Goal: Task Accomplishment & Management: Use online tool/utility

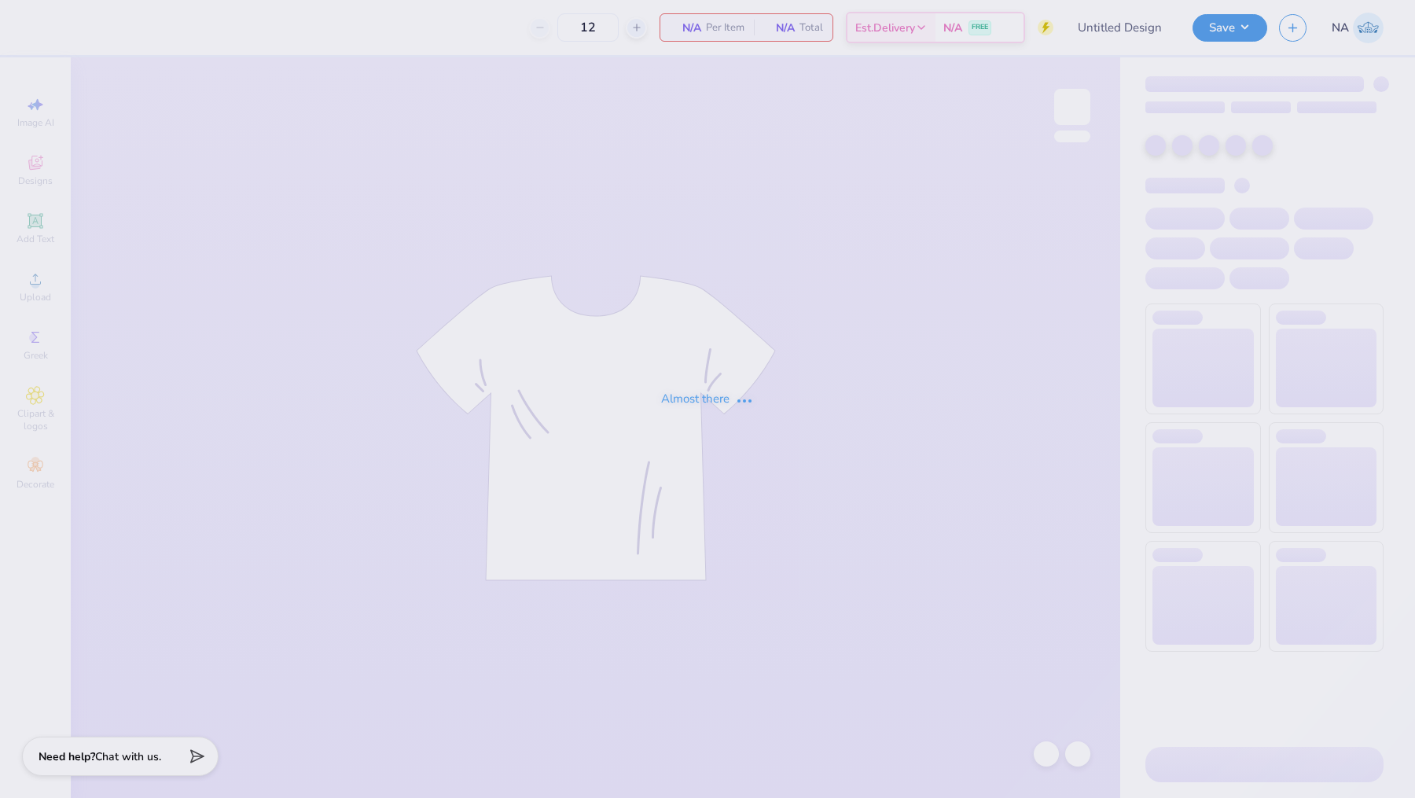
type input "Rush 2025"
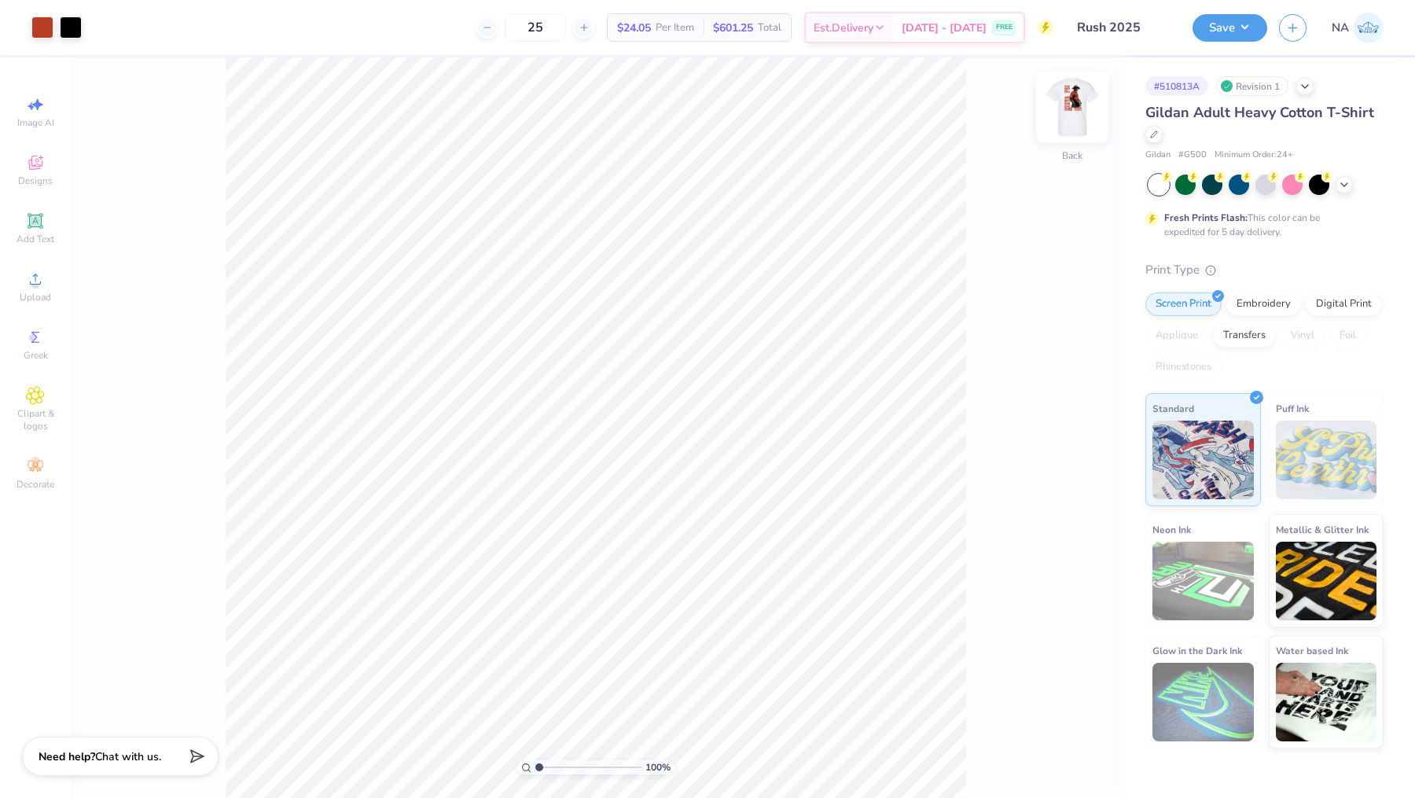
click at [1060, 103] on img at bounding box center [1072, 106] width 63 height 63
click at [1060, 103] on img at bounding box center [1071, 106] width 31 height 31
click at [566, 33] on input "25" at bounding box center [535, 27] width 61 height 28
type input "20"
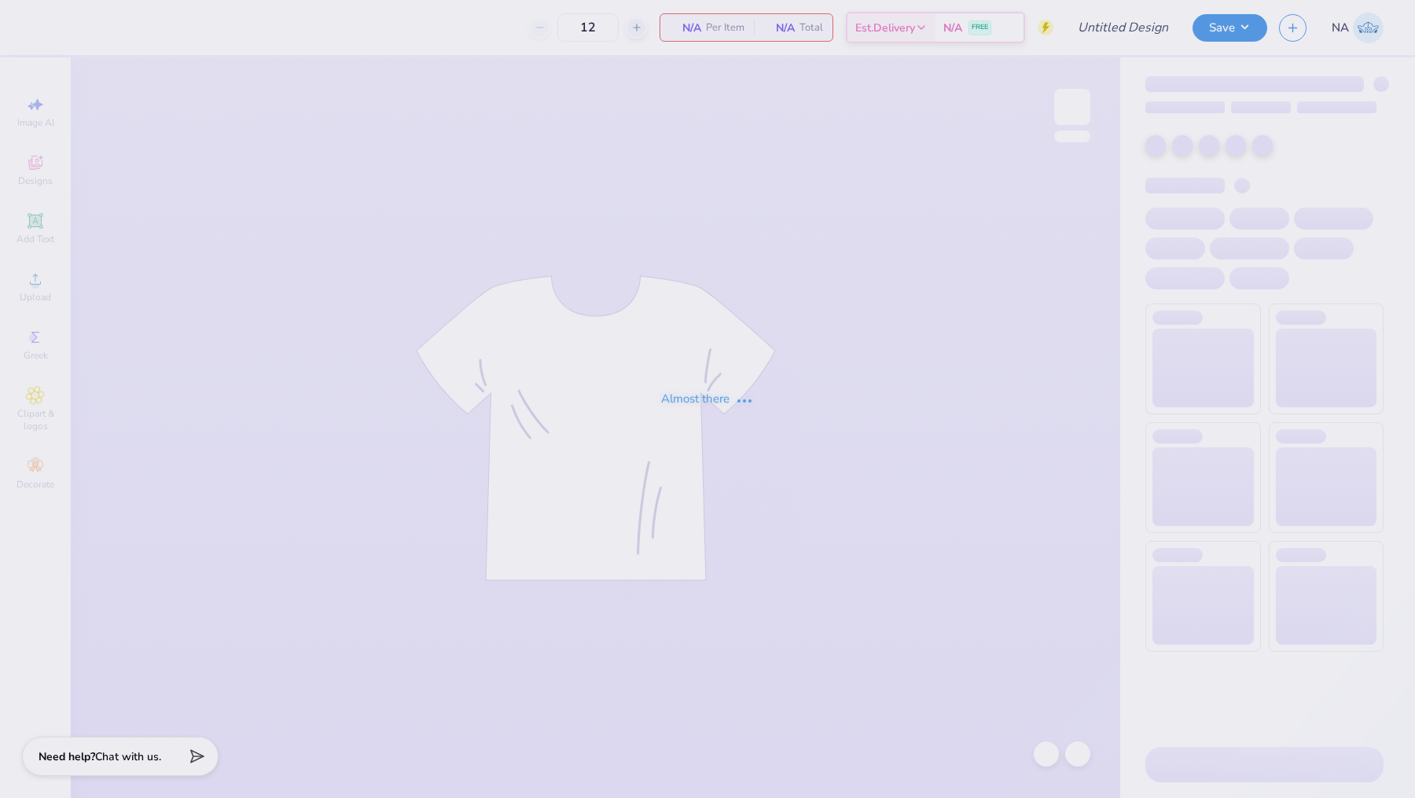
type input "Zetes Rush '25"
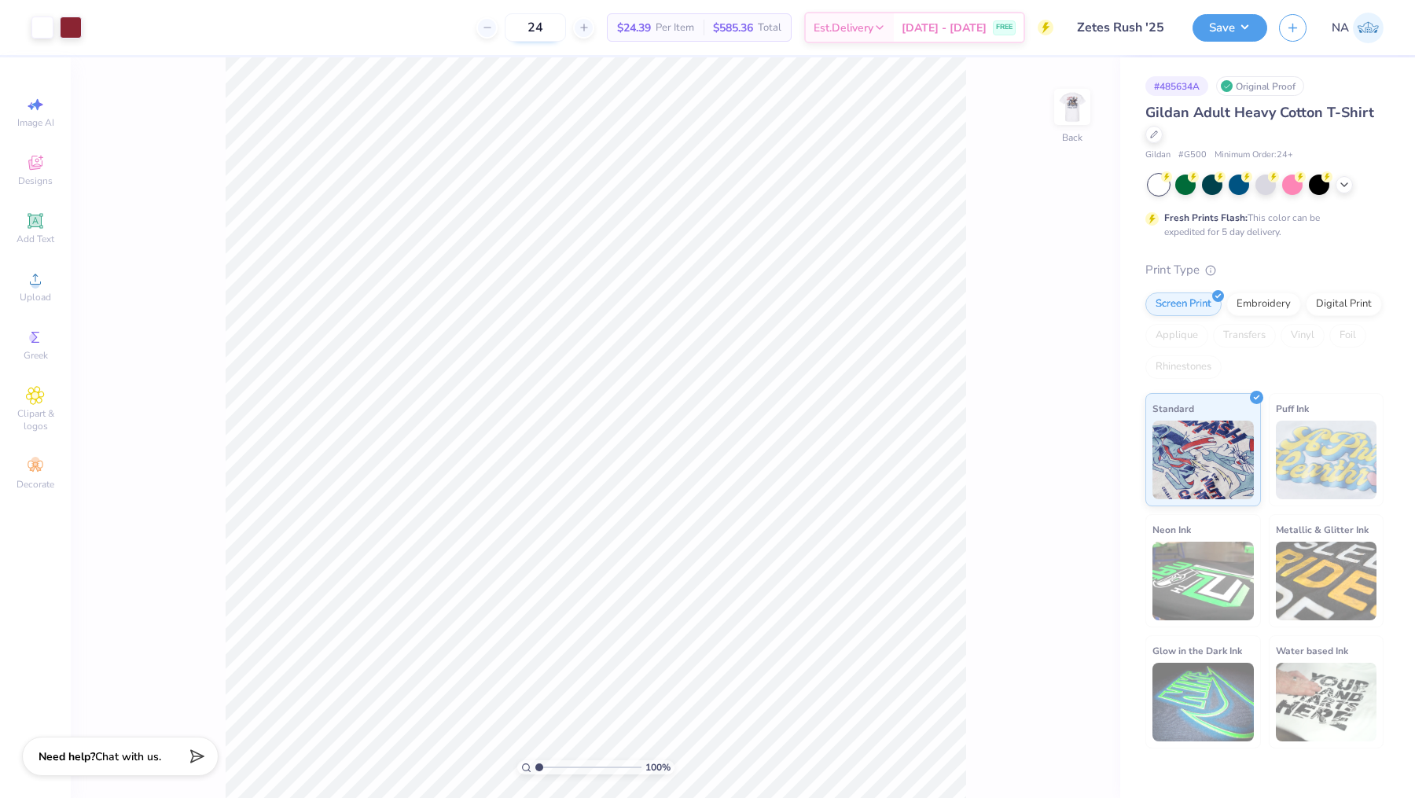
click at [566, 31] on input "24" at bounding box center [535, 27] width 61 height 28
click at [1074, 123] on img at bounding box center [1072, 106] width 63 height 63
drag, startPoint x: 552, startPoint y: 30, endPoint x: 510, endPoint y: 30, distance: 41.7
click at [509, 30] on div "12" at bounding box center [535, 27] width 118 height 28
type input "24"
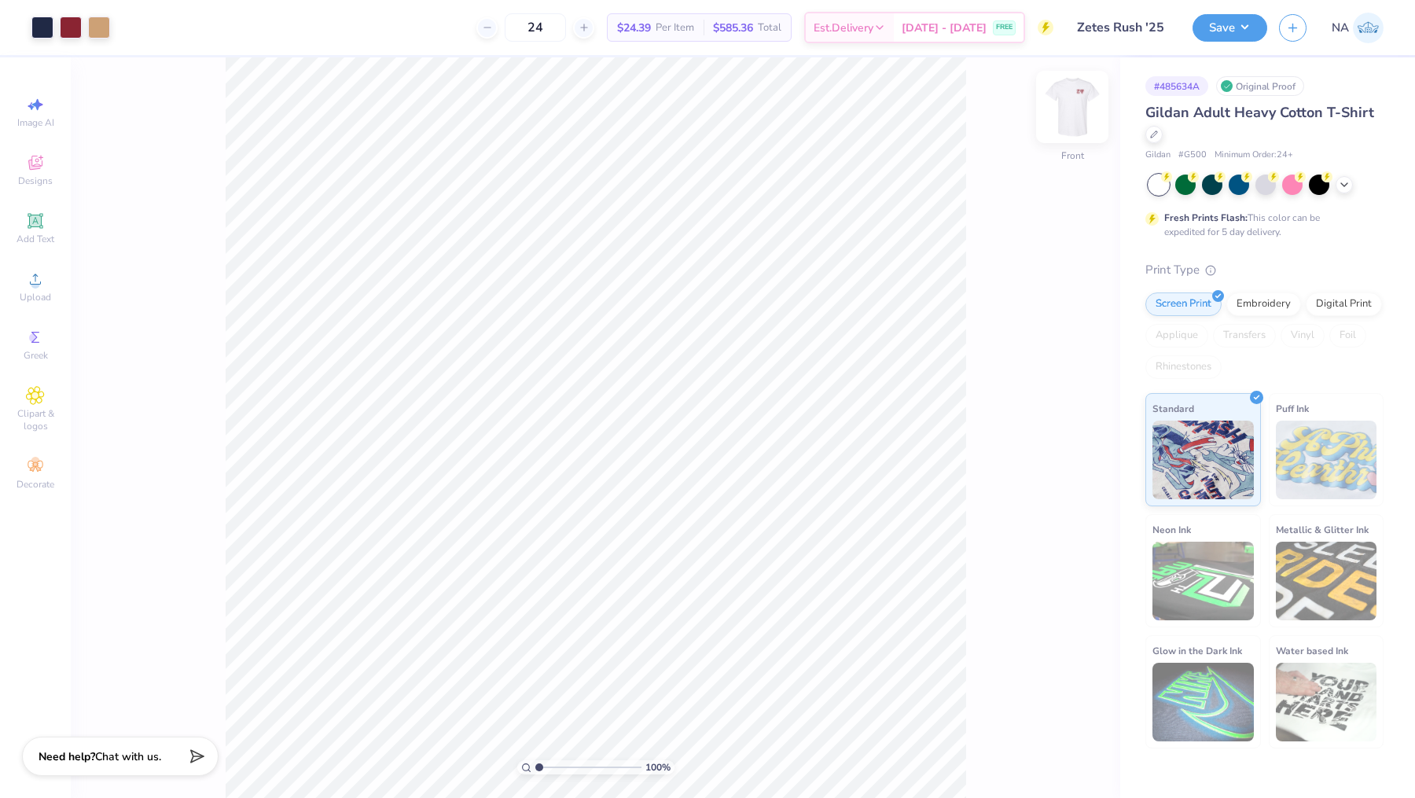
click at [1071, 110] on img at bounding box center [1072, 106] width 63 height 63
click at [47, 27] on div at bounding box center [42, 26] width 22 height 22
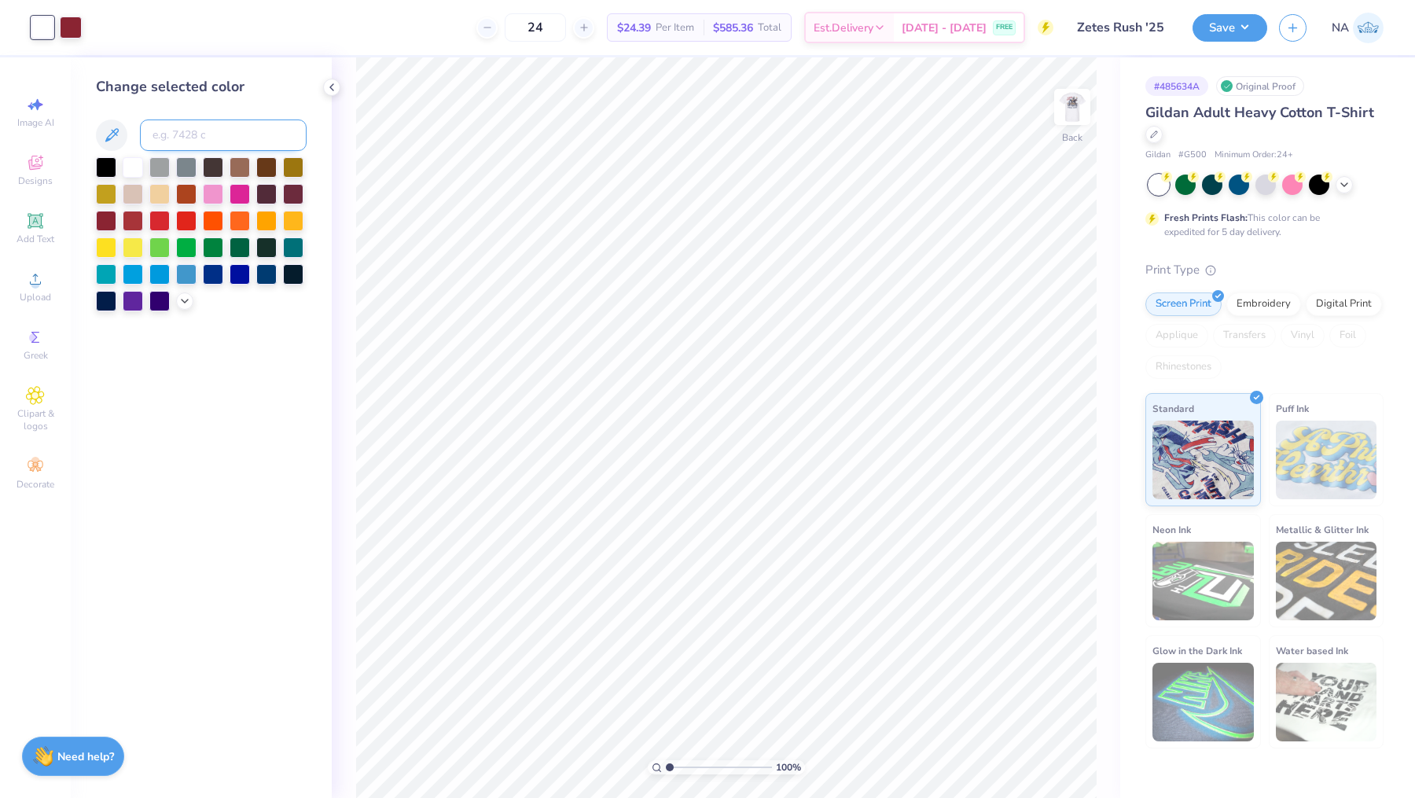
click at [201, 127] on input at bounding box center [223, 134] width 167 height 31
type input "202"
click at [1038, 755] on icon at bounding box center [1046, 754] width 16 height 16
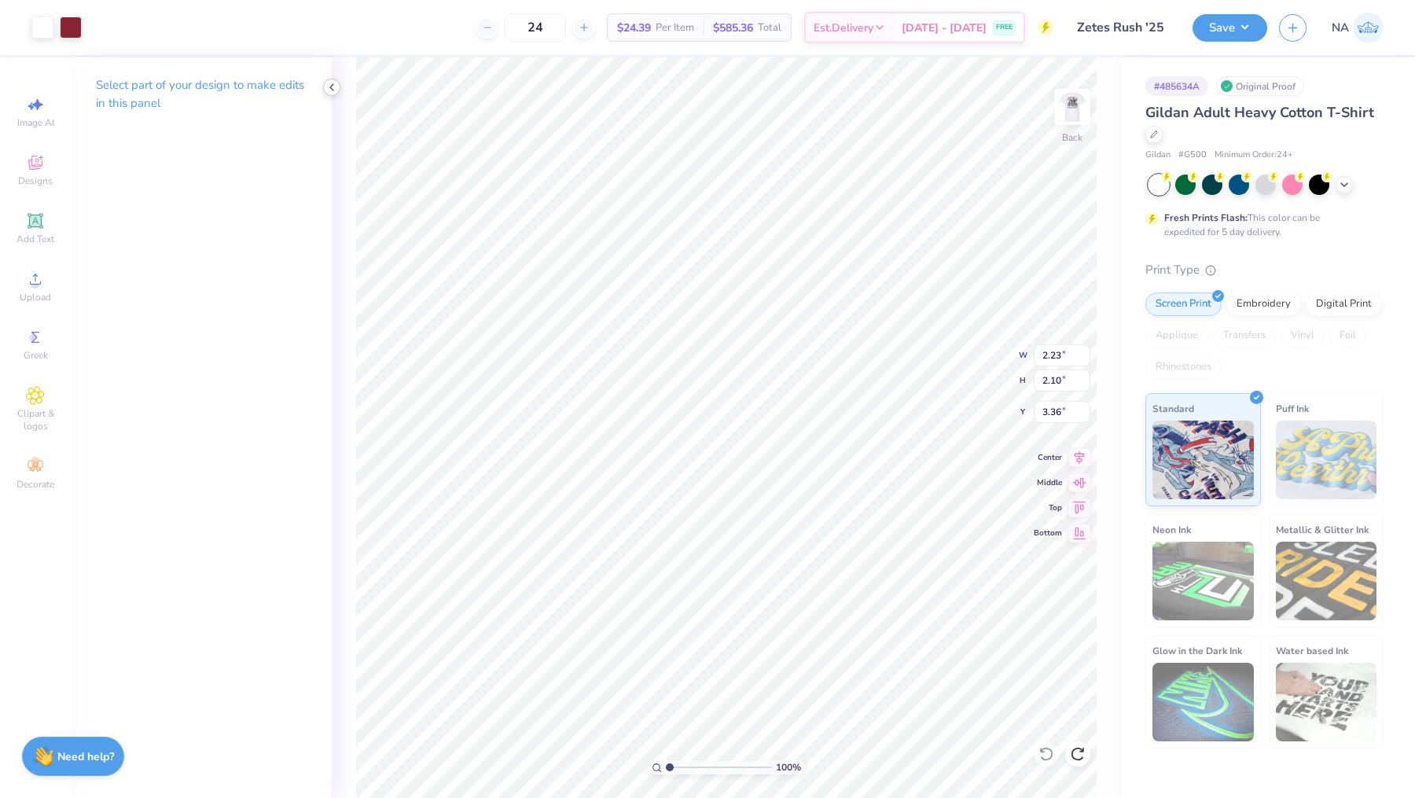
click at [333, 83] on icon at bounding box center [331, 87] width 13 height 13
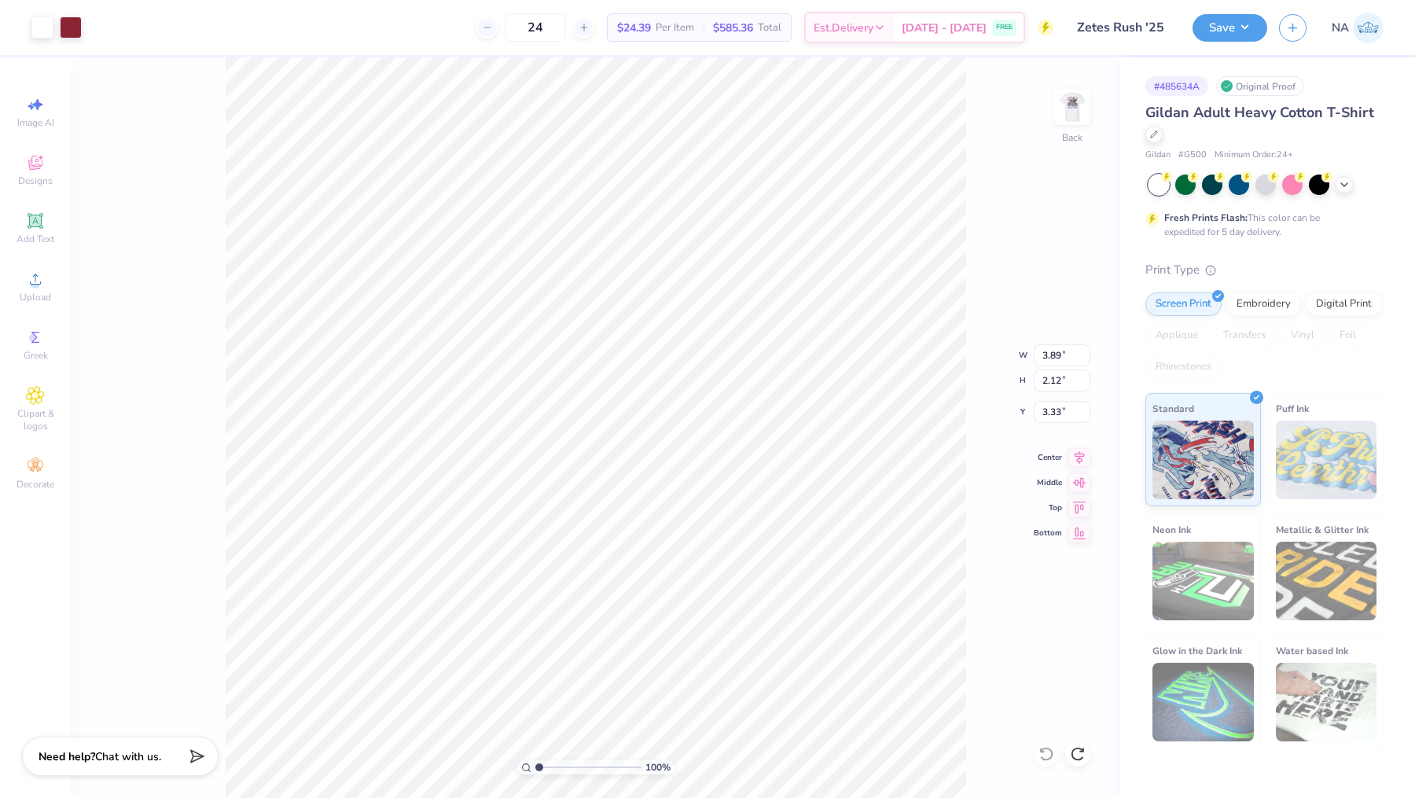
type input "1.94"
type input "3.42"
type input "1.86"
type input "2.20"
type input "2.07"
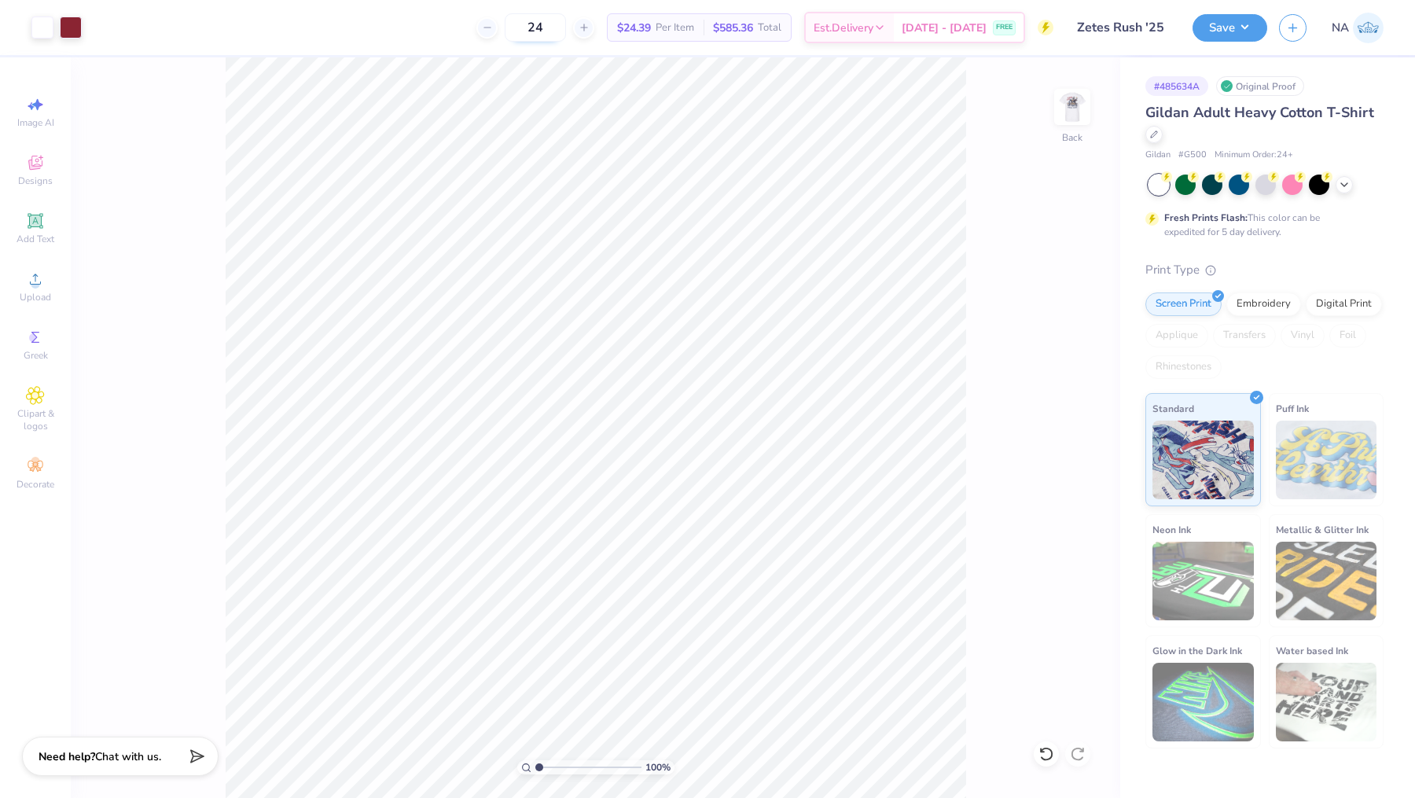
drag, startPoint x: 582, startPoint y: 28, endPoint x: 568, endPoint y: 28, distance: 13.4
click at [566, 28] on input "24" at bounding box center [535, 27] width 61 height 28
type input "20"
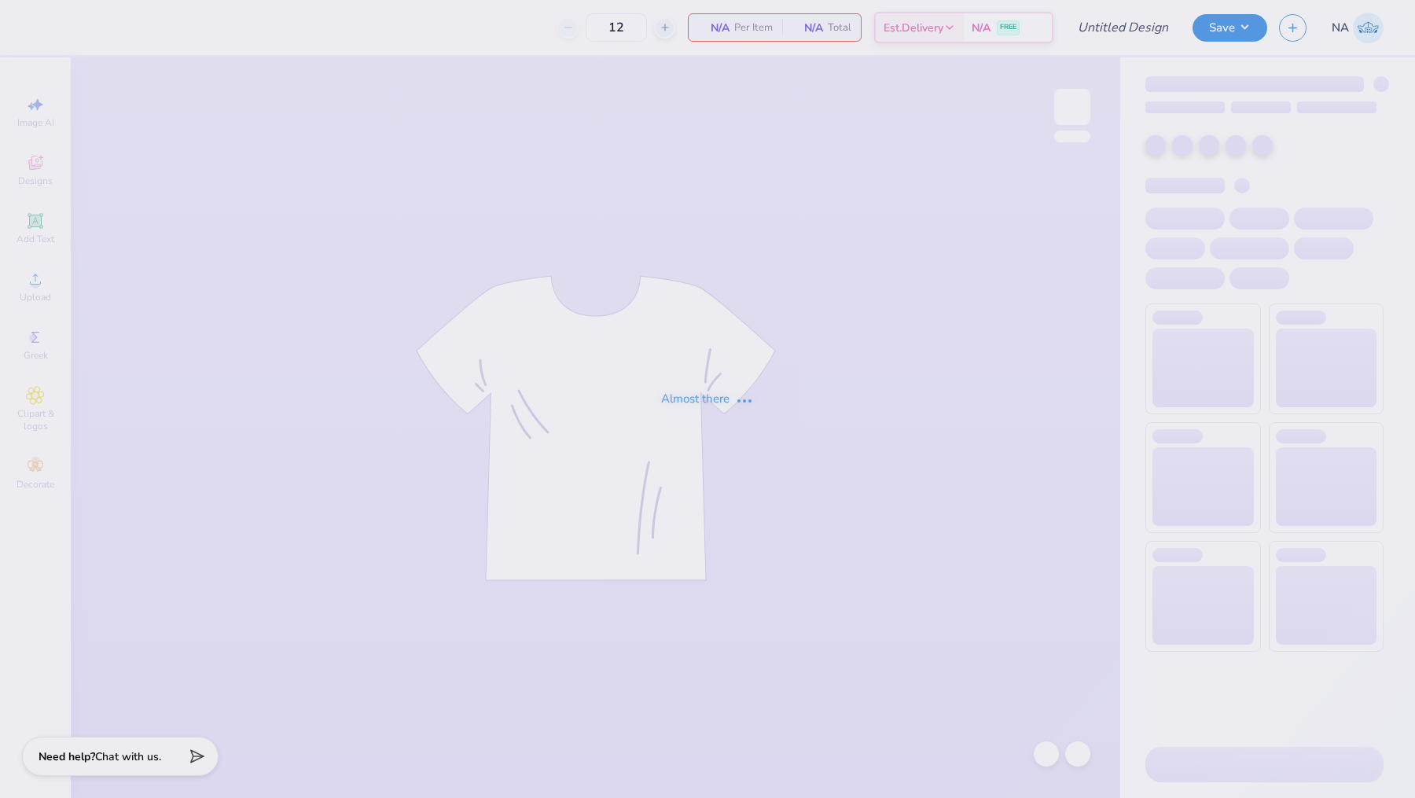
type input "Zetes 2025 Rush Shirt"
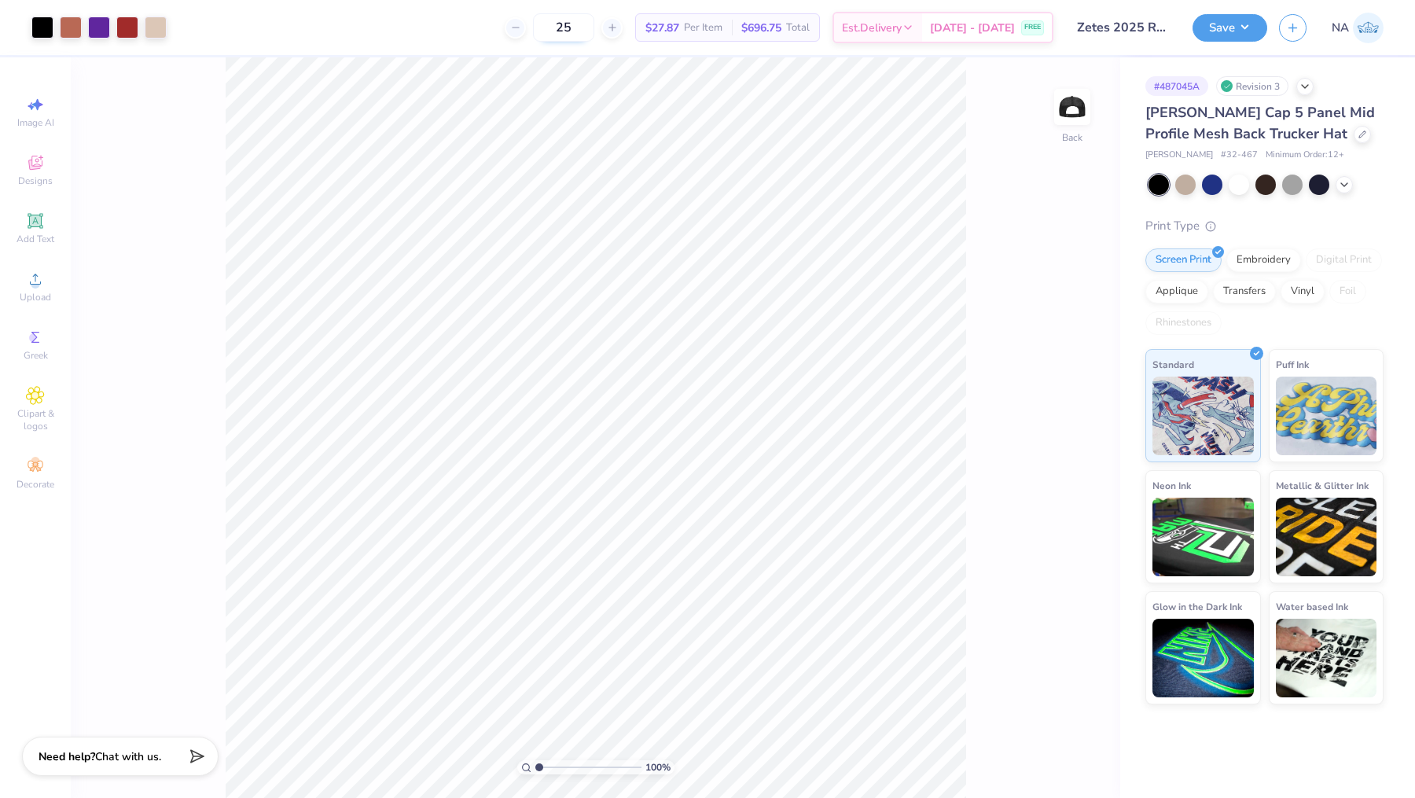
drag, startPoint x: 609, startPoint y: 26, endPoint x: 576, endPoint y: 25, distance: 33.0
click at [576, 25] on input "25" at bounding box center [563, 27] width 61 height 28
type input "2"
type input "4"
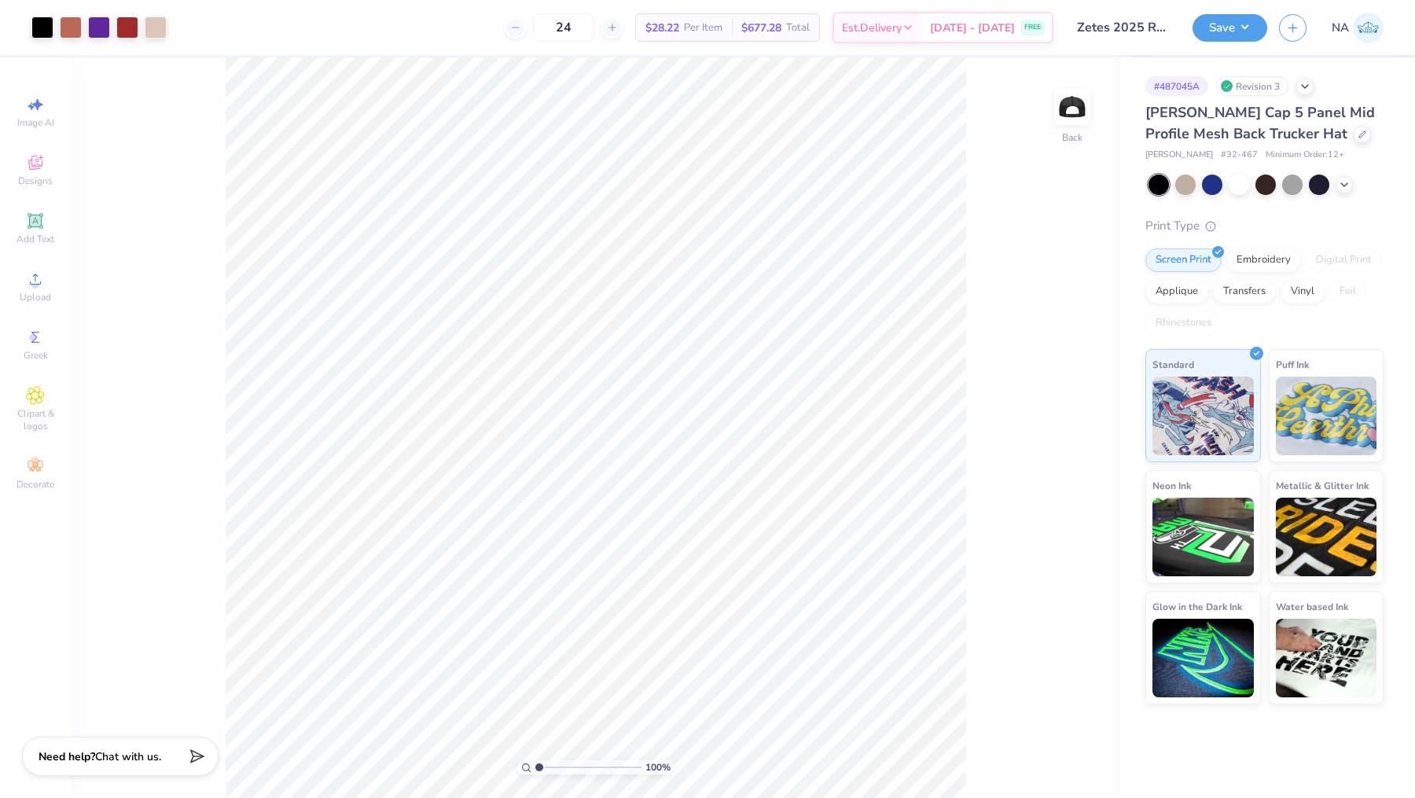
type input "24"
click at [38, 132] on div "Image AI" at bounding box center [35, 112] width 55 height 46
select select "4"
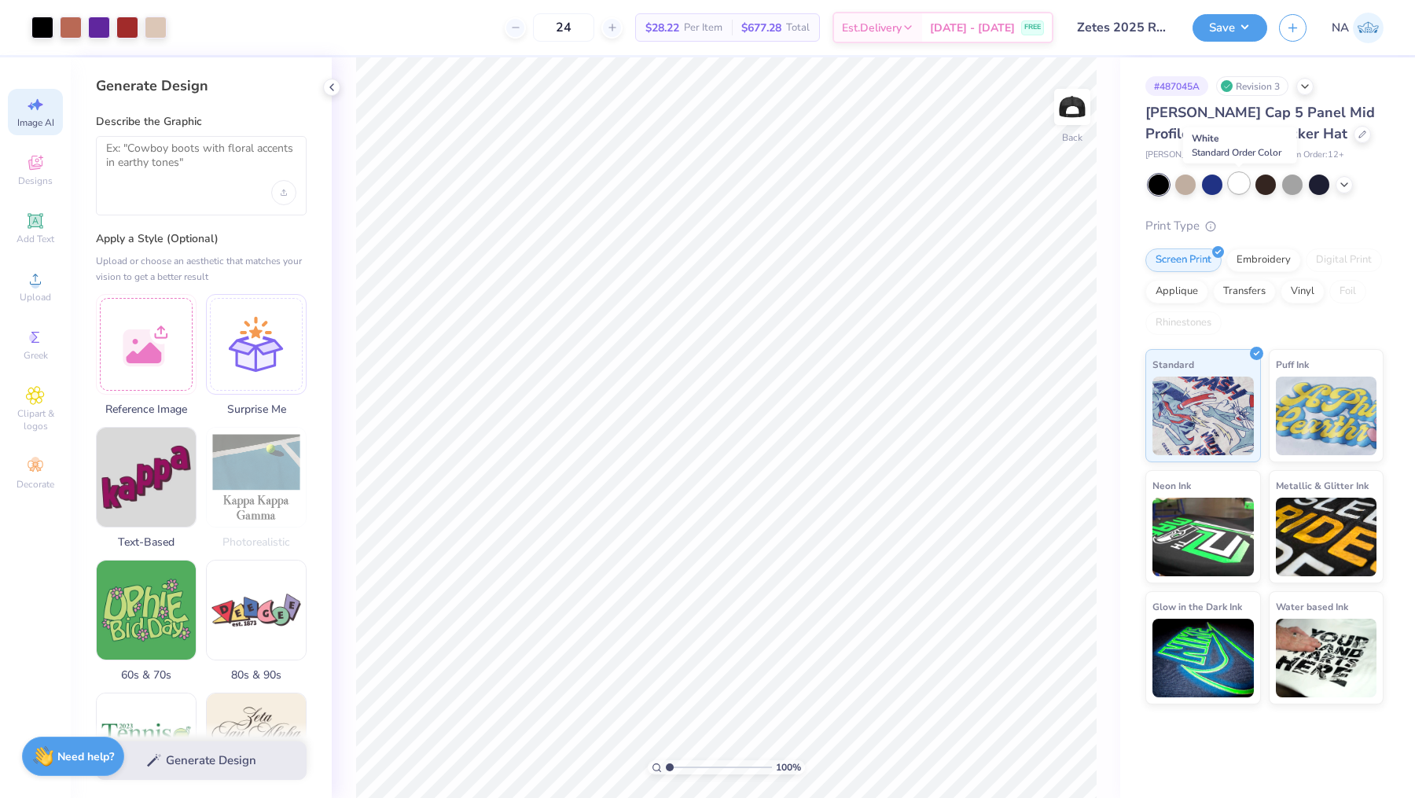
click at [1237, 184] on div at bounding box center [1239, 183] width 20 height 20
click at [330, 88] on icon at bounding box center [331, 87] width 13 height 13
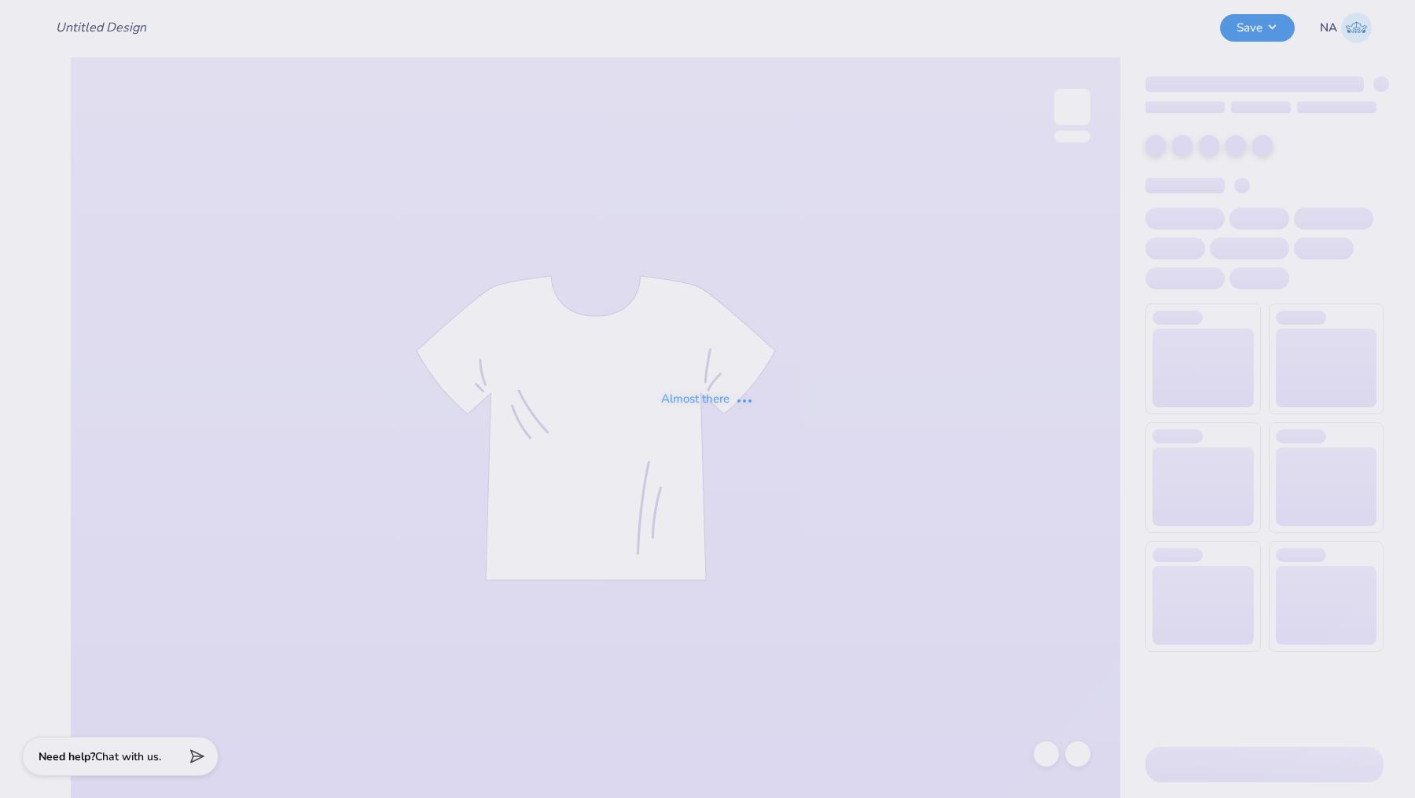
type input "Zetes 2025 Rush Shirt"
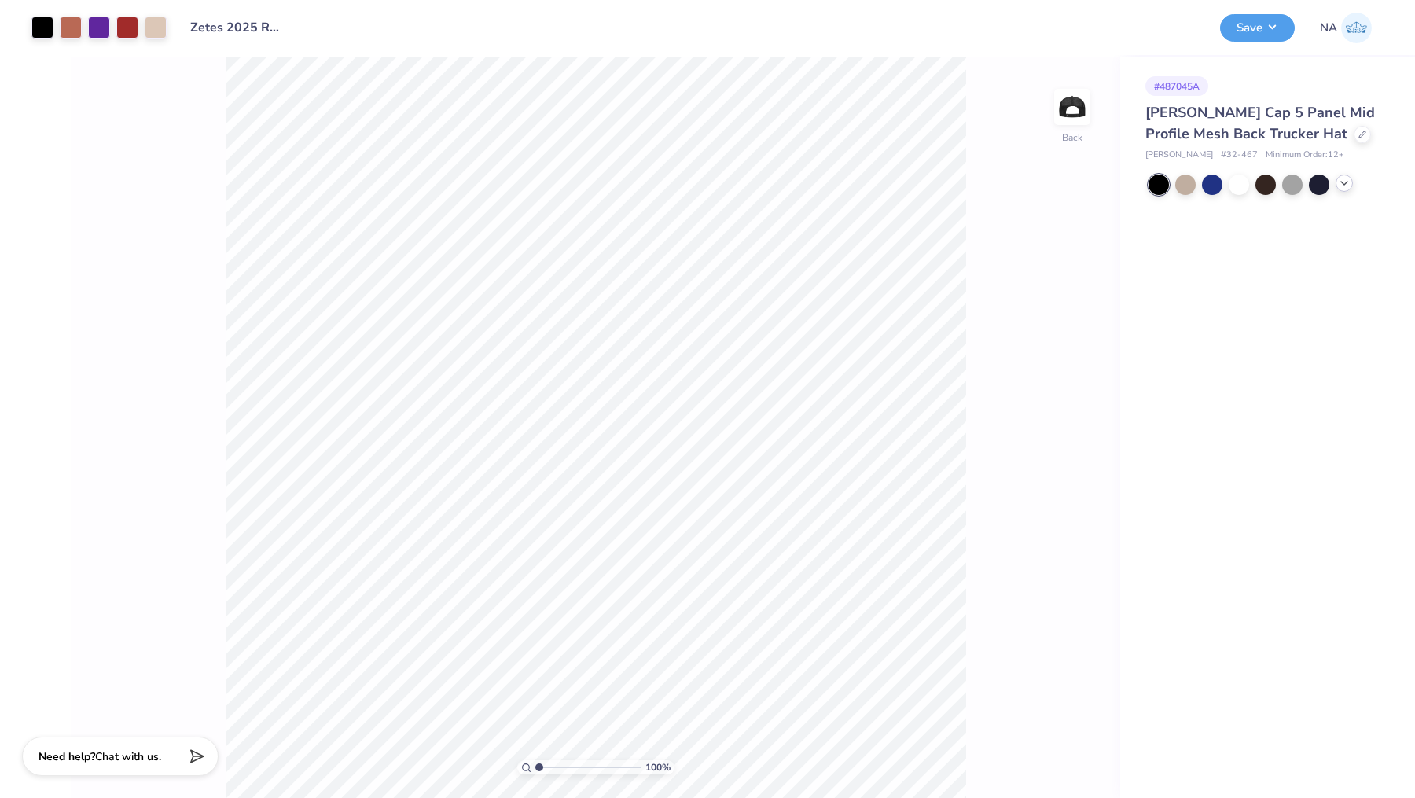
click at [1341, 189] on icon at bounding box center [1344, 183] width 13 height 13
click at [1248, 185] on div at bounding box center [1239, 183] width 20 height 20
click at [1365, 204] on div at bounding box center [1372, 210] width 20 height 20
click at [1342, 208] on div at bounding box center [1346, 211] width 20 height 20
click at [1318, 208] on div at bounding box center [1319, 210] width 20 height 20
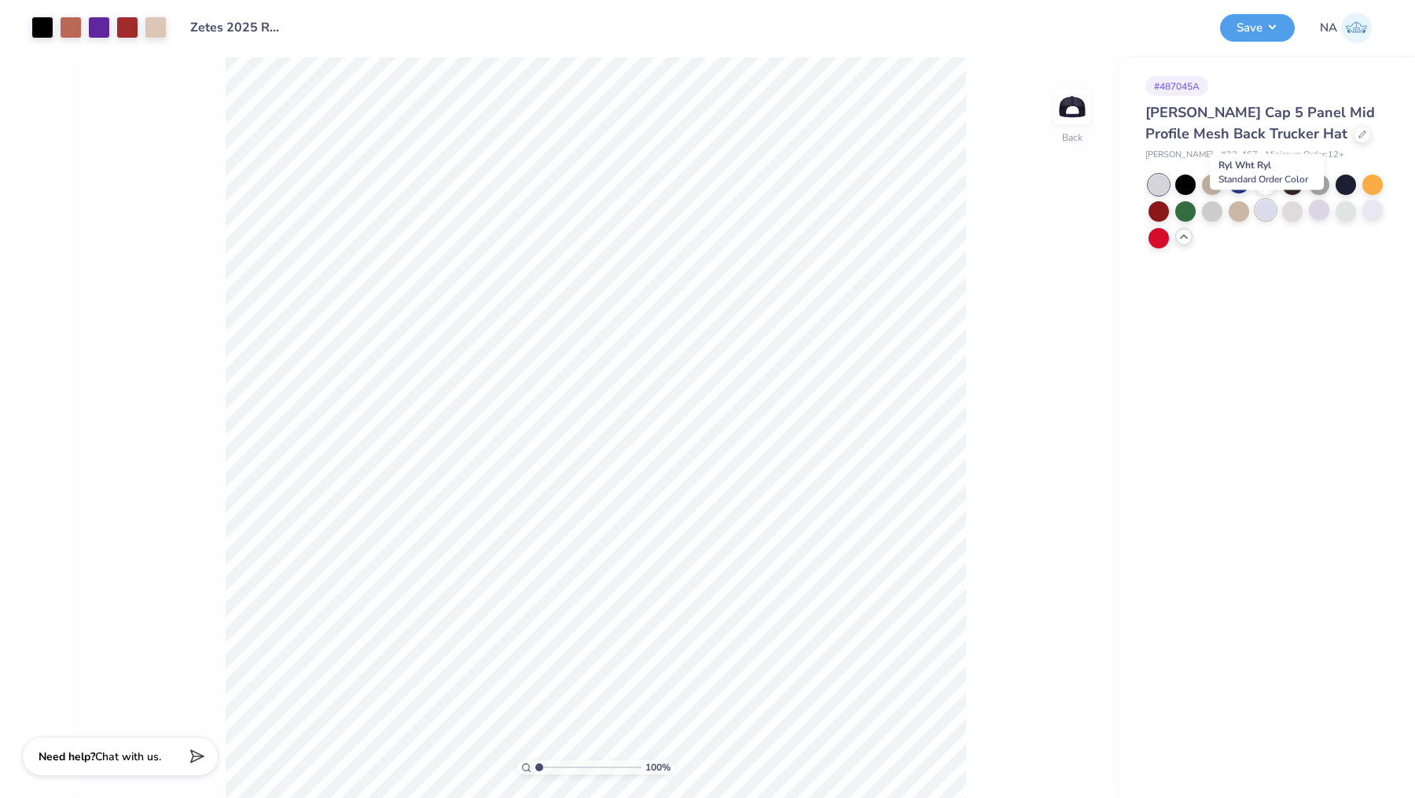
click at [1259, 212] on div at bounding box center [1265, 210] width 20 height 20
click at [1212, 209] on div at bounding box center [1212, 210] width 20 height 20
click at [1268, 25] on button "Save" at bounding box center [1257, 26] width 75 height 28
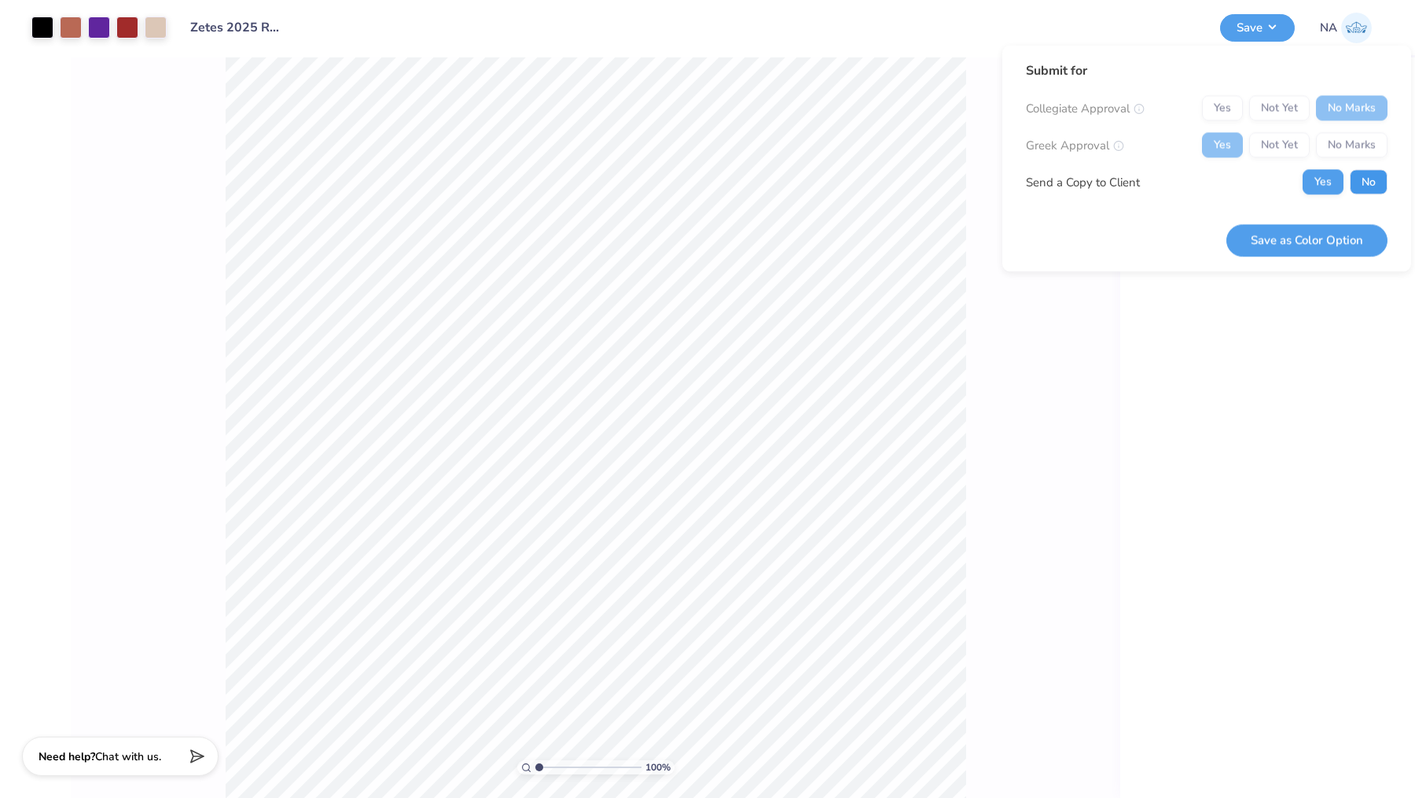
click at [1370, 184] on button "No" at bounding box center [1369, 182] width 38 height 25
click at [1302, 241] on button "Save as Color Option" at bounding box center [1306, 240] width 161 height 32
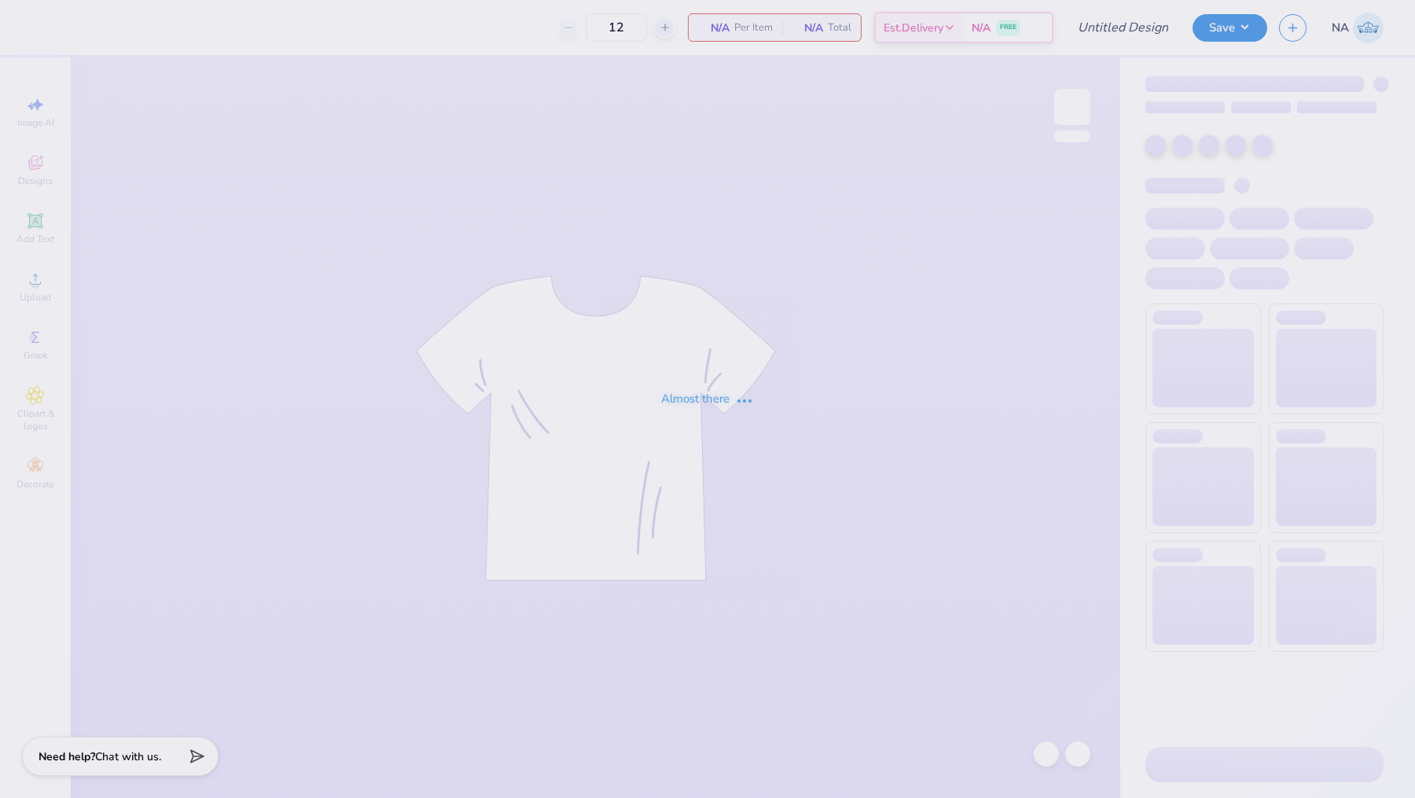
type input "Zetes 2025 Rush Shirt"
type input "25"
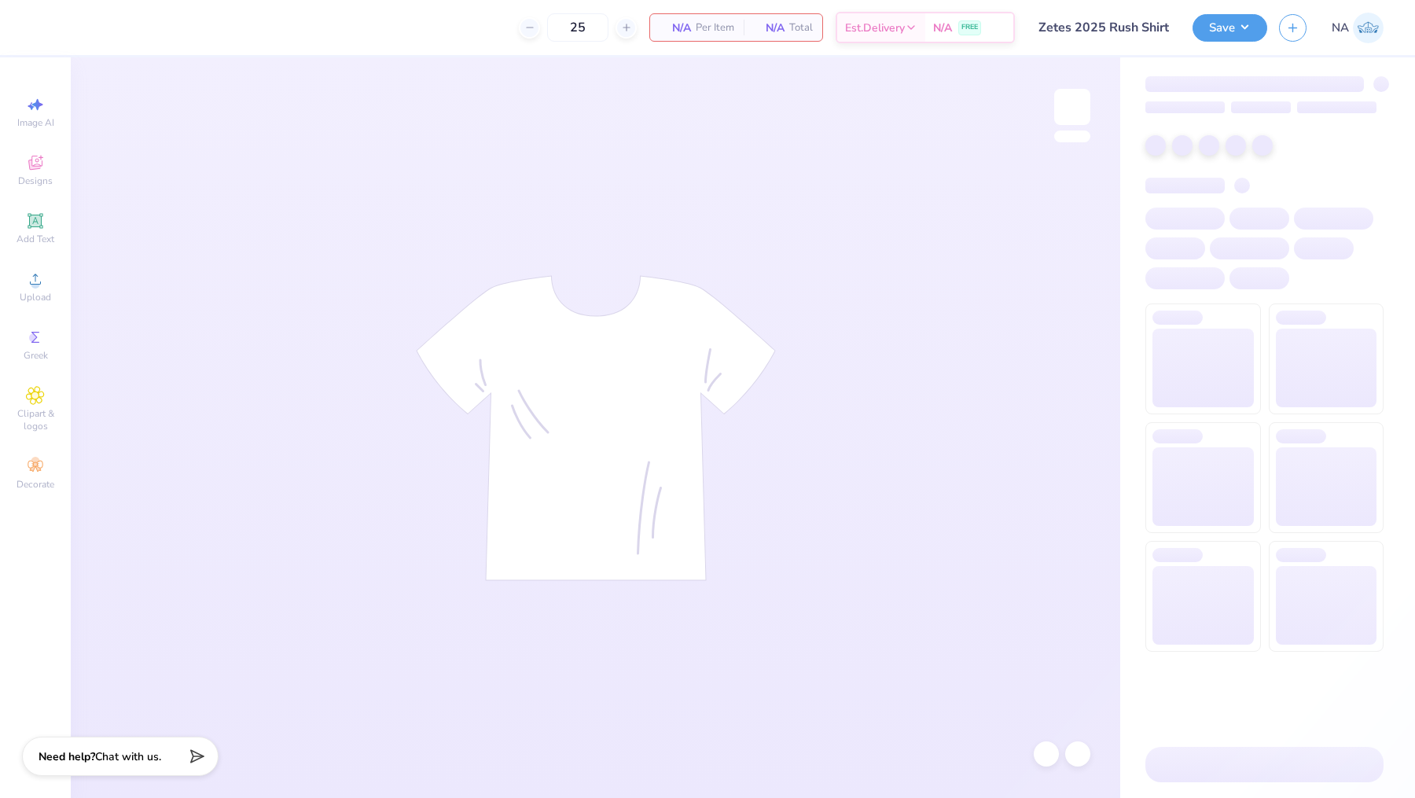
click at [1104, 29] on input "Zetes 2025 Rush Shirt" at bounding box center [1104, 27] width 154 height 31
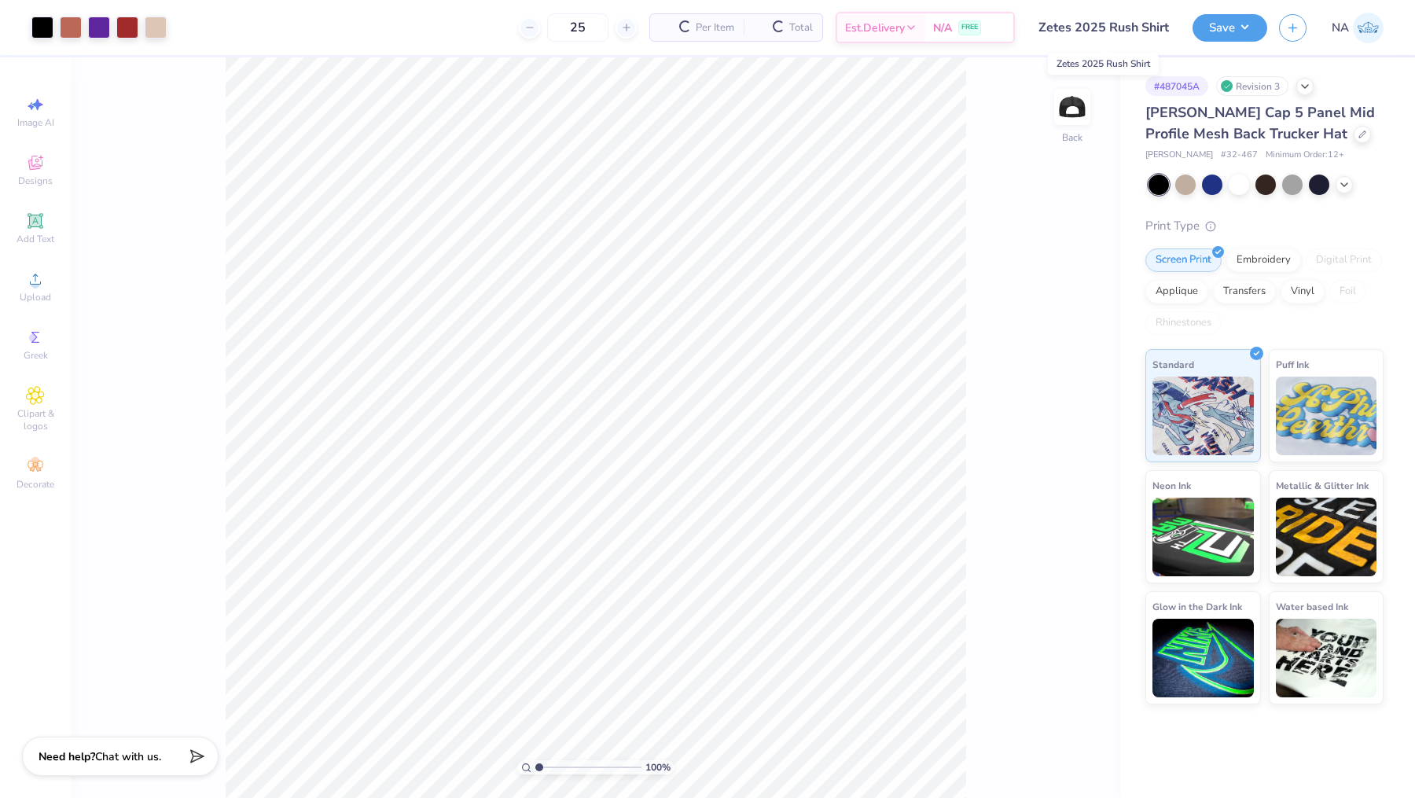
click at [1104, 29] on input "Zetes 2025 Rush Shirt" at bounding box center [1104, 27] width 154 height 31
click at [1255, 29] on button "Save" at bounding box center [1229, 26] width 75 height 28
click at [1101, 36] on input "Zetes 2025 Rush Shirt" at bounding box center [1104, 27] width 154 height 31
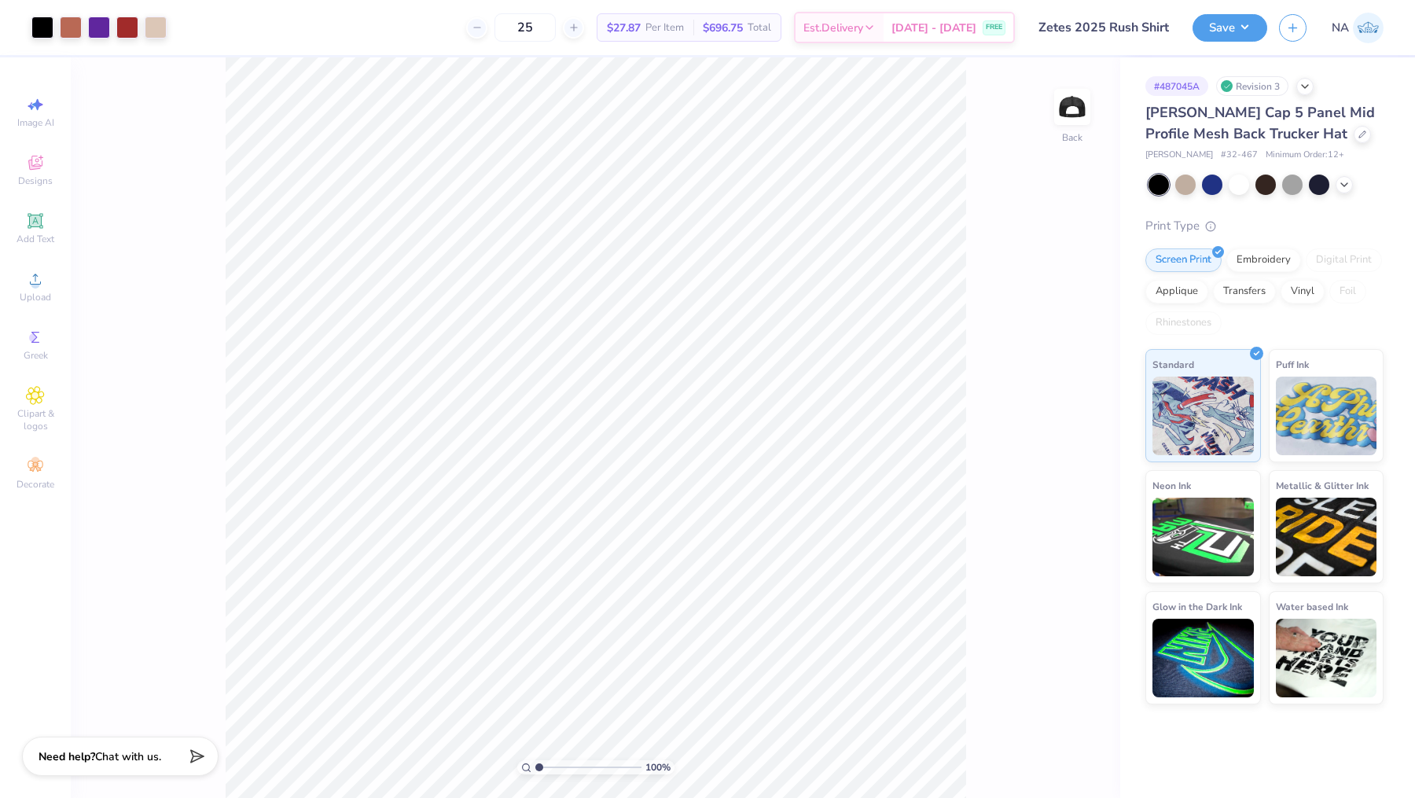
click at [1101, 36] on input "Zetes 2025 Rush Shirt" at bounding box center [1104, 27] width 154 height 31
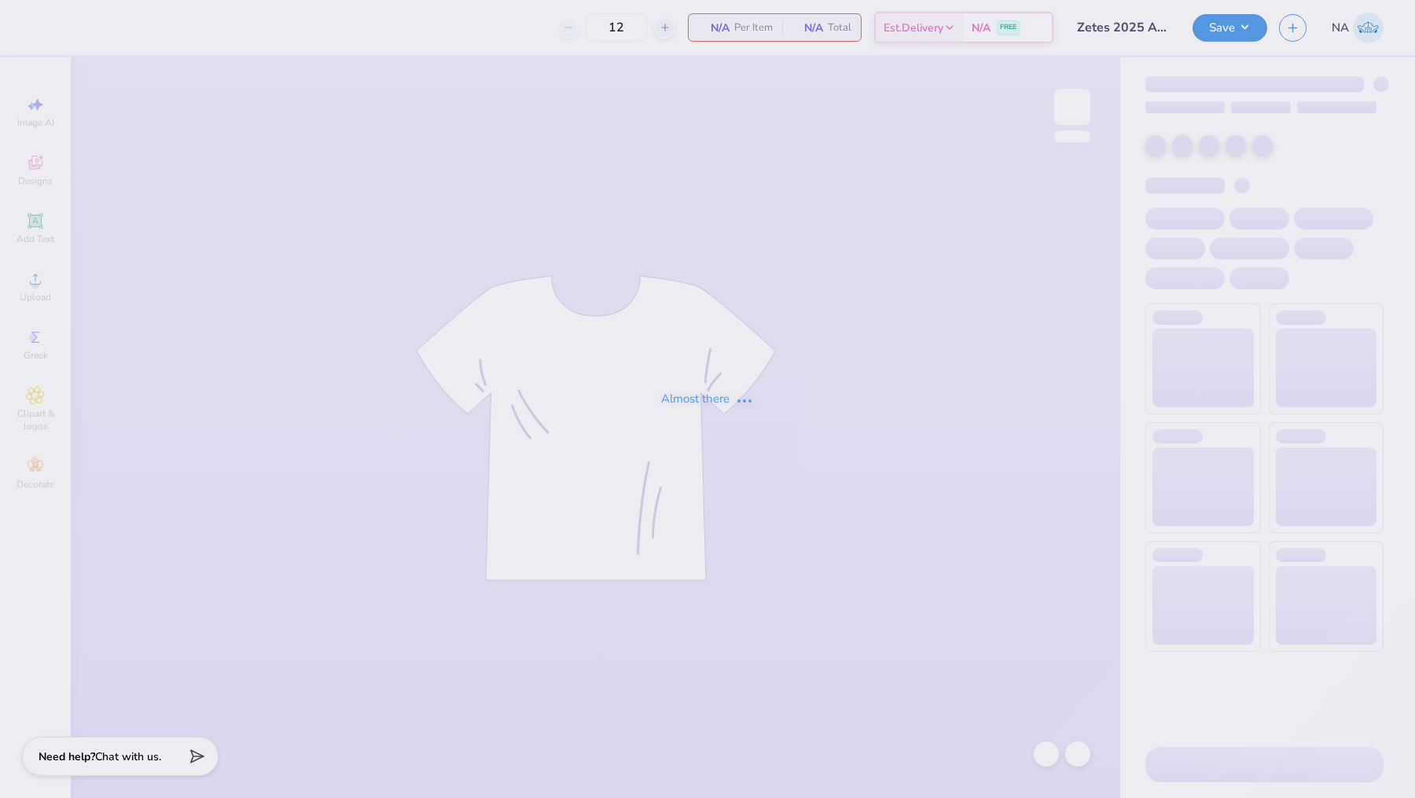
type input "Zetes 2025 Apple Cup Hat"
type input "25"
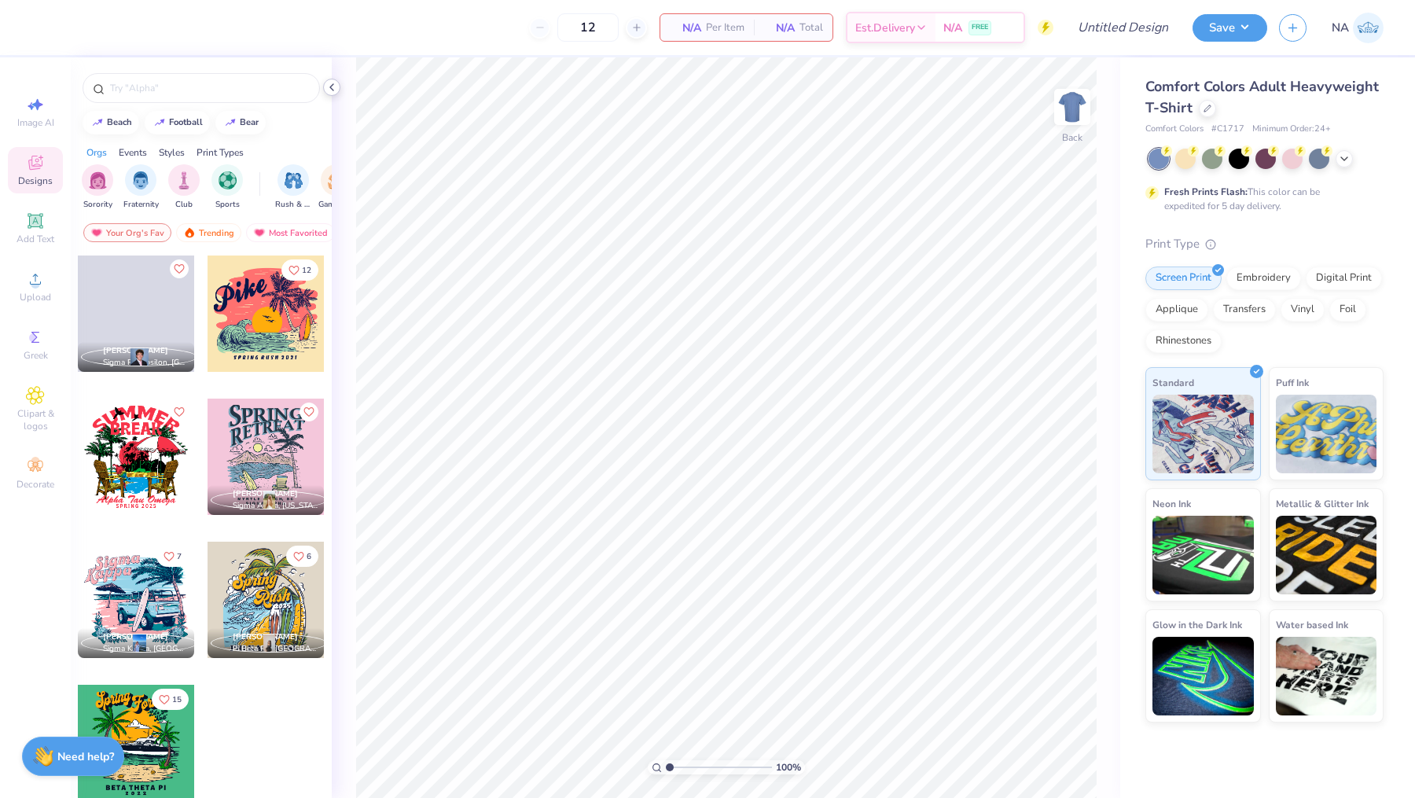
click at [332, 85] on polyline at bounding box center [331, 87] width 3 height 6
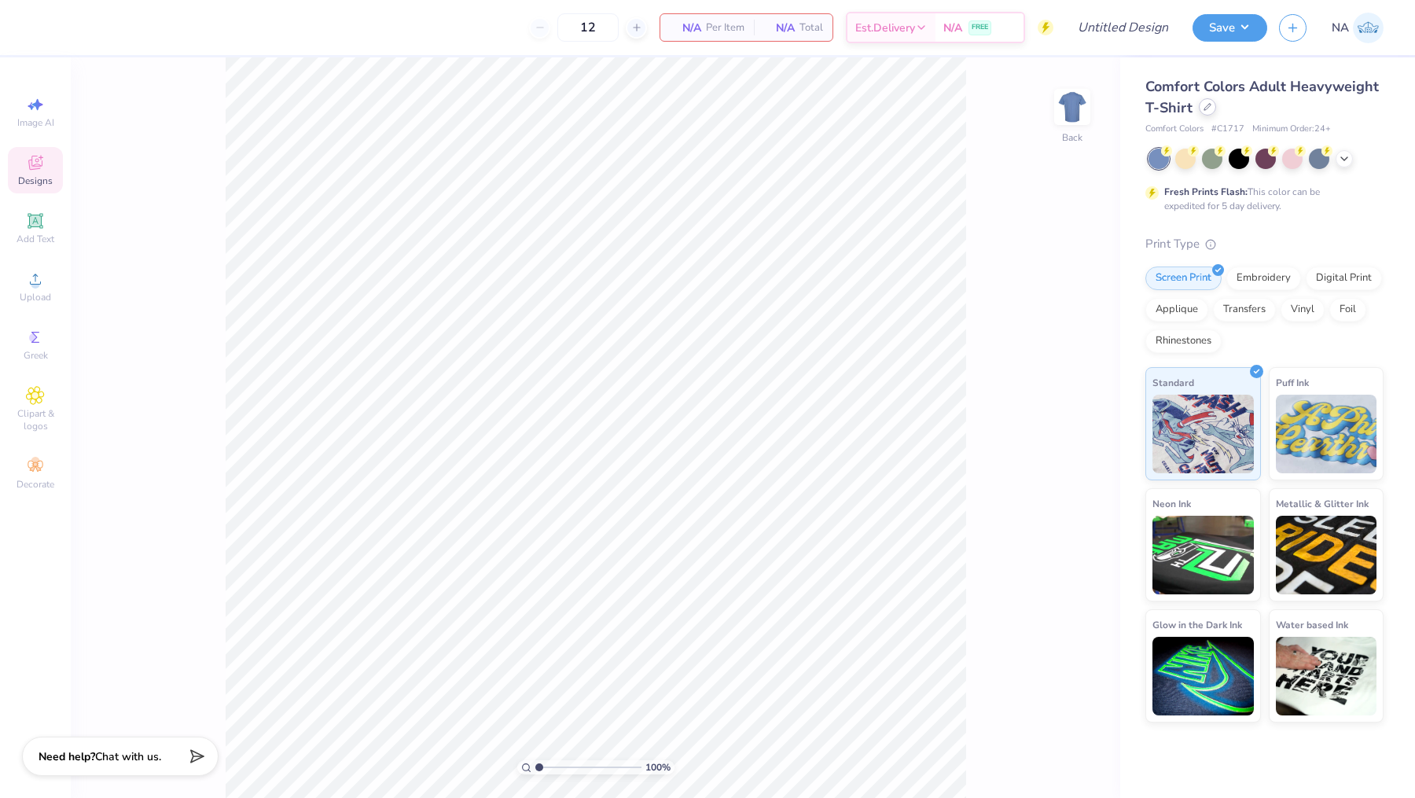
click at [1203, 107] on icon at bounding box center [1207, 107] width 8 height 8
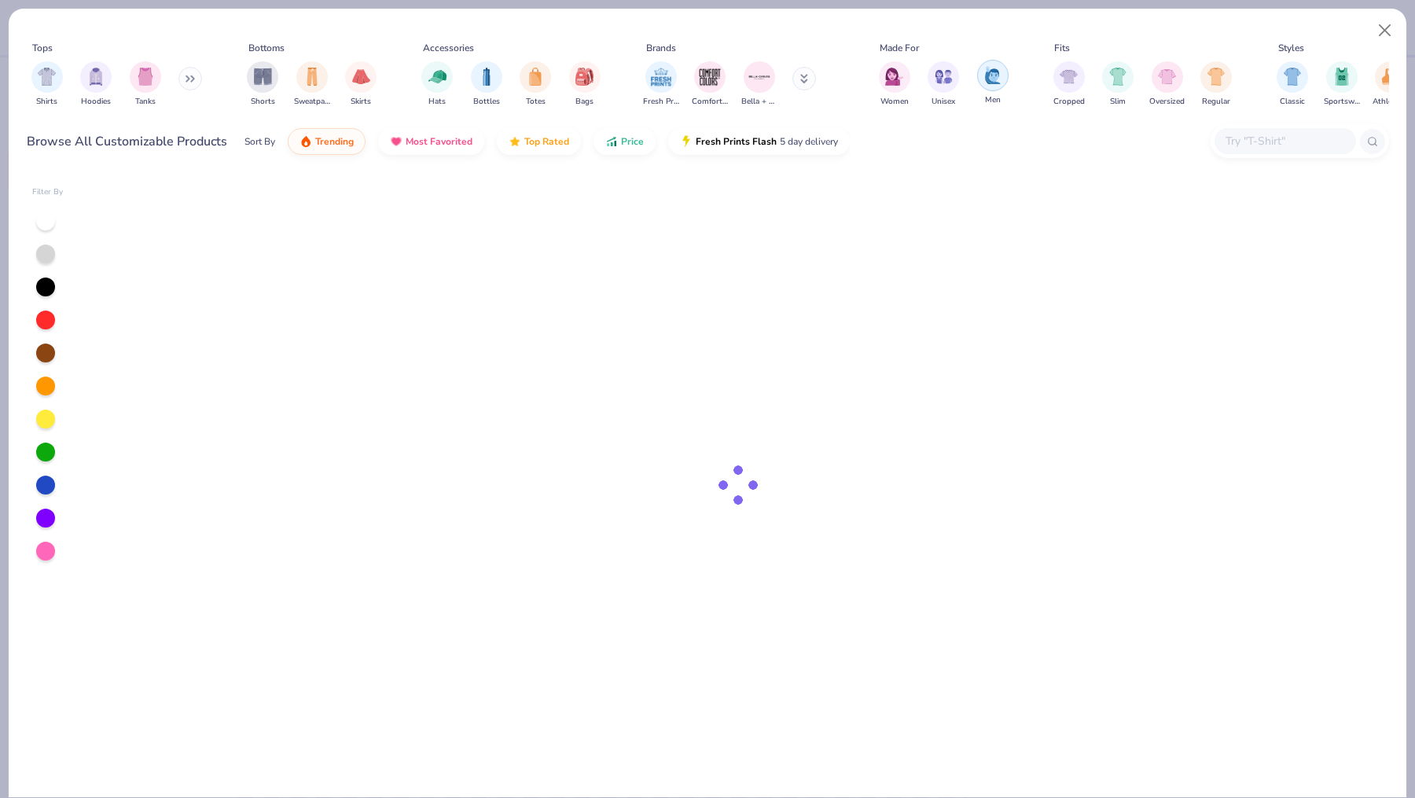
click at [997, 81] on img "filter for Men" at bounding box center [992, 75] width 17 height 18
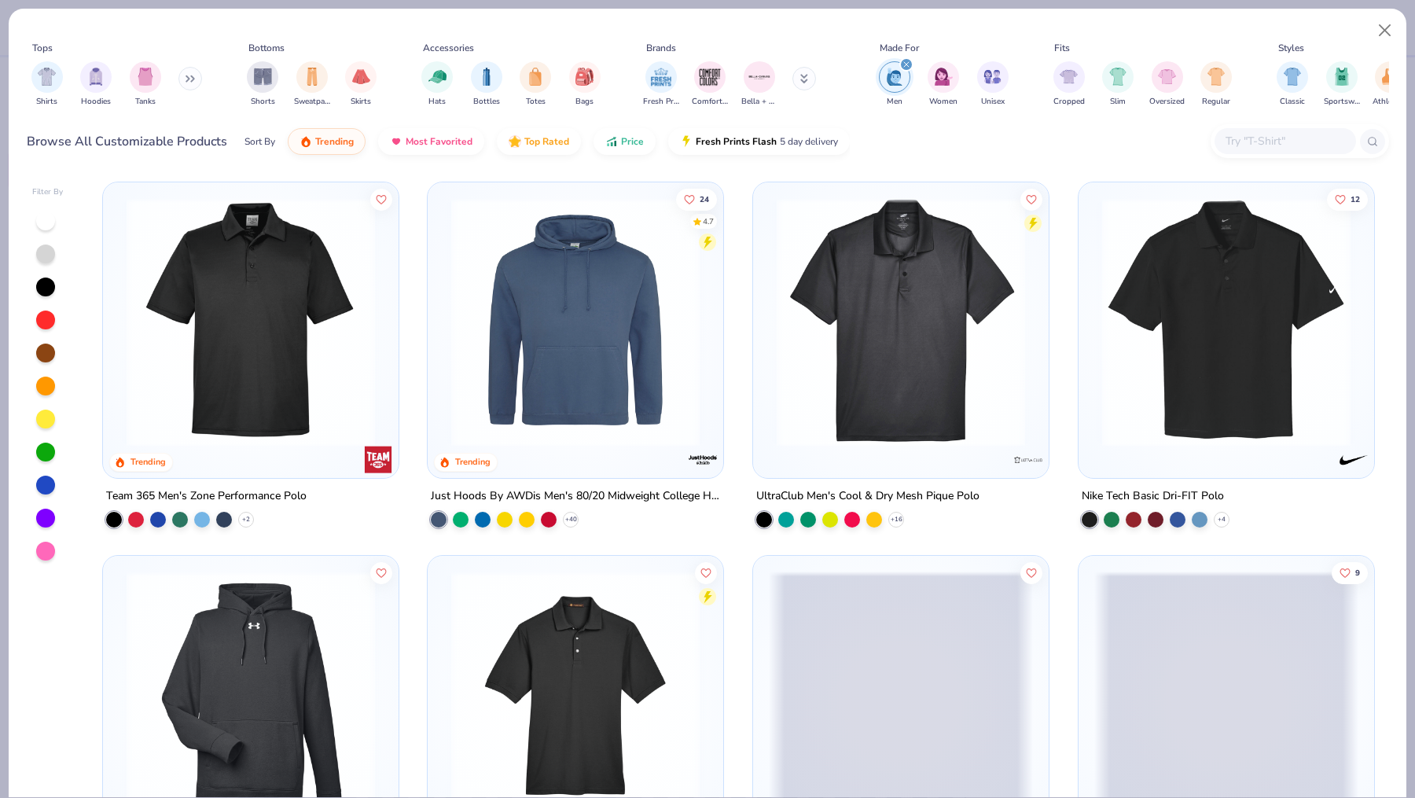
click at [1289, 143] on input "text" at bounding box center [1284, 141] width 121 height 18
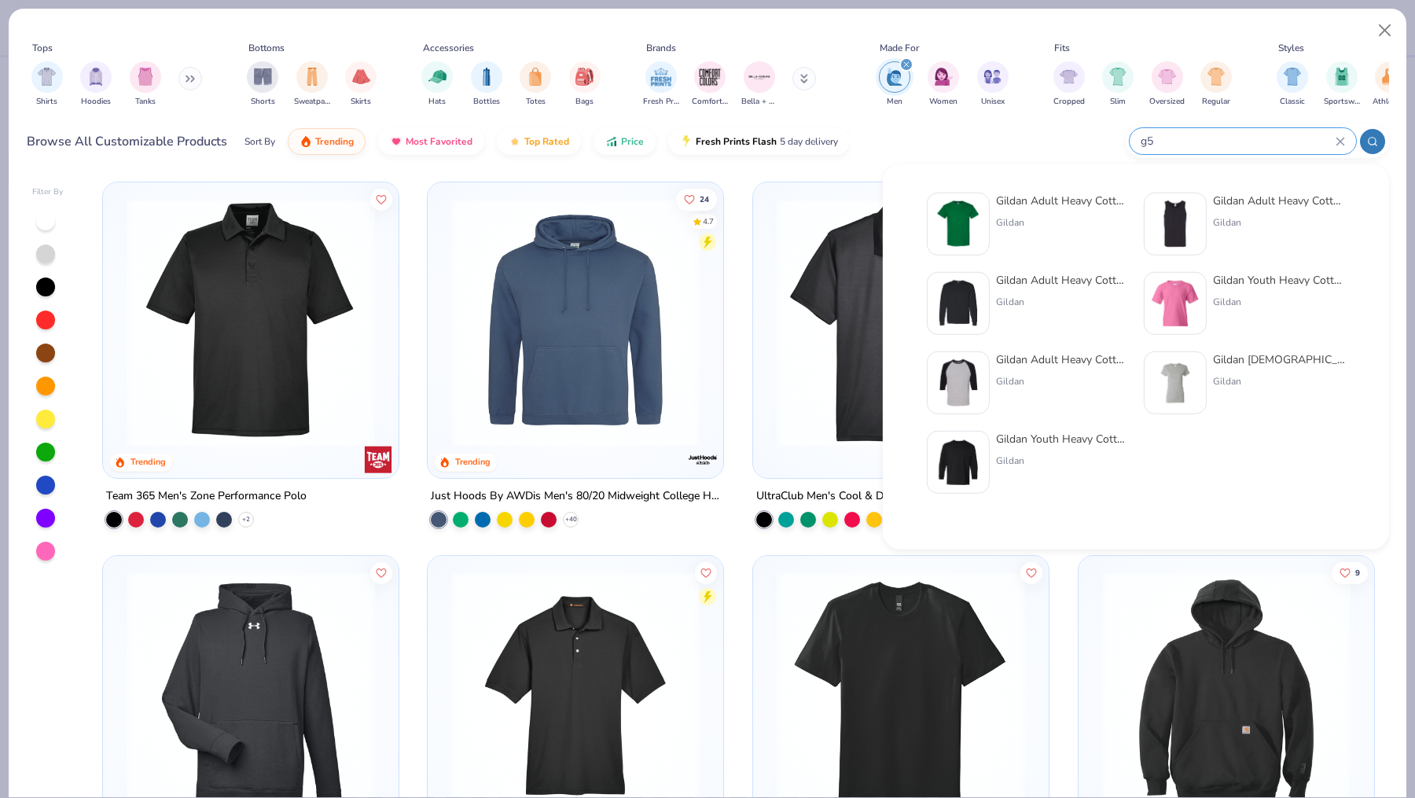
type input "g5"
click at [971, 234] on img at bounding box center [958, 224] width 49 height 49
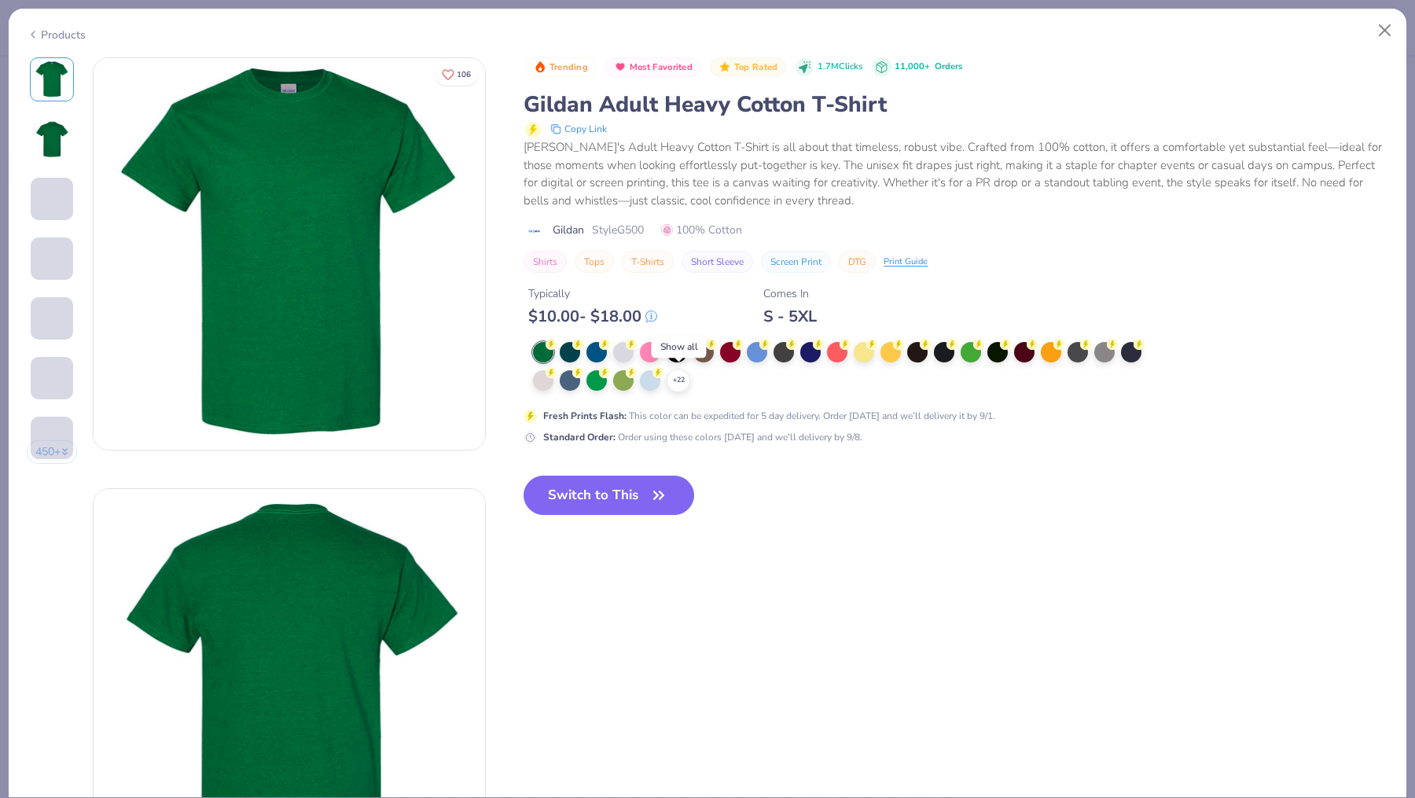
click at [0, 0] on polyline at bounding box center [0, 0] width 0 height 0
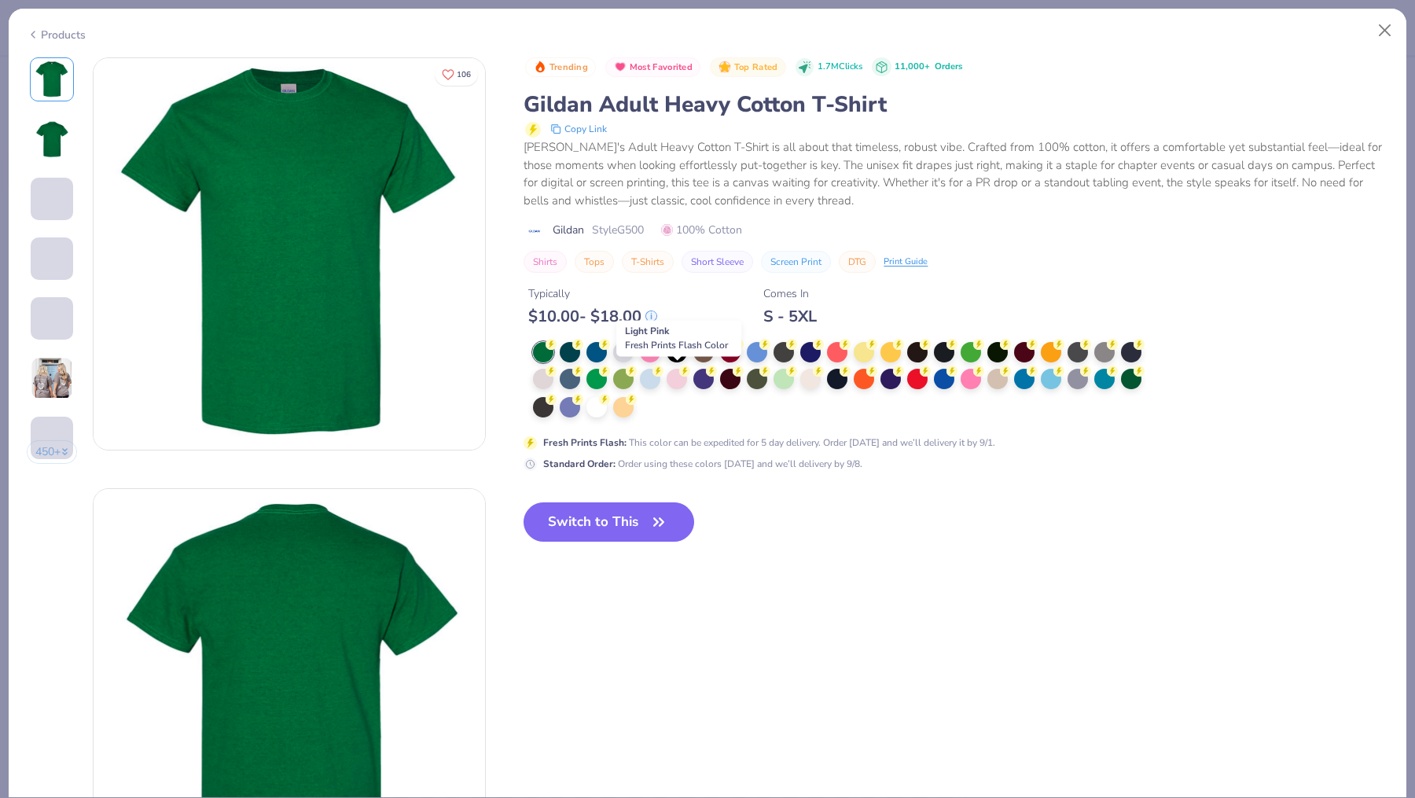
click at [652, 405] on div at bounding box center [842, 380] width 619 height 77
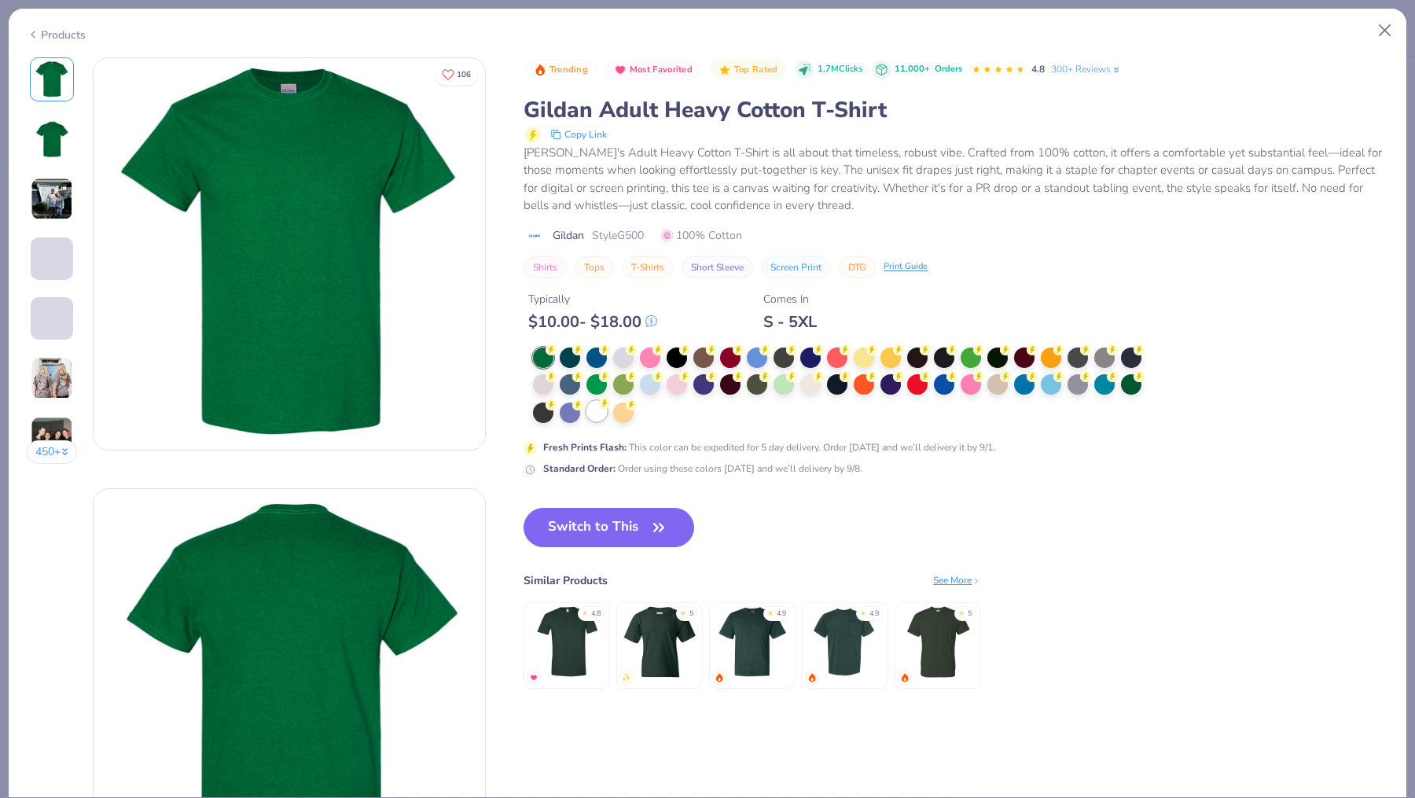
click at [596, 416] on div at bounding box center [596, 411] width 20 height 20
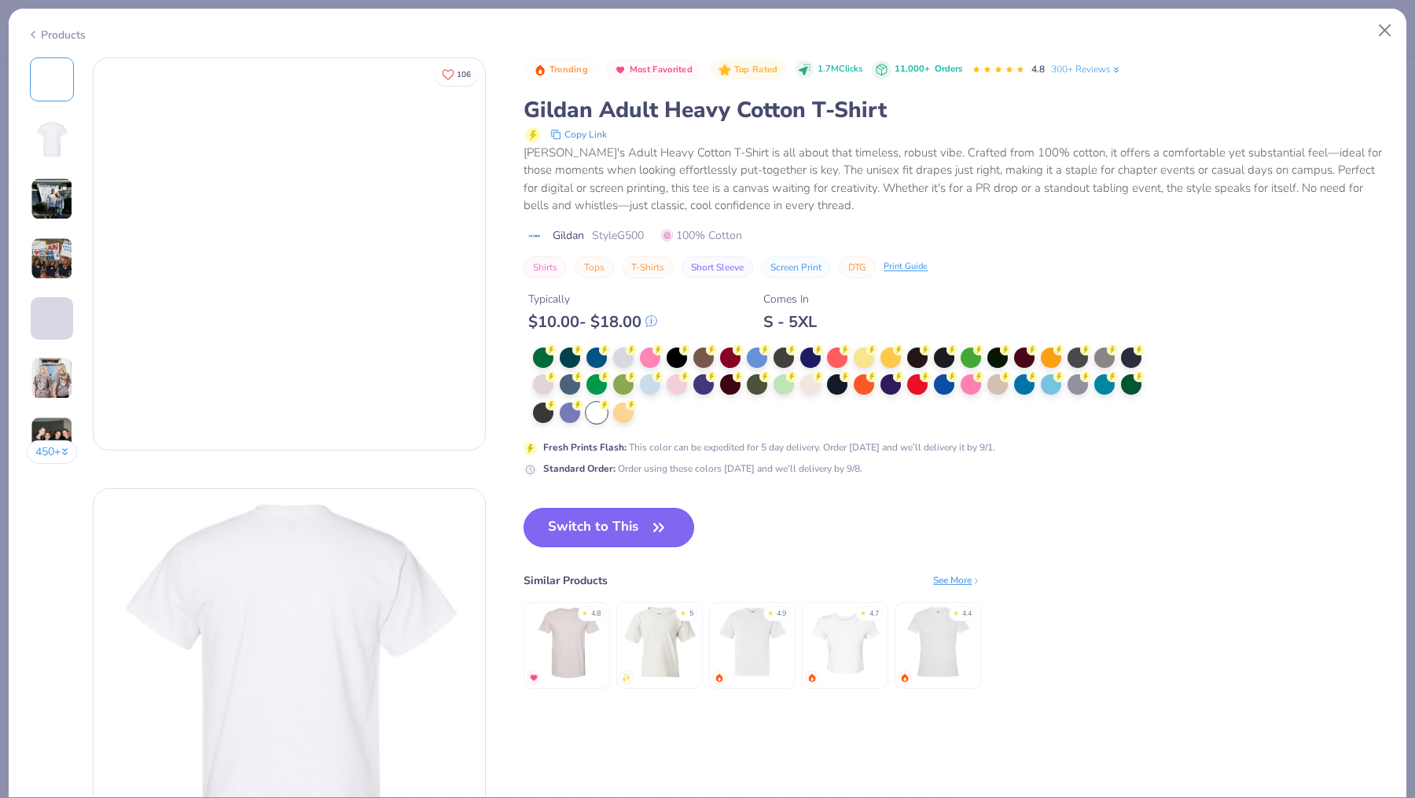
click at [615, 524] on button "Switch to This" at bounding box center [609, 527] width 171 height 39
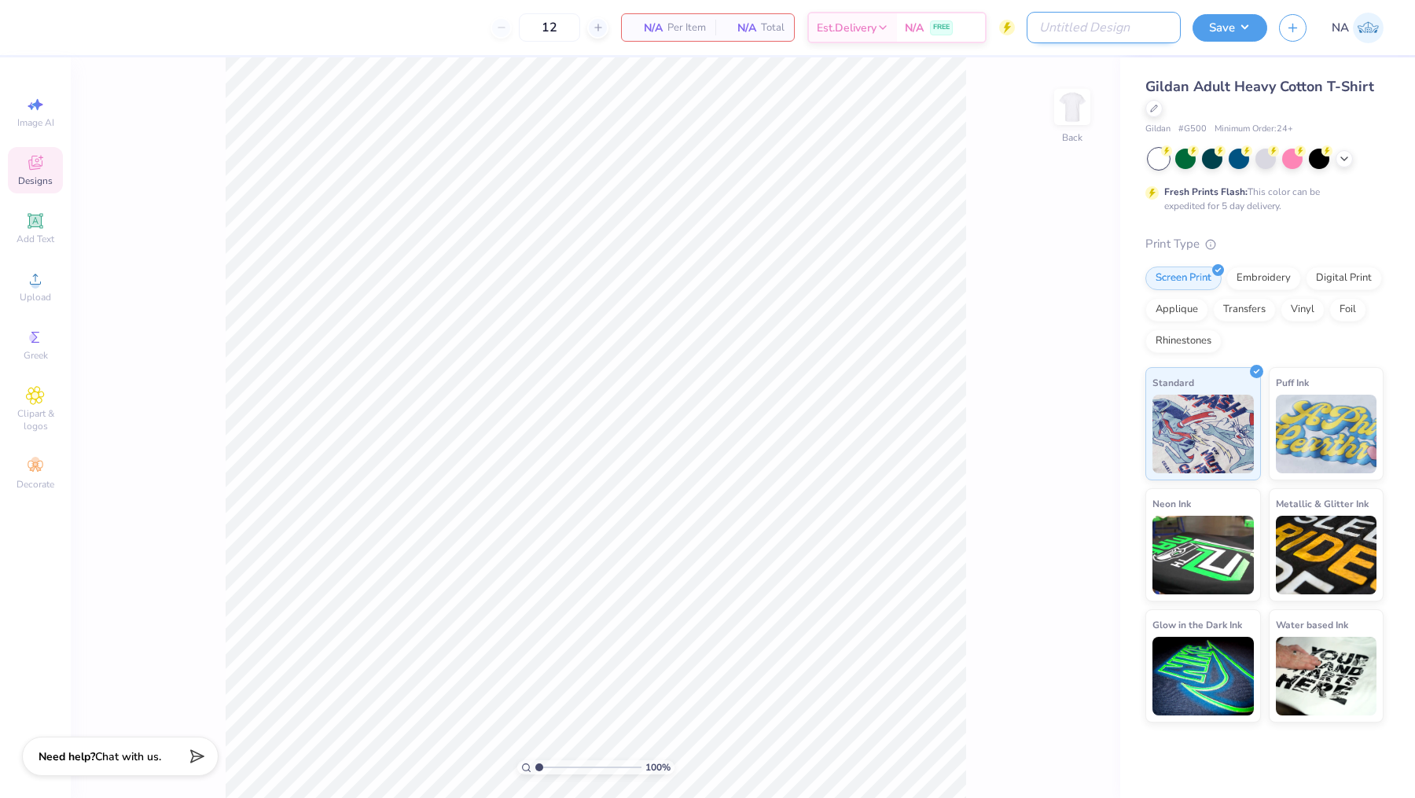
click at [1141, 30] on input "Design Title" at bounding box center [1104, 27] width 154 height 31
click at [1039, 24] on input "Rush 2025 Shirt" at bounding box center [1104, 27] width 154 height 31
type input "Zetes Rush 2025 Shirt"
click at [42, 358] on span "Greek" at bounding box center [36, 355] width 24 height 13
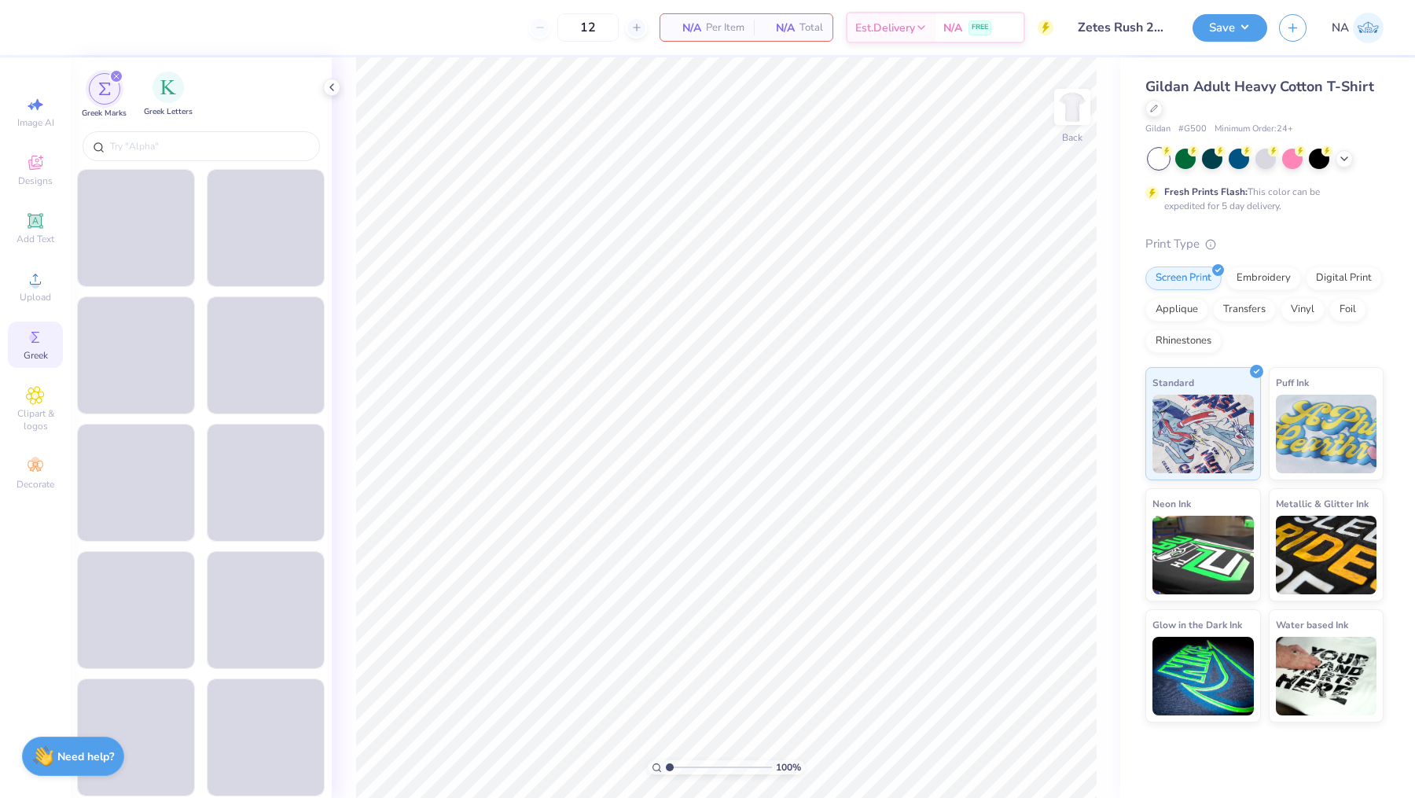
click at [147, 90] on div "Greek Letters" at bounding box center [168, 95] width 49 height 46
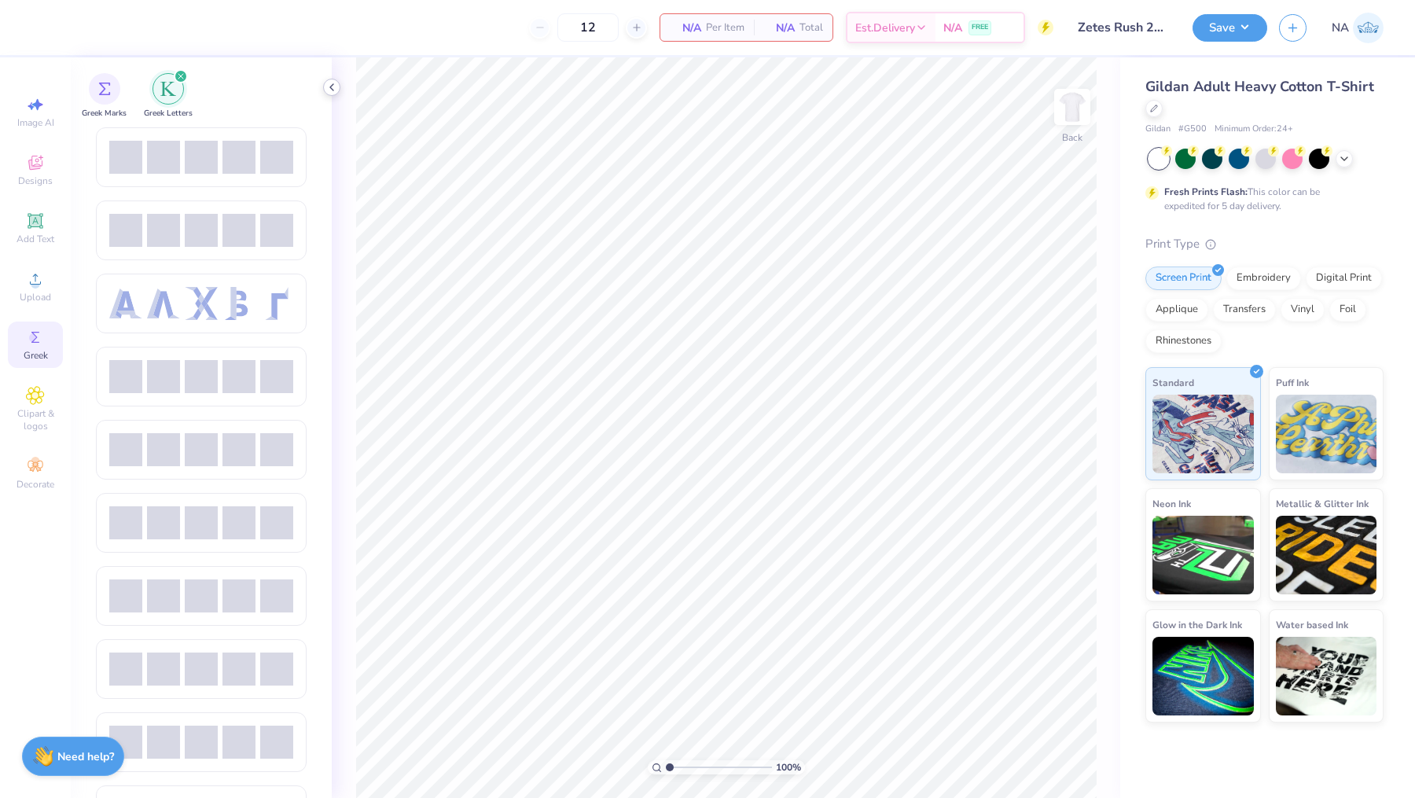
click at [335, 91] on icon at bounding box center [331, 87] width 13 height 13
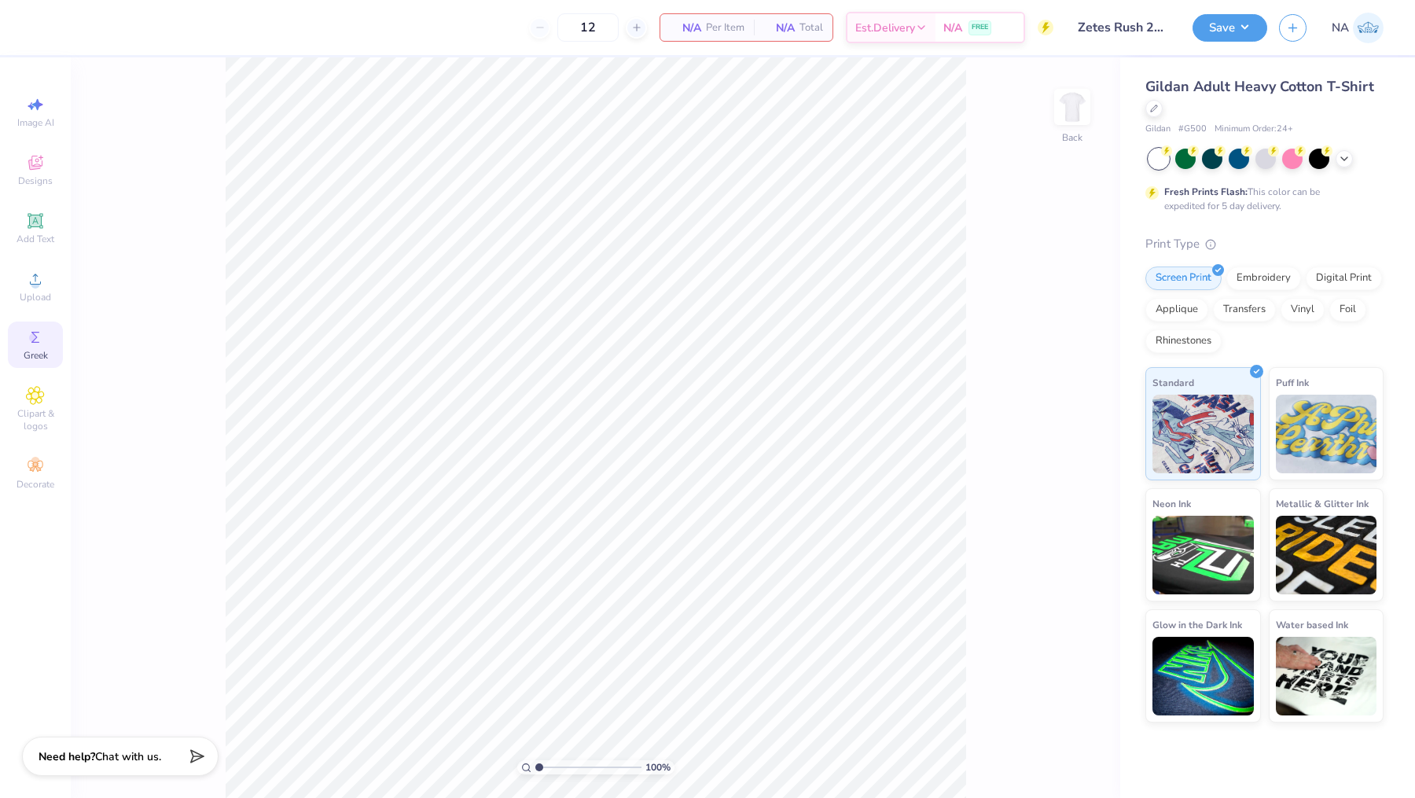
click at [41, 355] on span "Greek" at bounding box center [36, 355] width 24 height 13
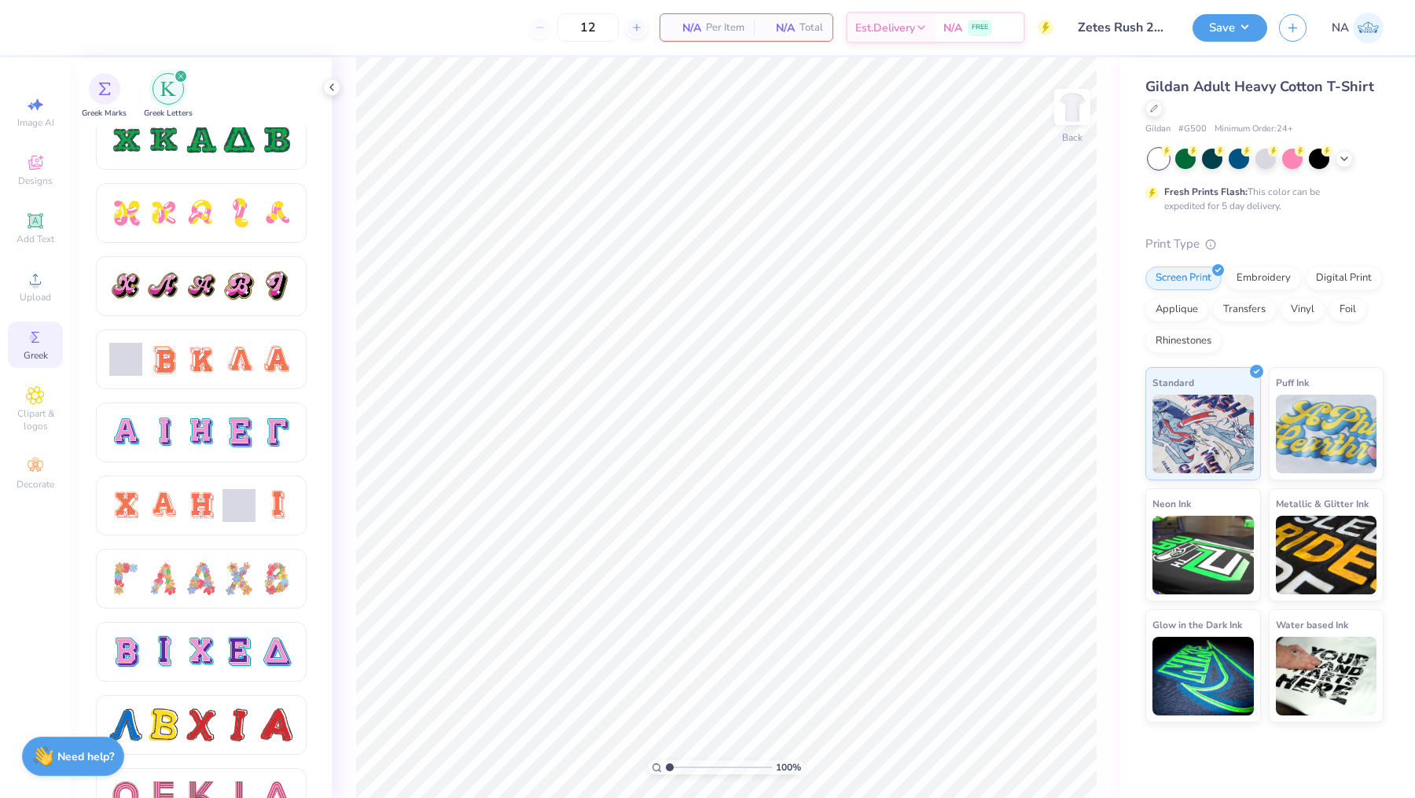
scroll to position [826, 0]
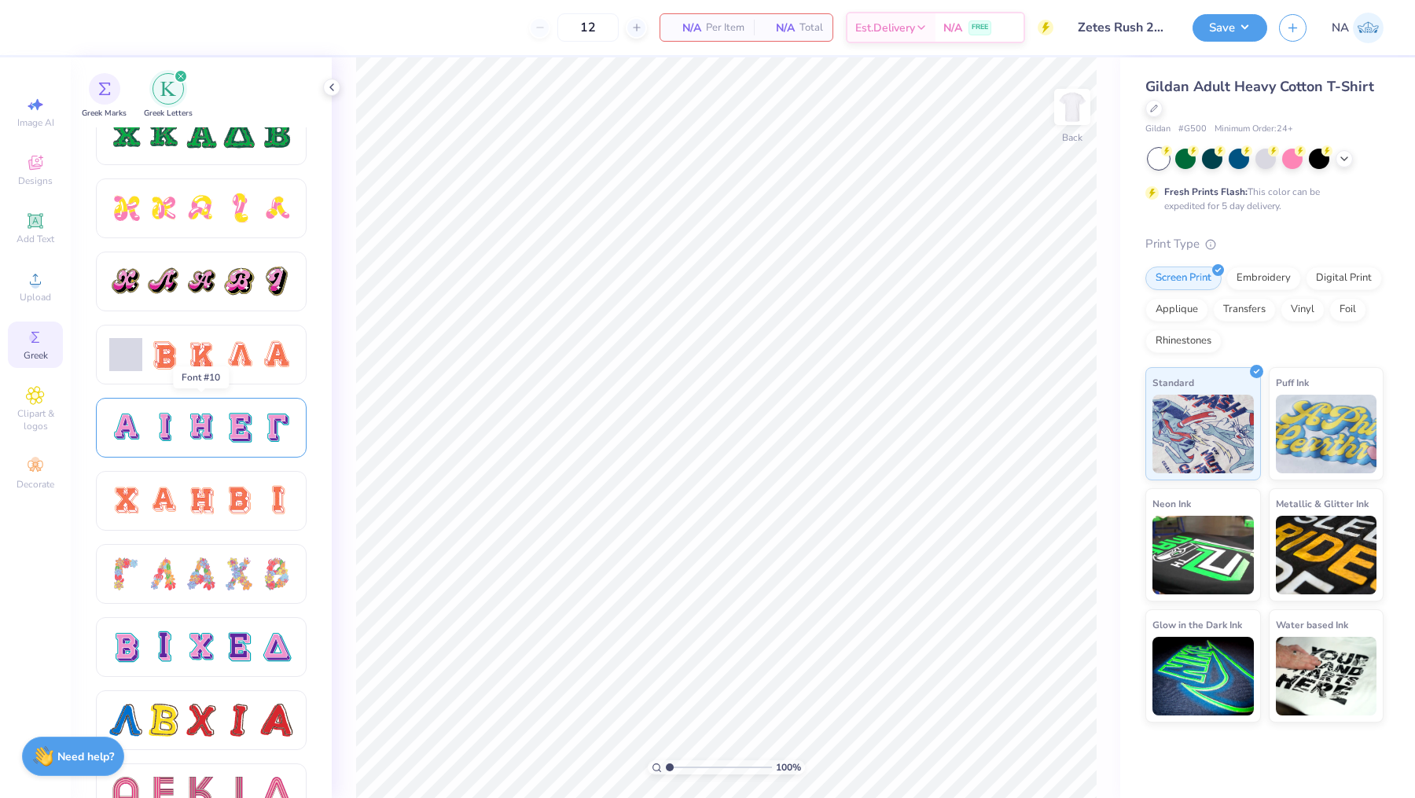
click at [237, 442] on div at bounding box center [238, 427] width 33 height 33
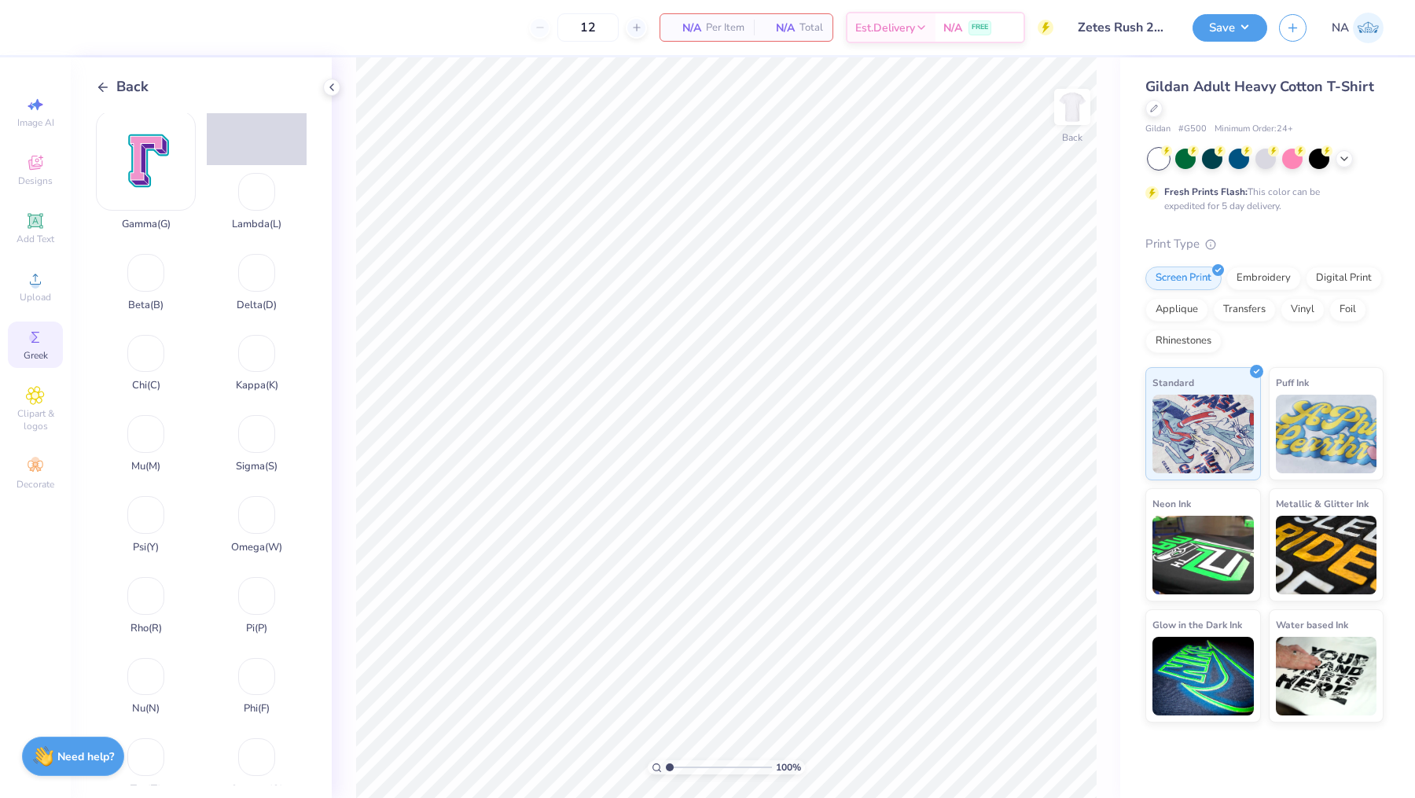
scroll to position [457, 0]
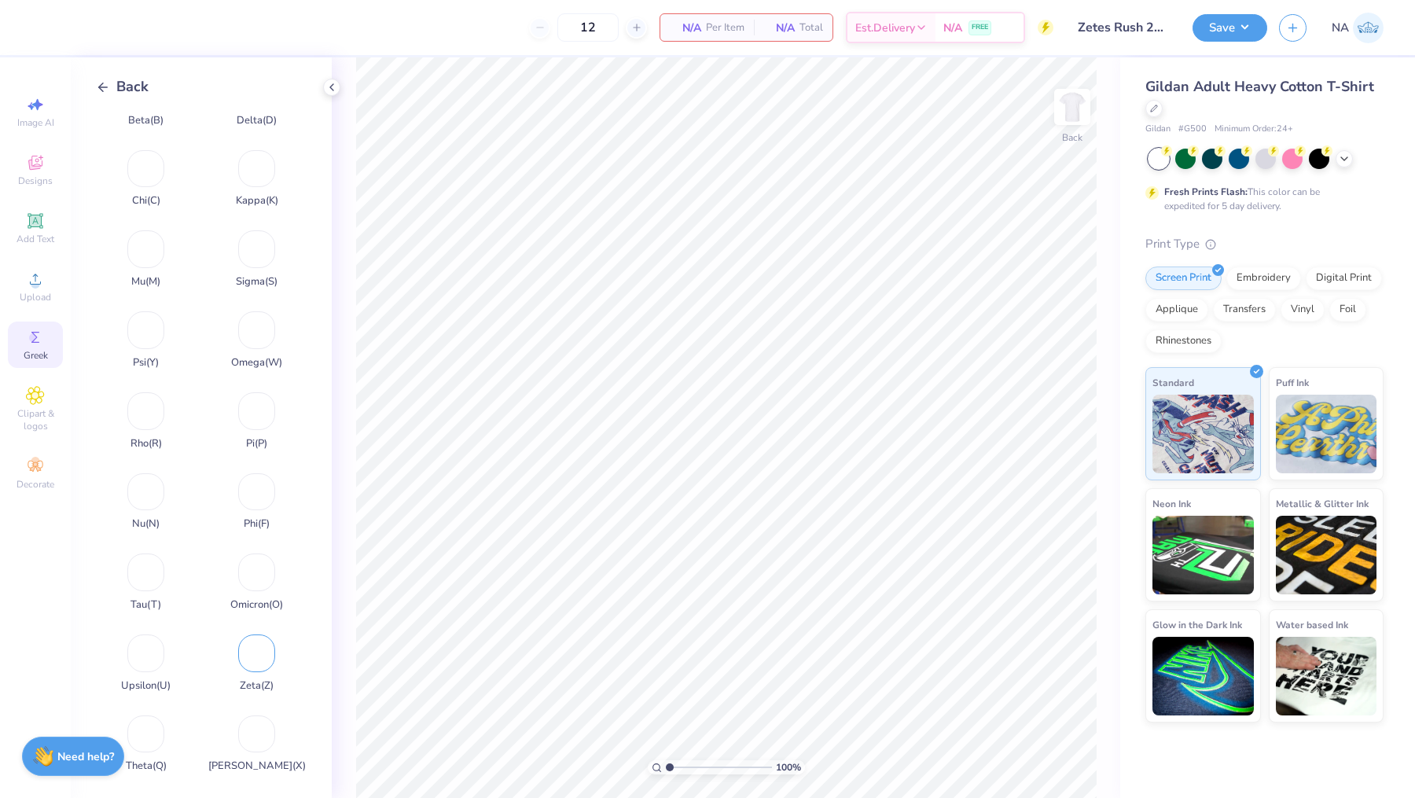
click at [256, 655] on div "Zeta ( Z )" at bounding box center [257, 659] width 100 height 65
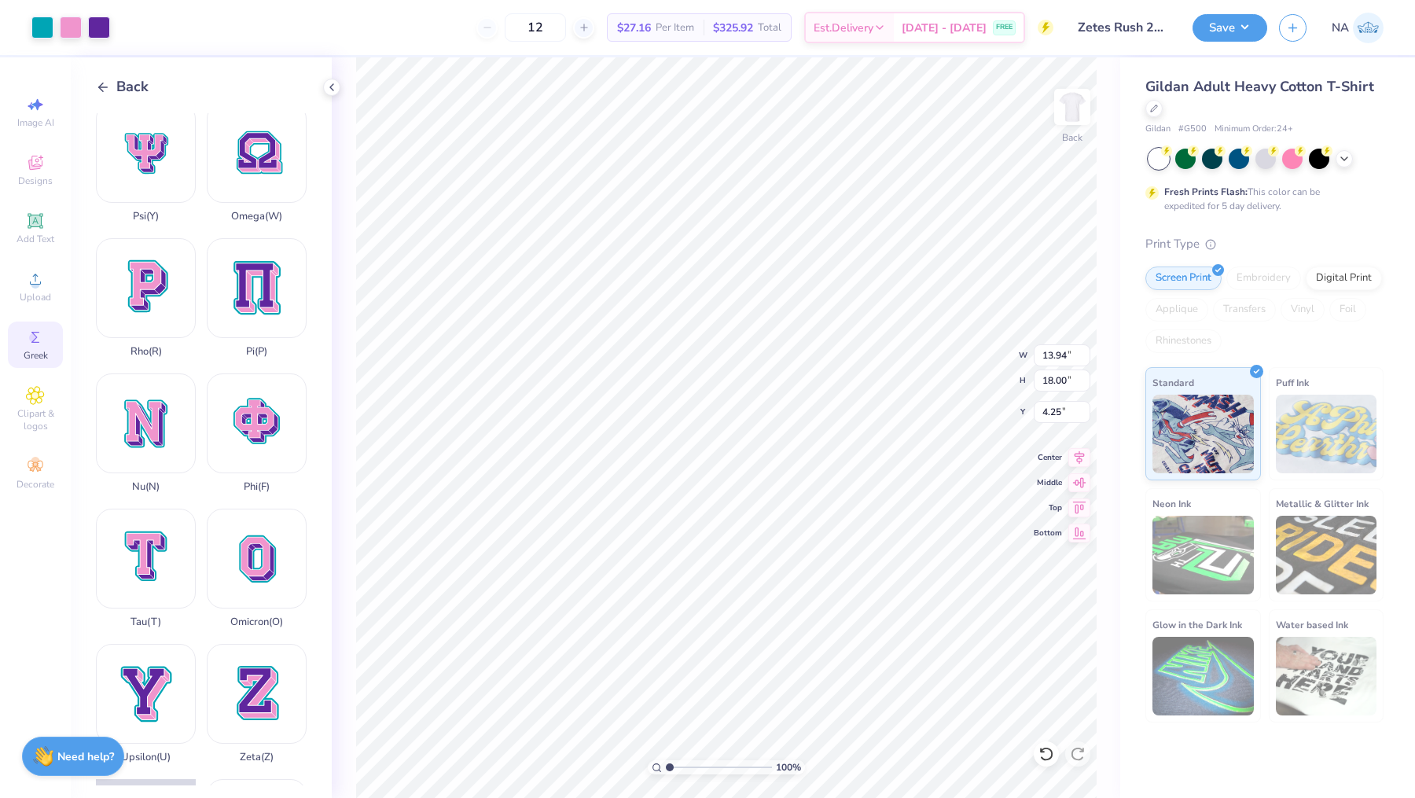
scroll to position [954, 0]
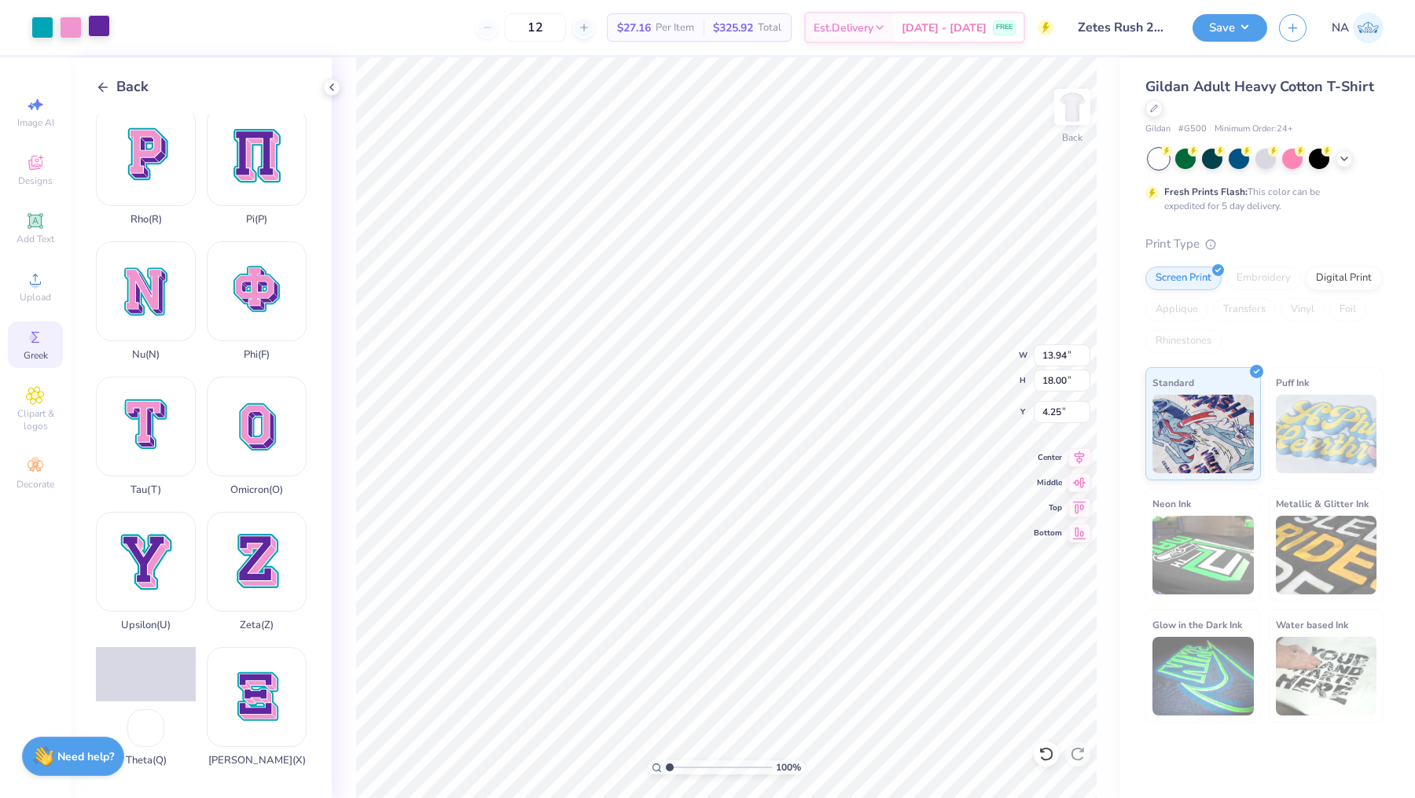
click at [99, 34] on div at bounding box center [99, 26] width 22 height 22
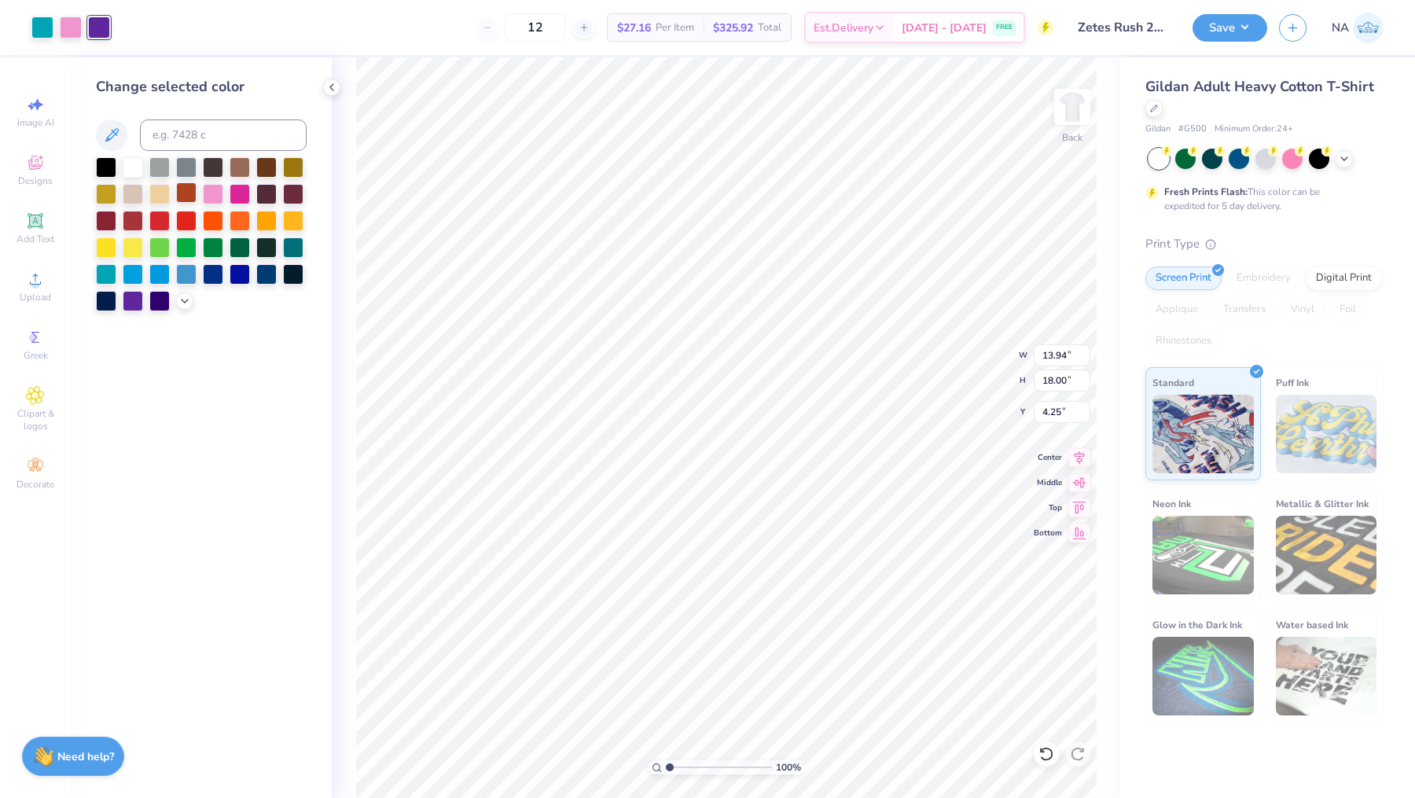
click at [187, 193] on div at bounding box center [186, 192] width 20 height 20
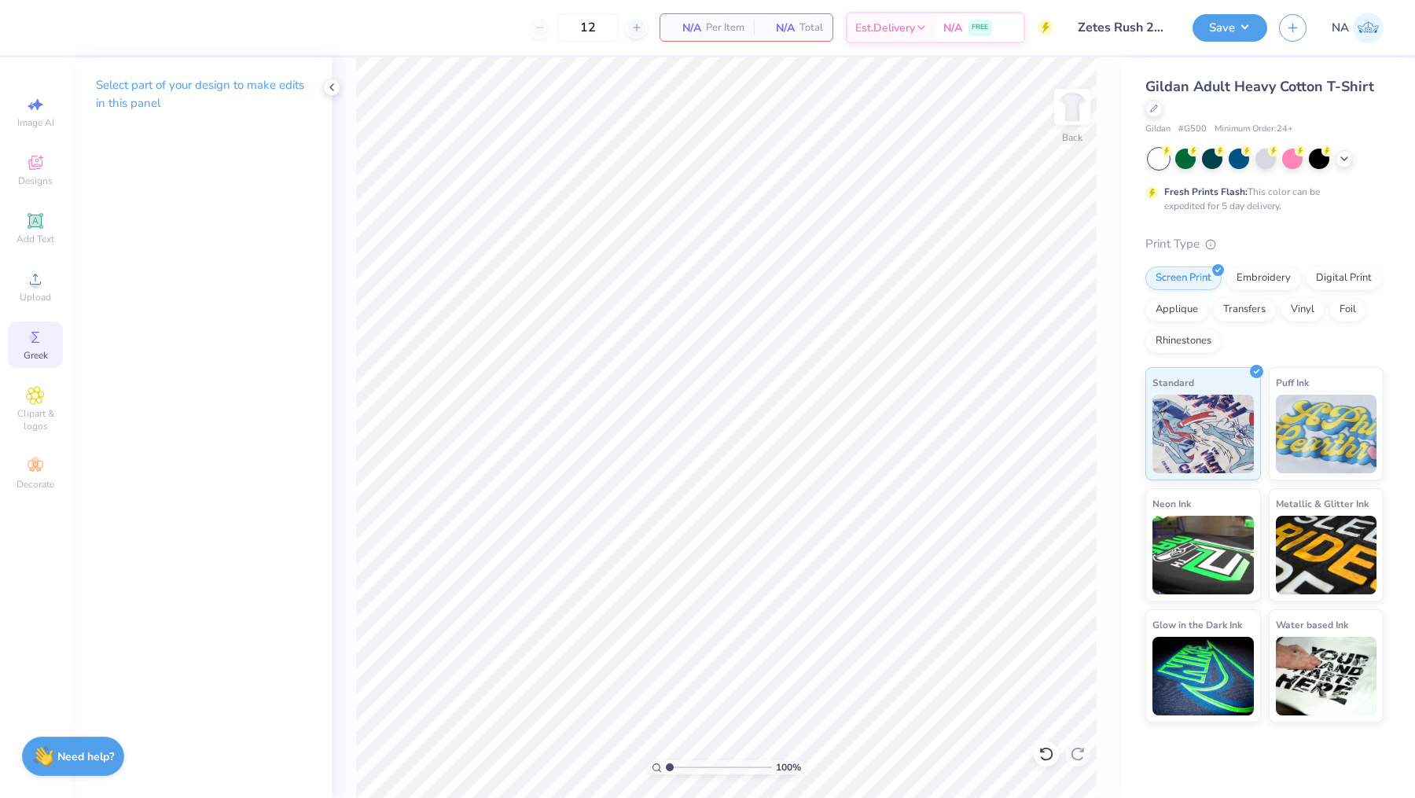
click at [38, 338] on icon at bounding box center [35, 337] width 19 height 19
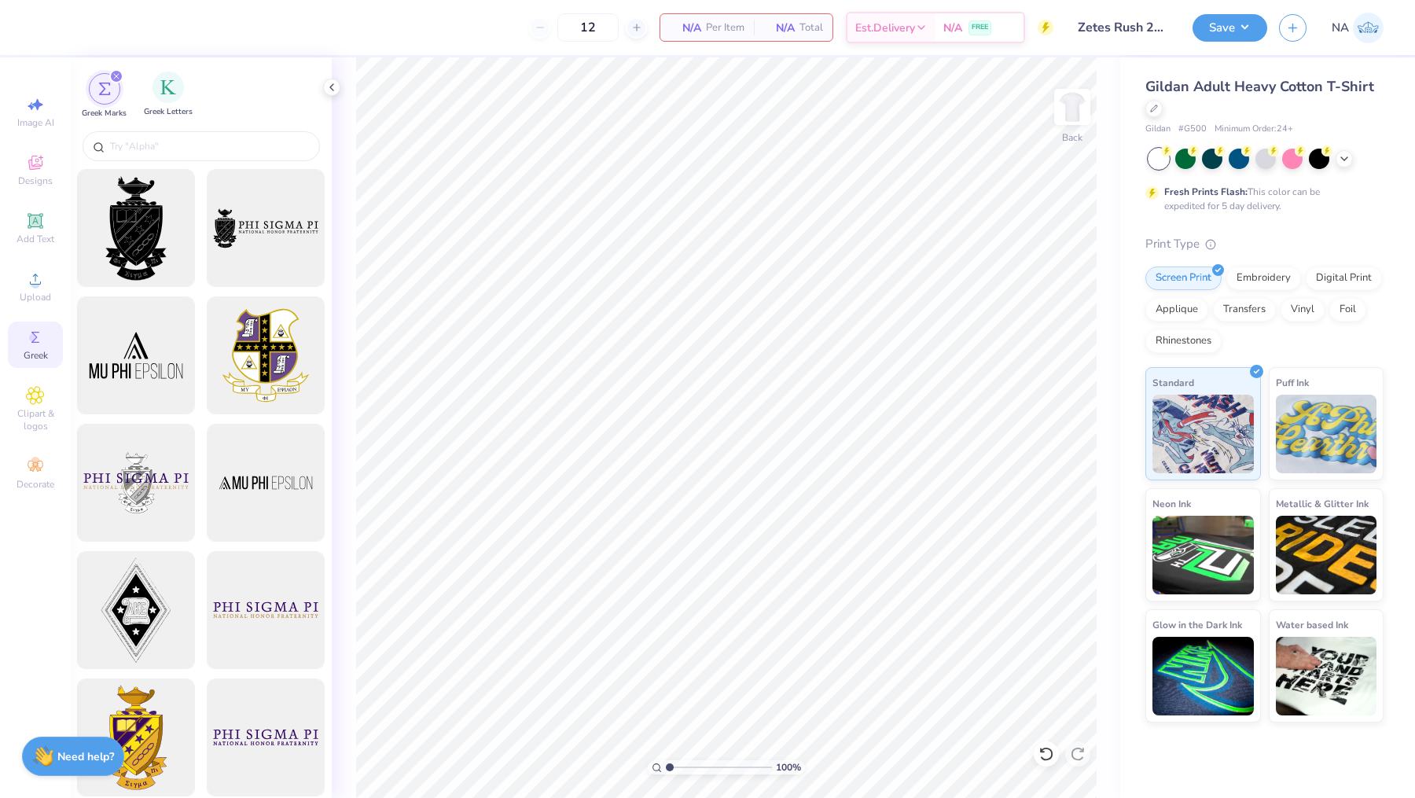
click at [164, 102] on div "Greek Letters" at bounding box center [168, 95] width 49 height 46
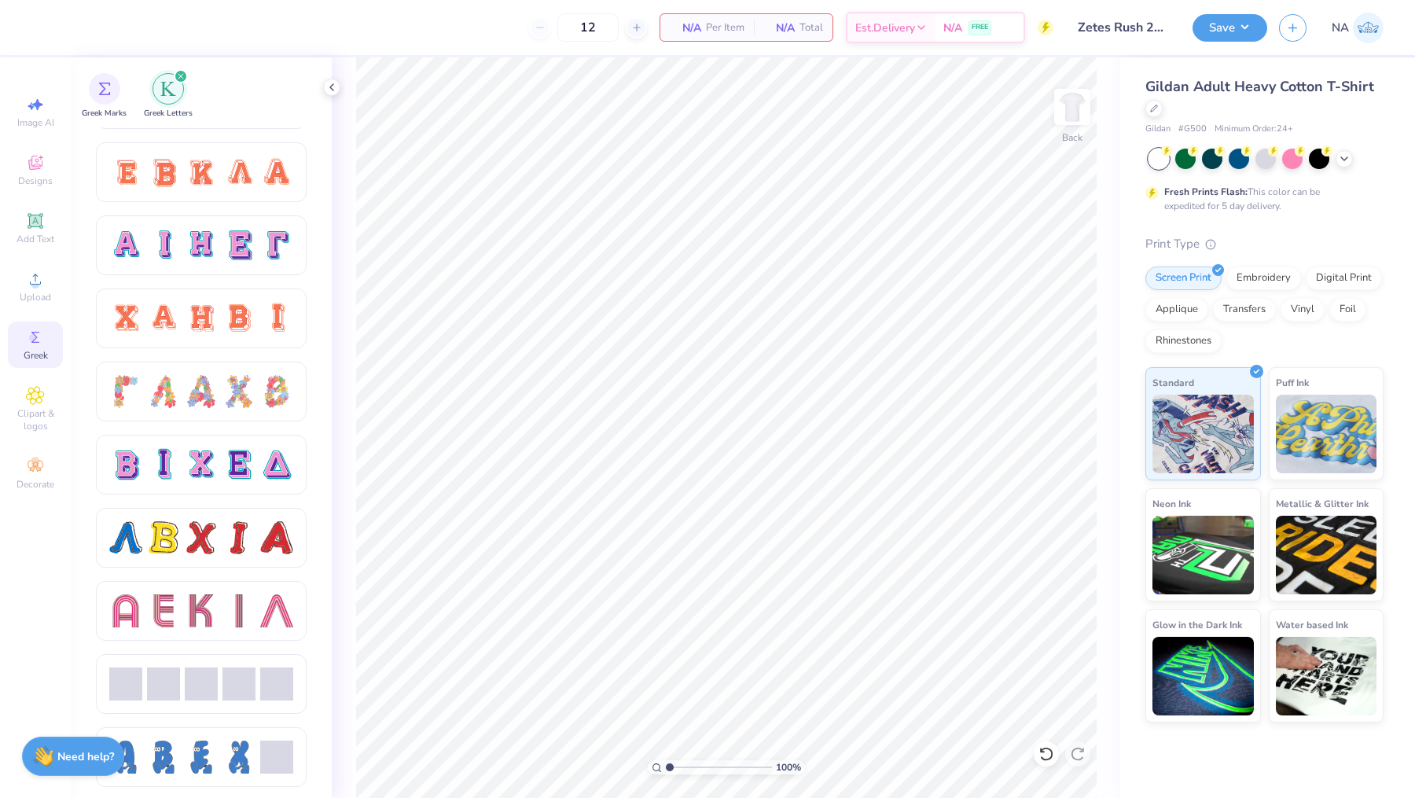
scroll to position [893, 0]
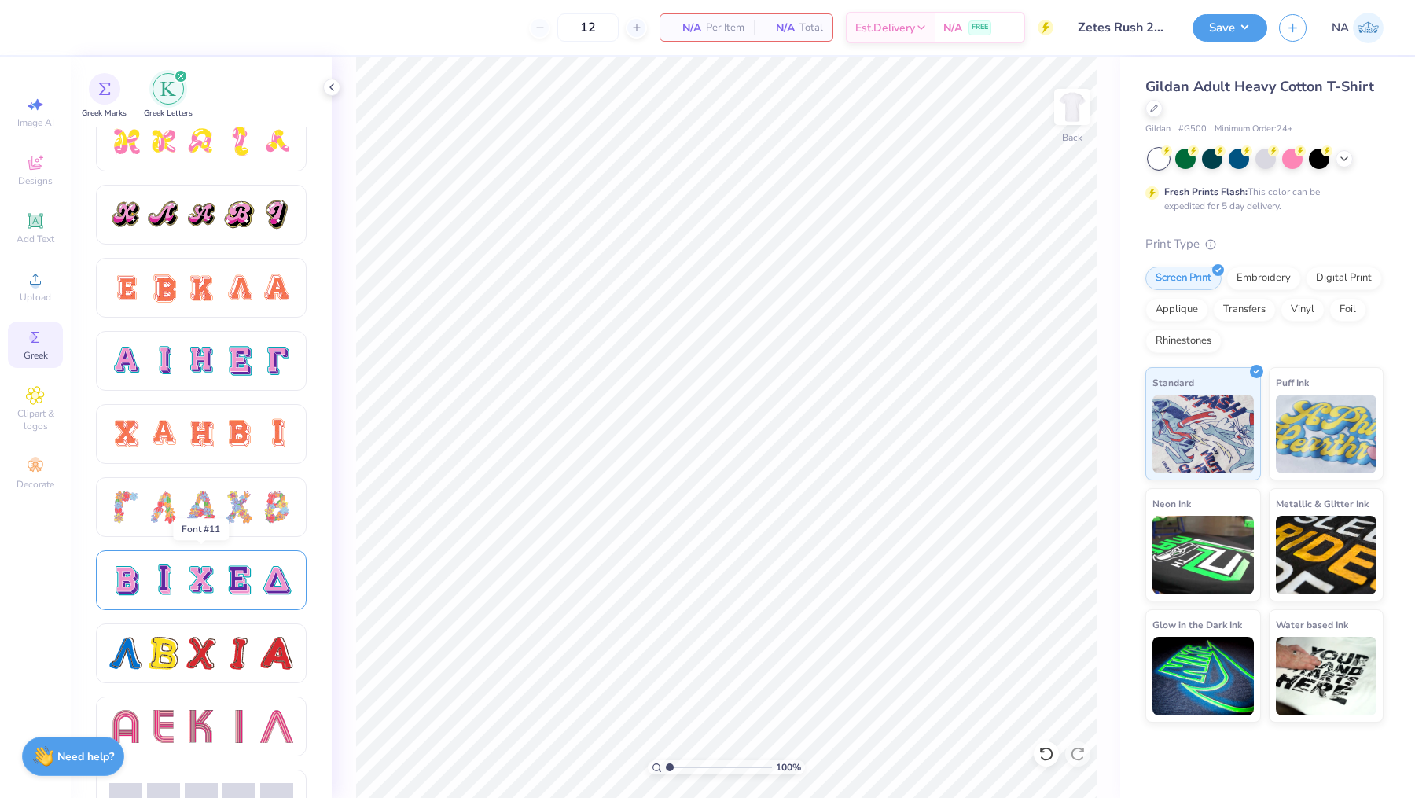
click at [255, 572] on div at bounding box center [201, 580] width 184 height 33
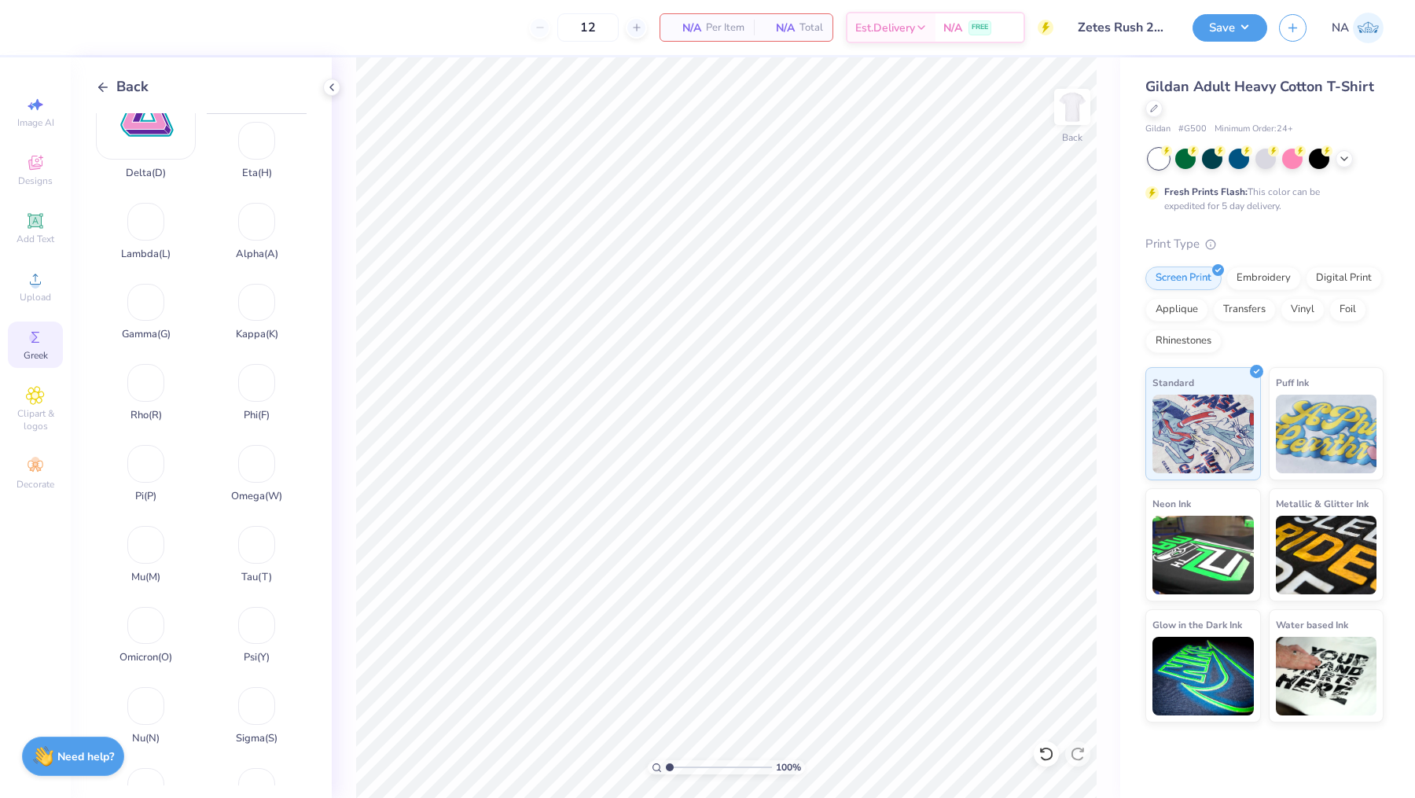
scroll to position [457, 0]
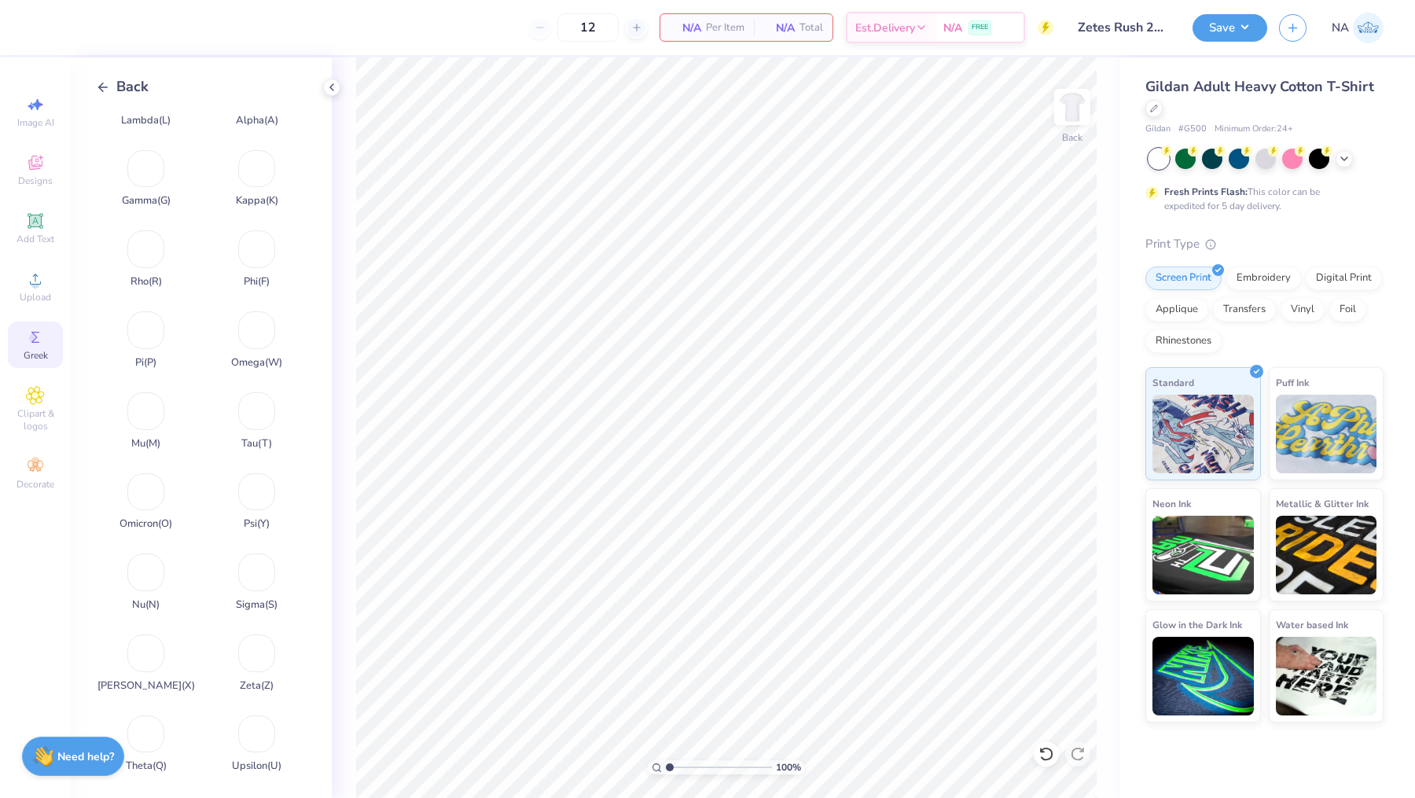
click at [104, 82] on icon at bounding box center [103, 87] width 14 height 14
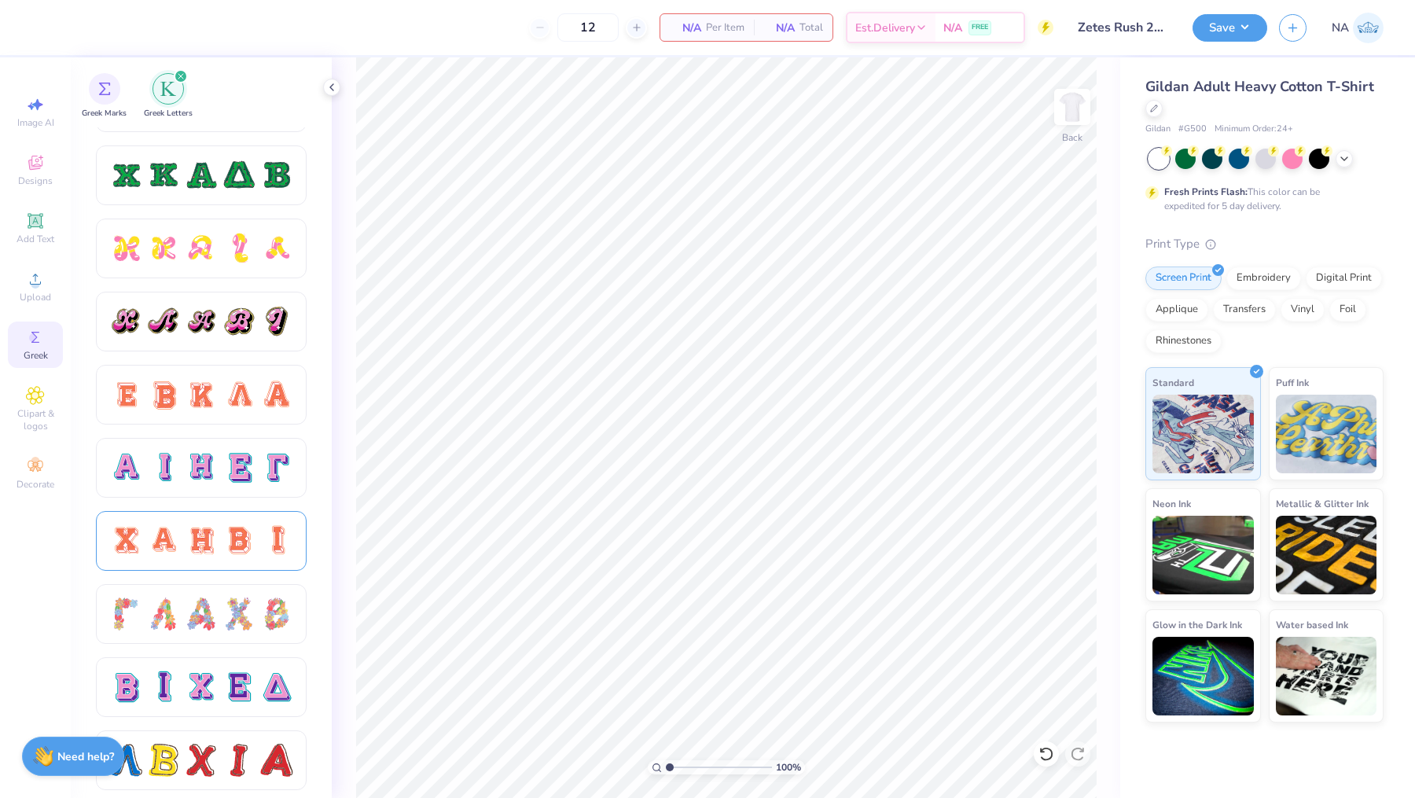
scroll to position [827, 0]
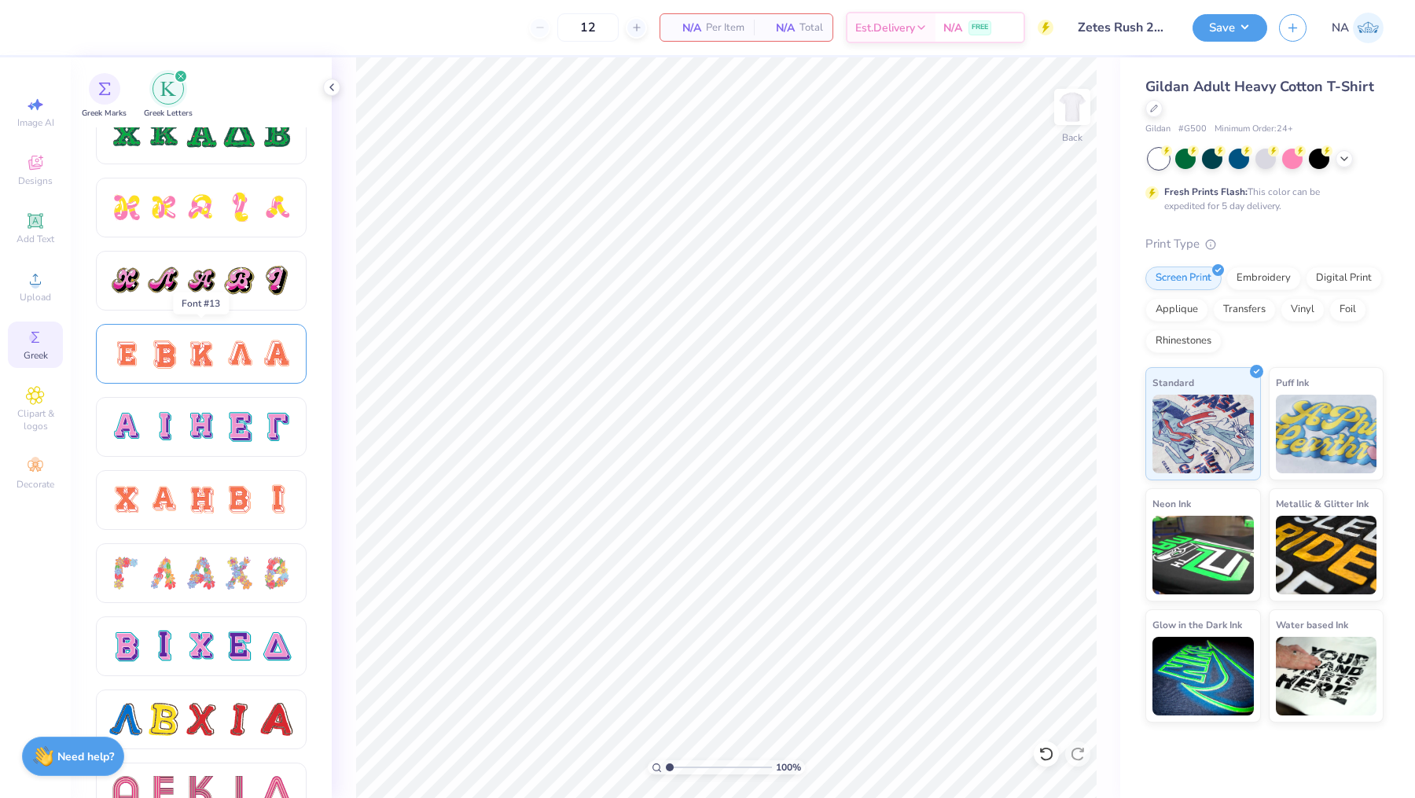
click at [244, 351] on div at bounding box center [238, 353] width 33 height 33
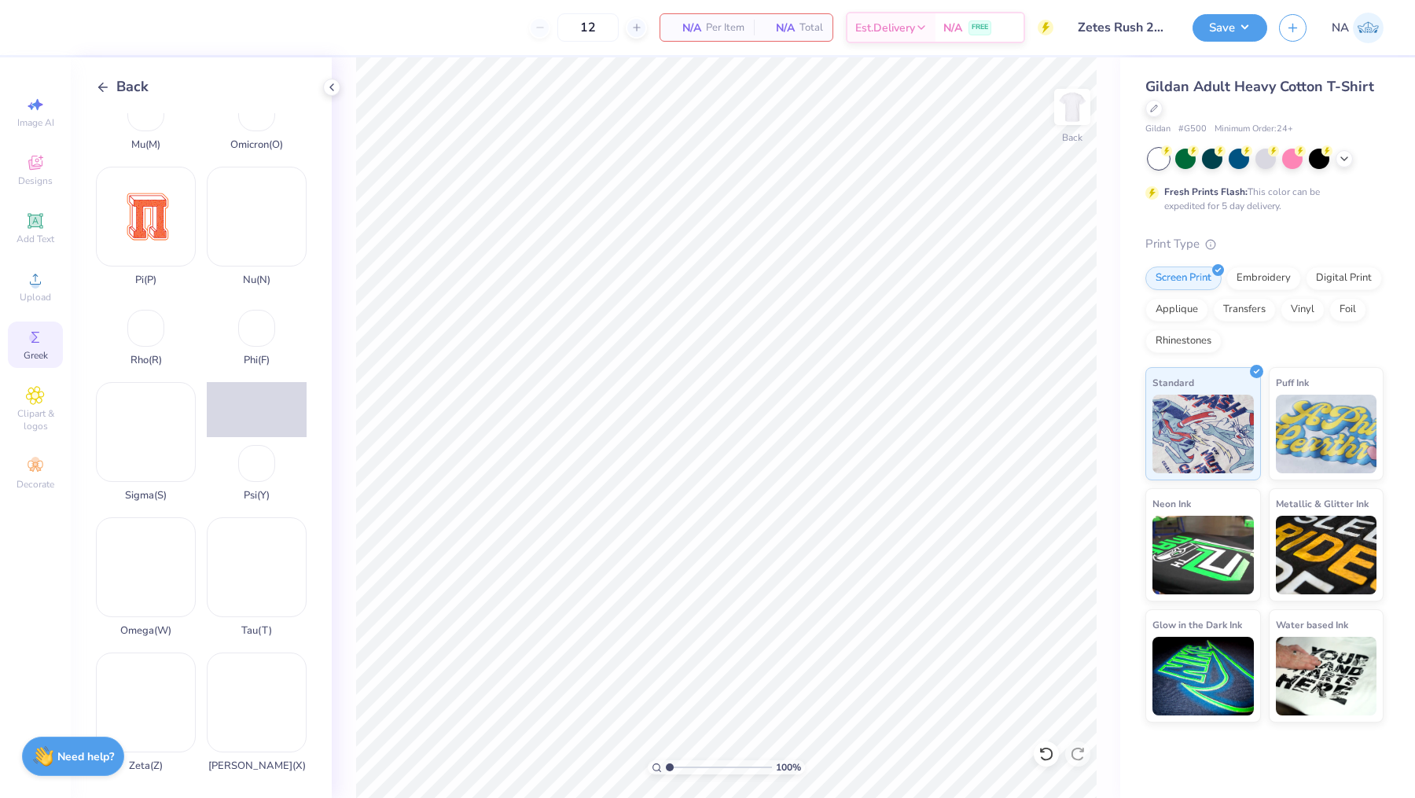
scroll to position [759, 0]
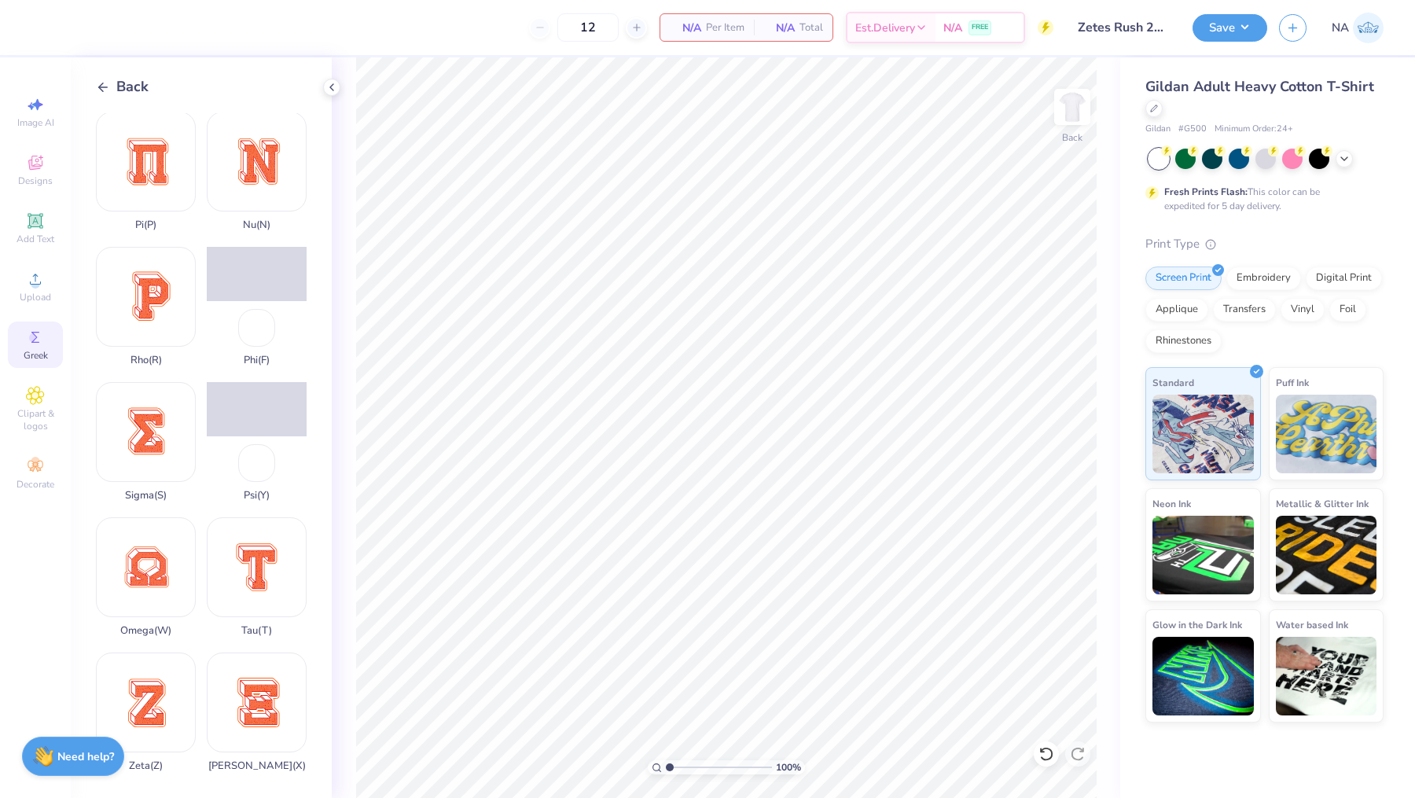
click at [101, 83] on polyline at bounding box center [101, 87] width 4 height 9
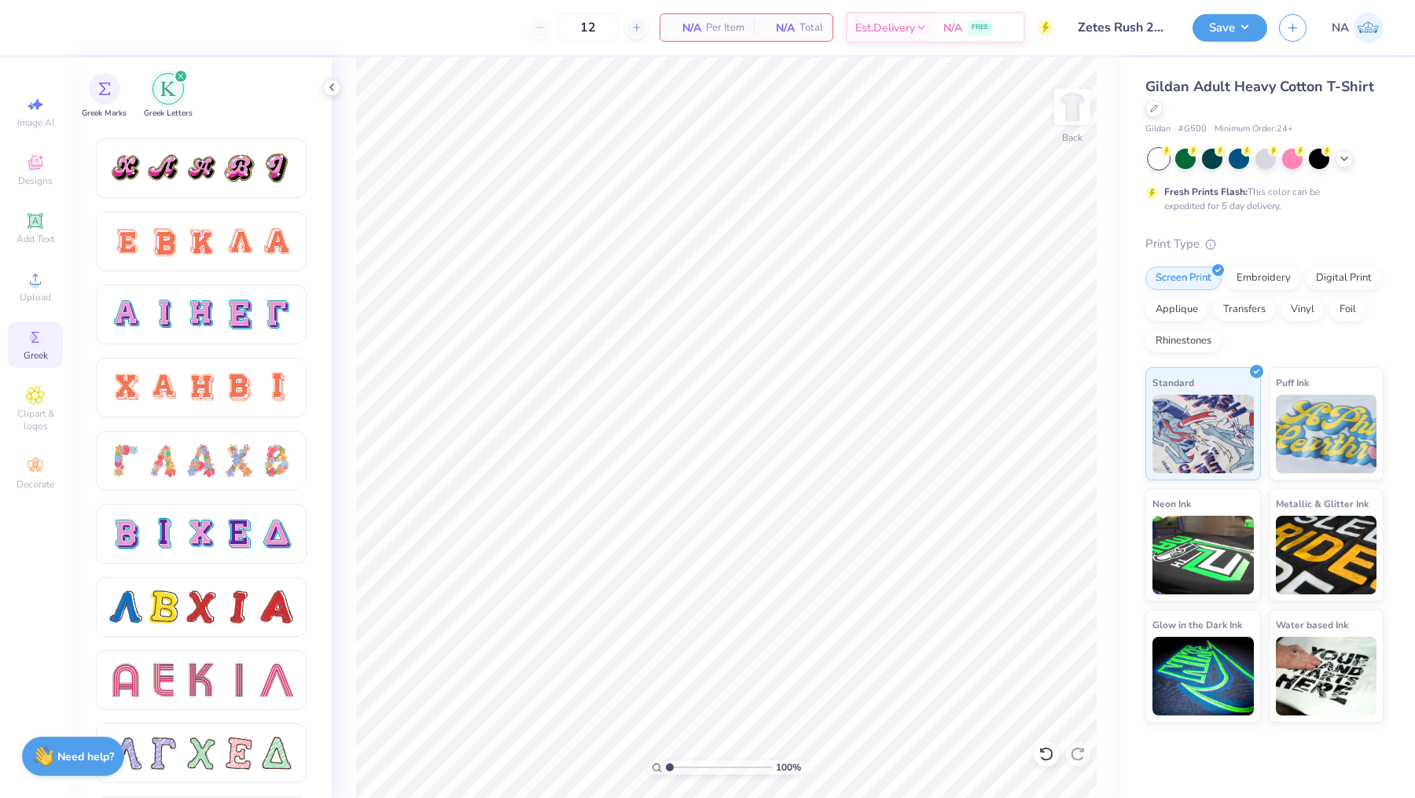
scroll to position [940, 0]
click at [223, 392] on div at bounding box center [238, 386] width 33 height 33
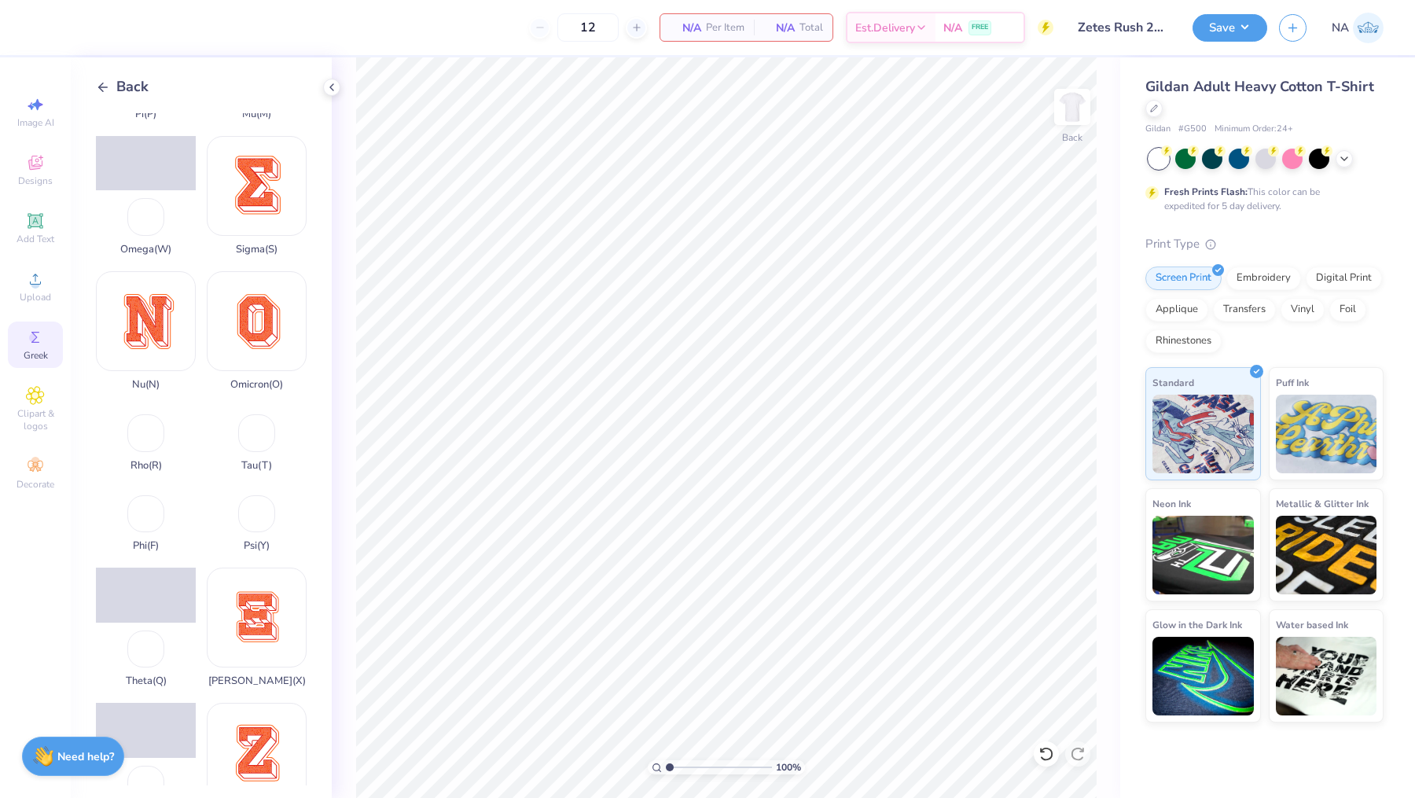
scroll to position [843, 0]
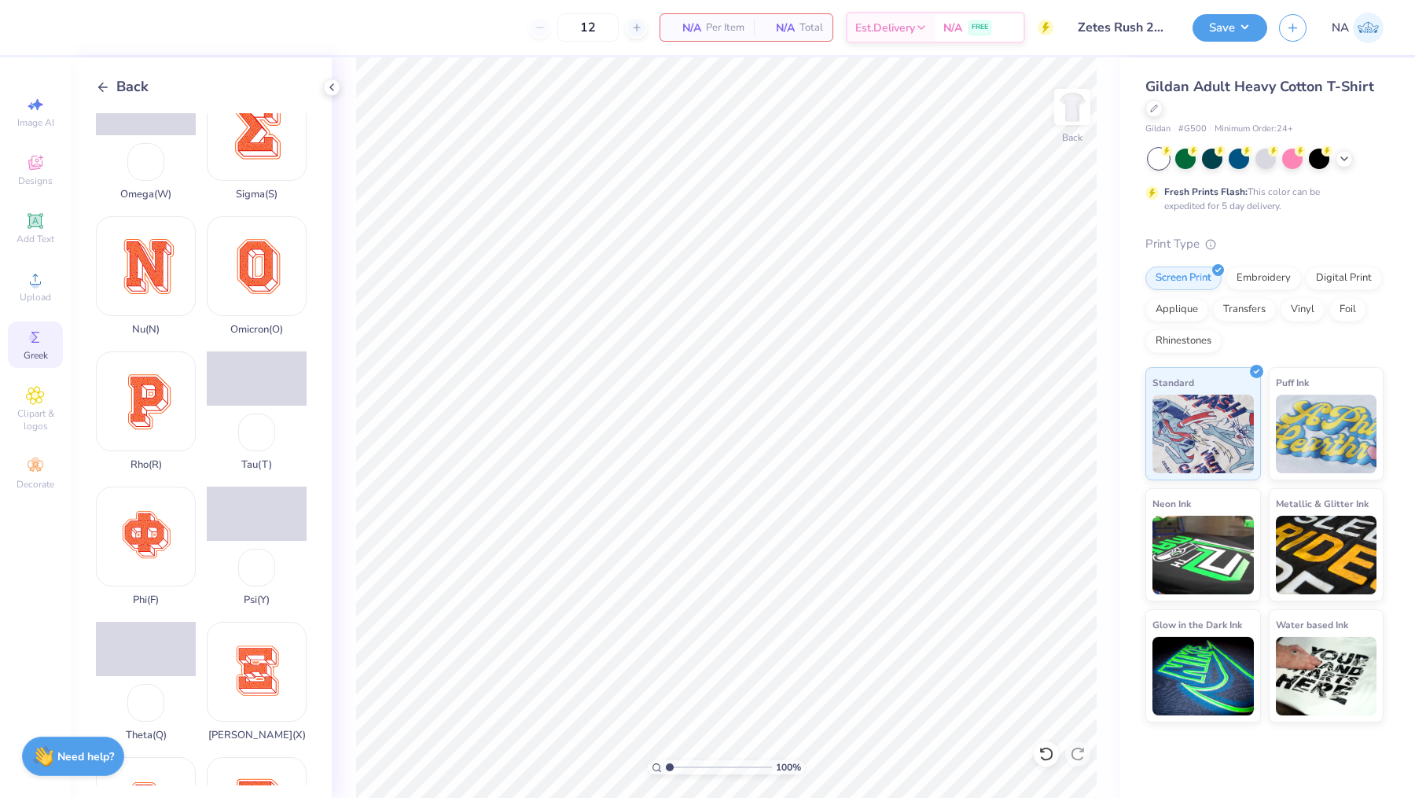
click at [256, 744] on div "Chi ( C ) Alpha ( A ) Eta ( H ) Beta ( B ) Iota ( I ) Delta ( D ) Epsilon ( E )…" at bounding box center [214, 449] width 236 height 672
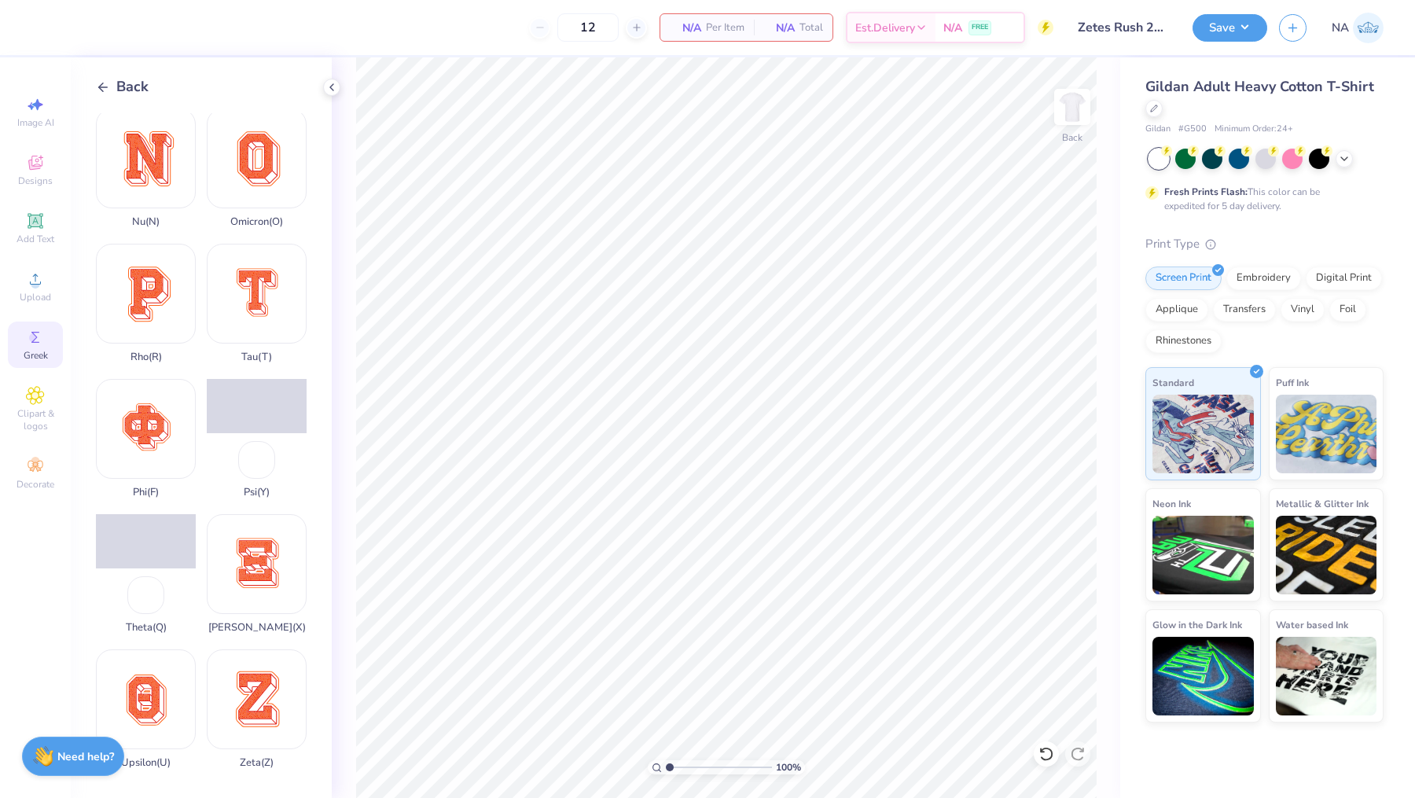
scroll to position [954, 0]
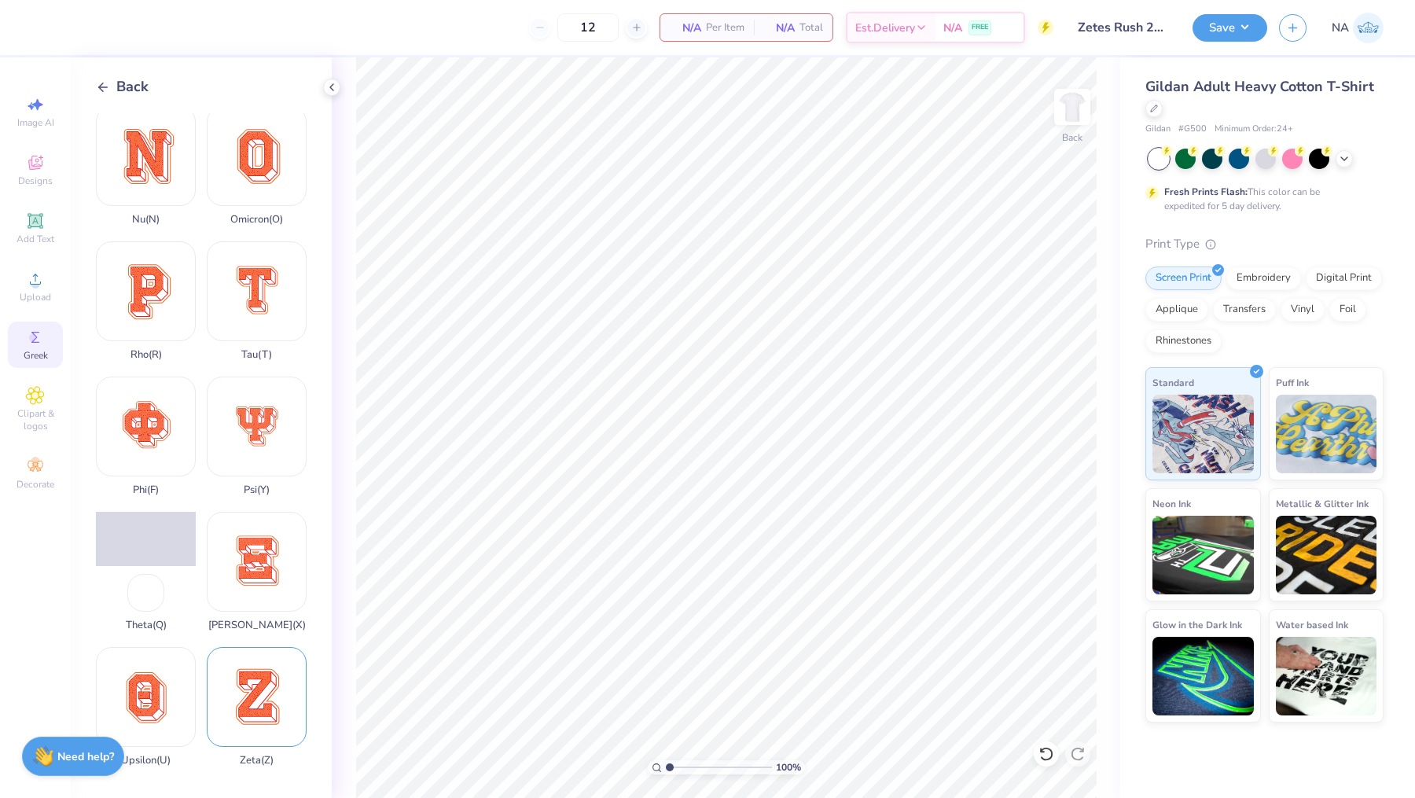
click at [262, 715] on div "Zeta ( Z )" at bounding box center [257, 706] width 100 height 119
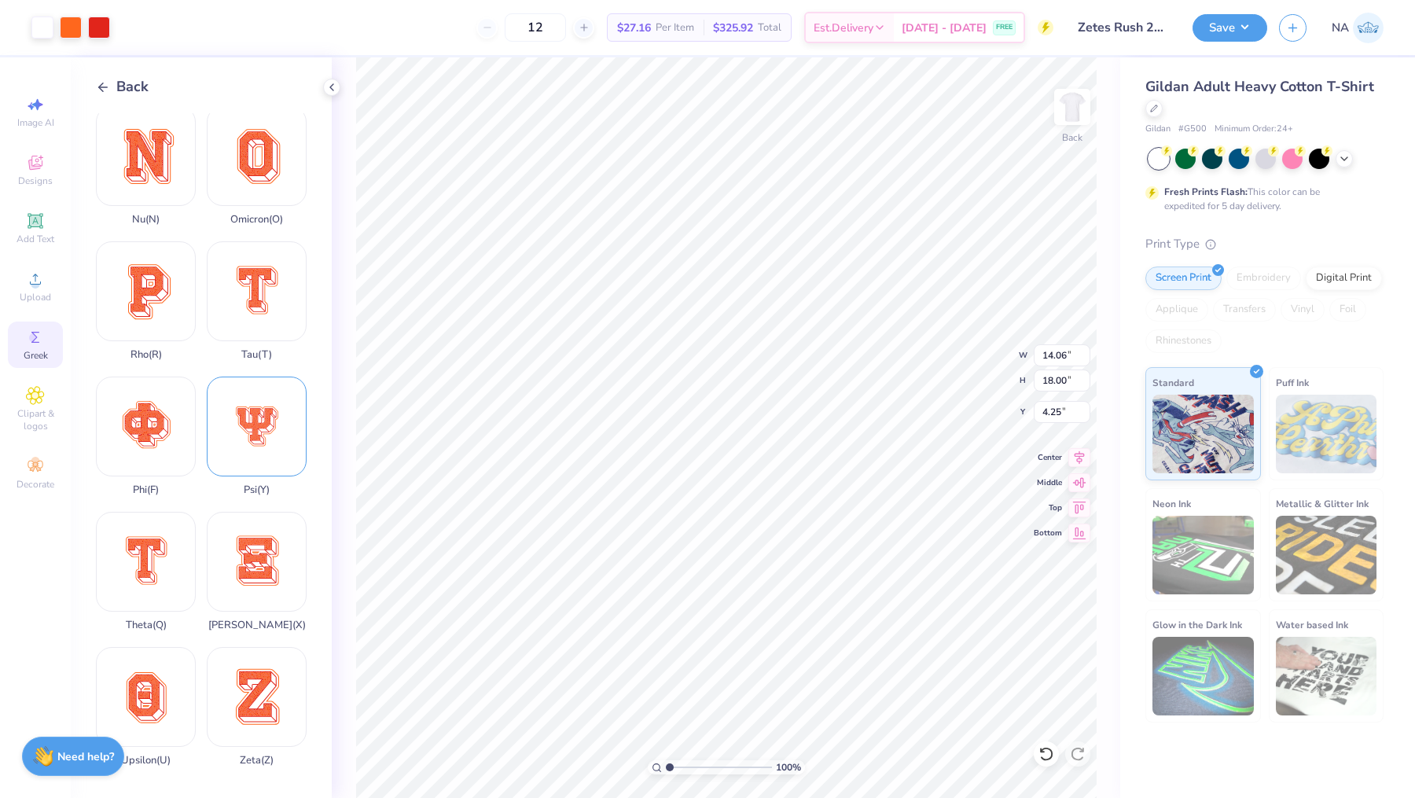
click at [268, 426] on div "Psi ( Y )" at bounding box center [257, 436] width 100 height 119
type input "15.00"
type input "14.07"
type input "6.21"
click at [103, 37] on div at bounding box center [99, 26] width 22 height 22
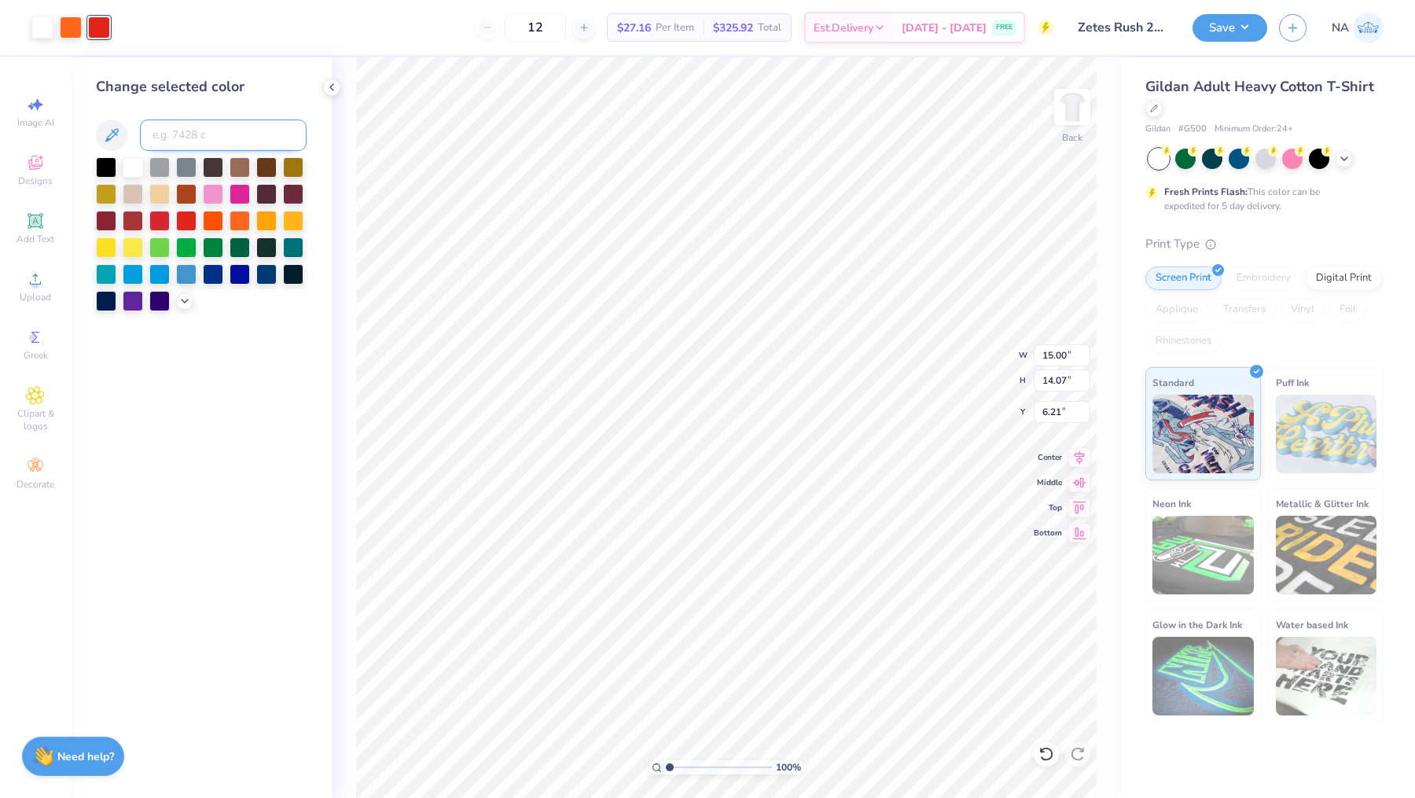
click at [180, 141] on input at bounding box center [223, 134] width 167 height 31
type input "202"
click at [73, 19] on div at bounding box center [71, 26] width 22 height 22
click at [194, 128] on input at bounding box center [223, 134] width 167 height 31
type input "202"
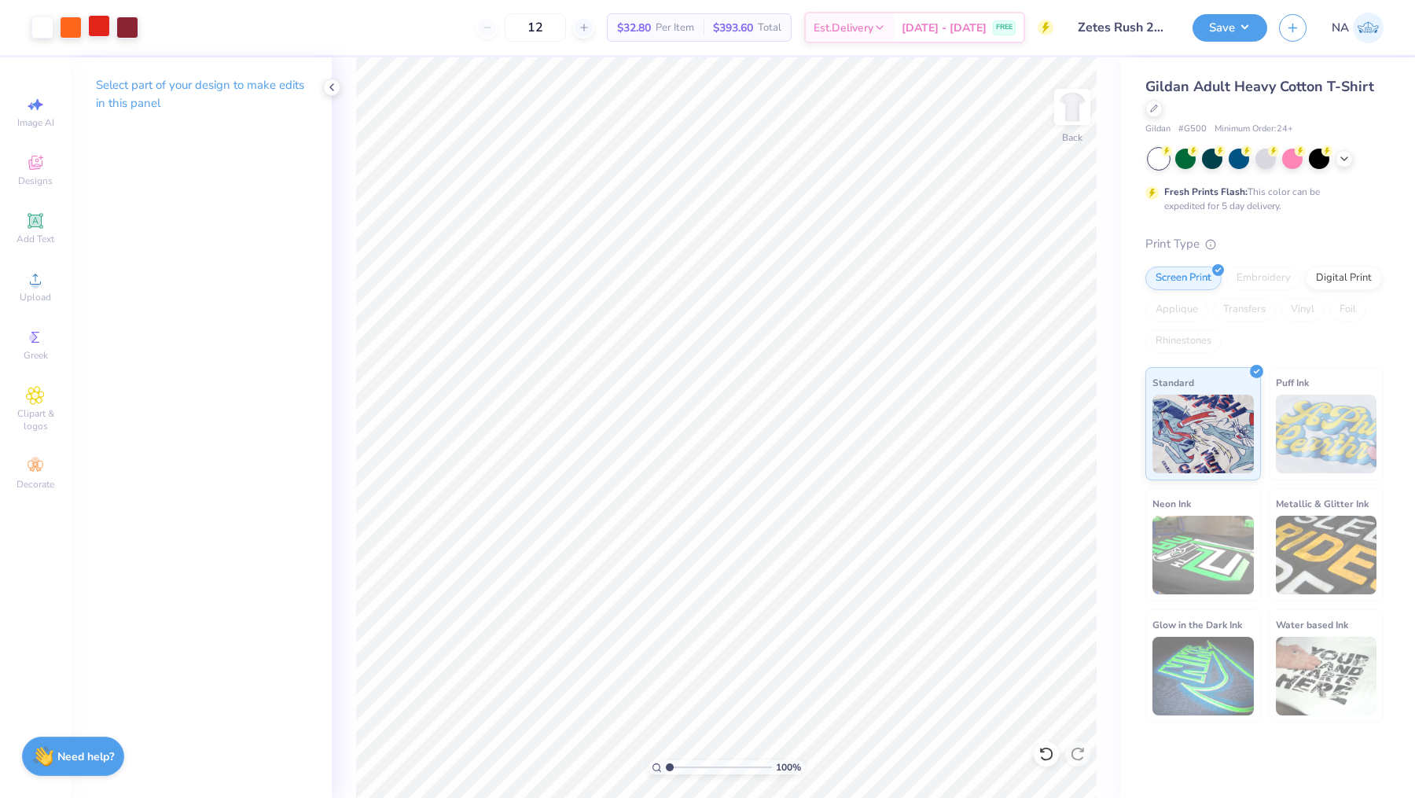
click at [95, 35] on div at bounding box center [99, 26] width 22 height 22
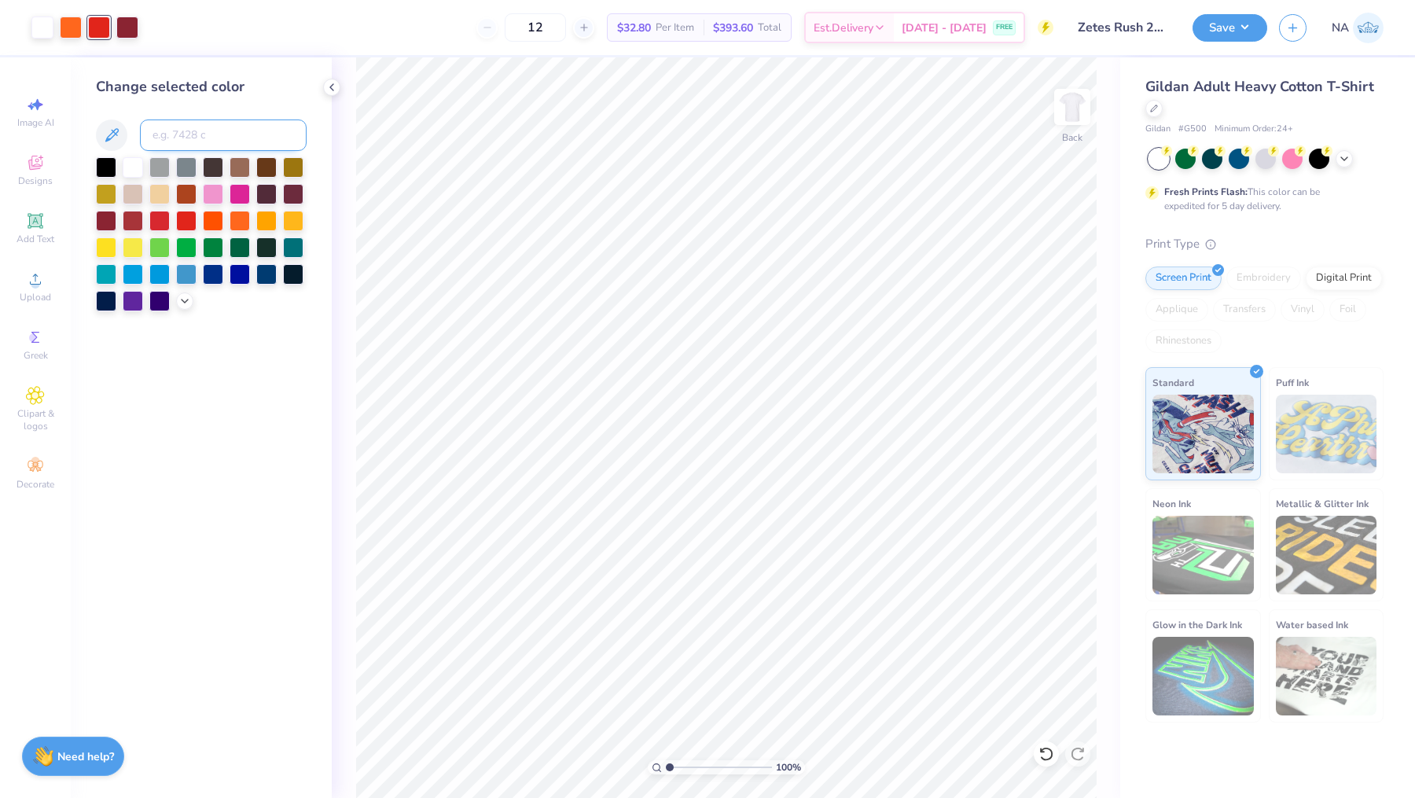
click at [177, 135] on input at bounding box center [223, 134] width 167 height 31
type input "202"
click at [71, 20] on div at bounding box center [71, 26] width 22 height 22
click at [172, 139] on input at bounding box center [223, 134] width 167 height 31
type input "202"
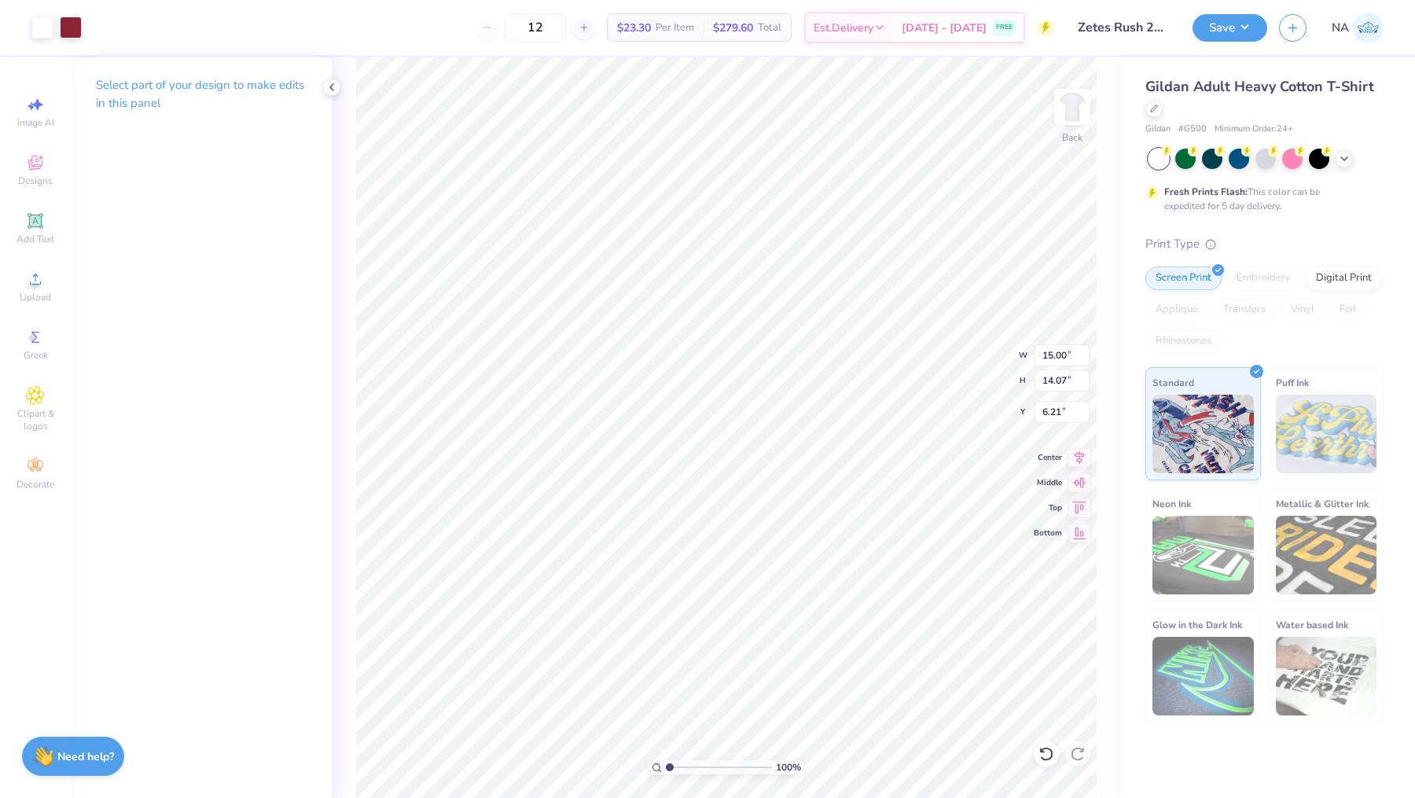
type input "2.49"
type input "2.34"
type input "1.83"
type input "14.06"
type input "18.00"
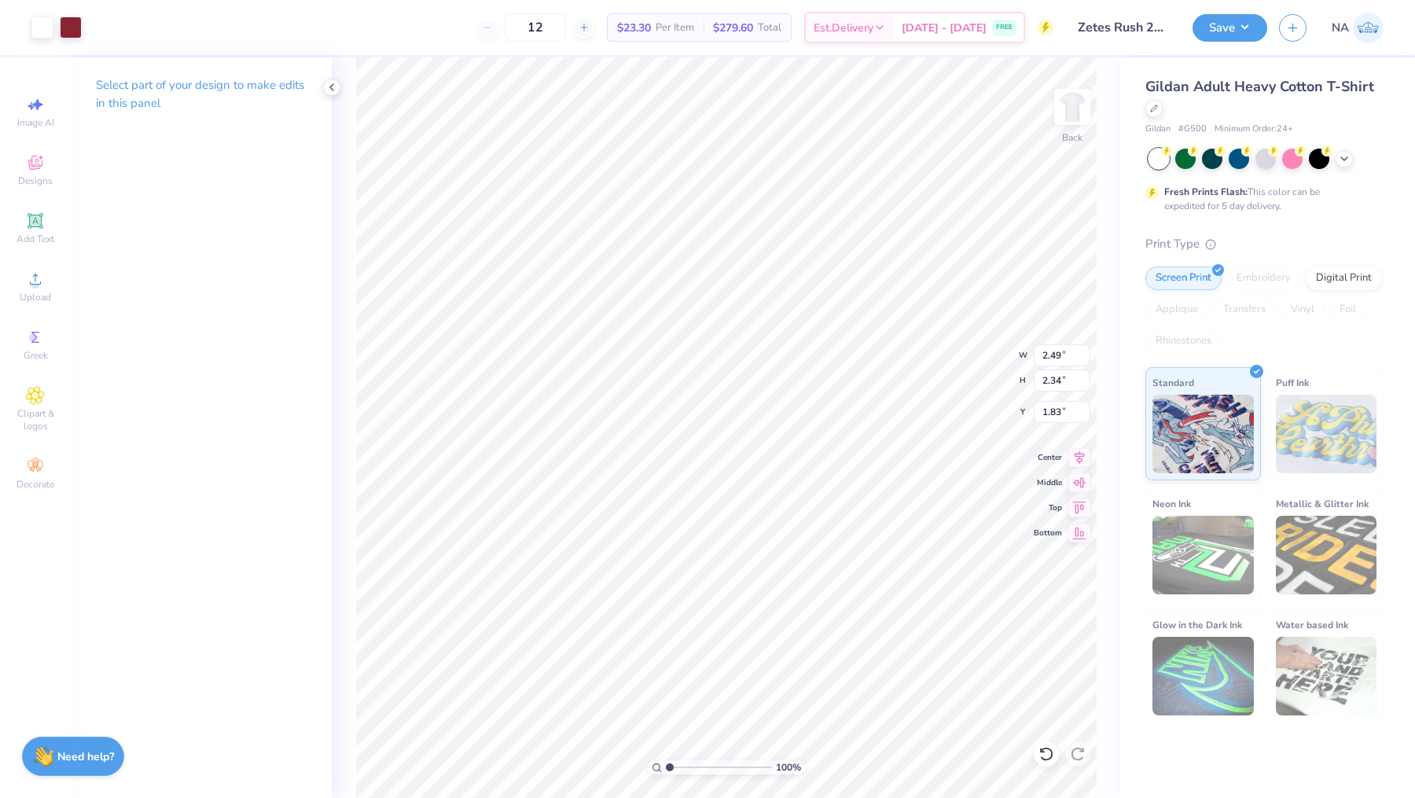
type input "4.25"
type input "1.42"
type input "1.81"
type input "1.83"
type input "2.49"
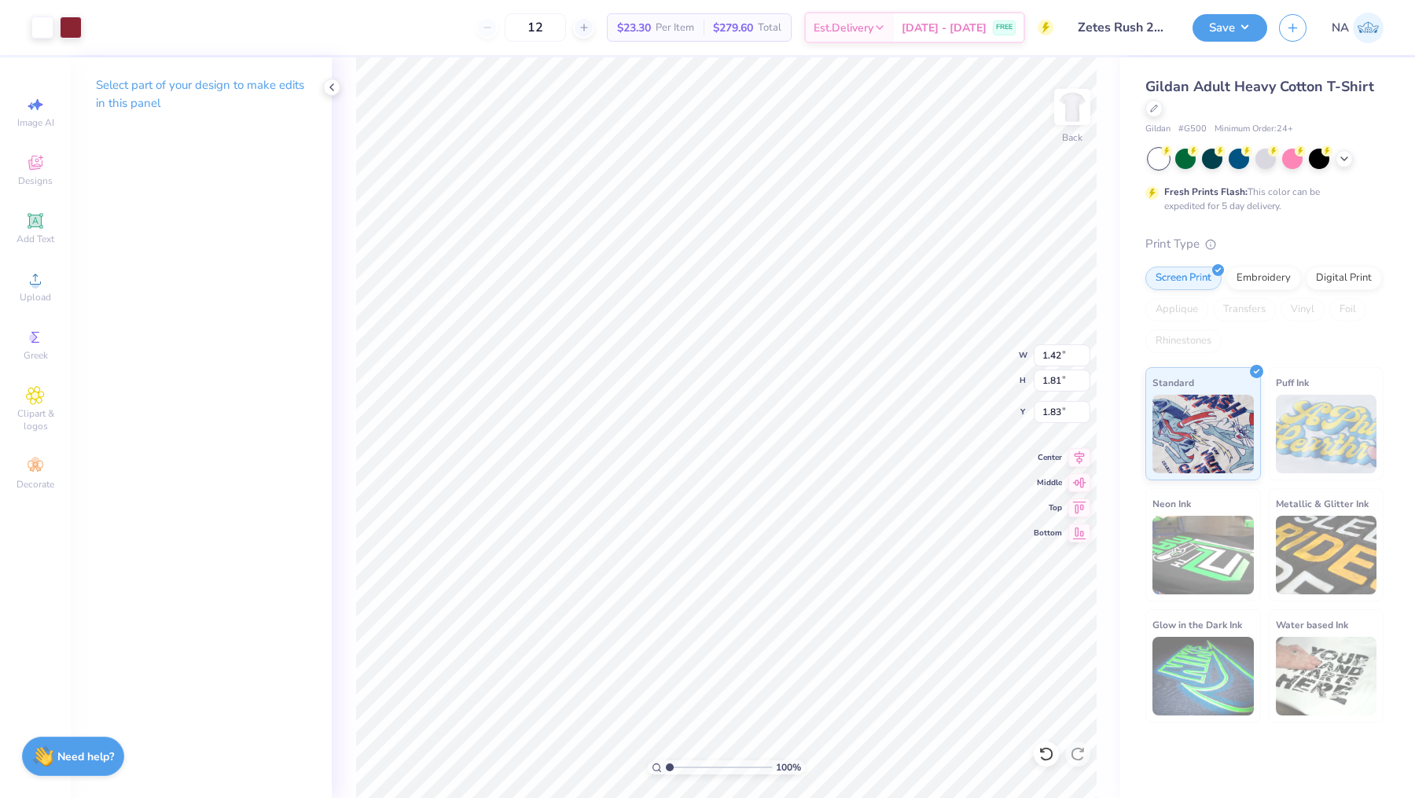
type input "2.34"
type input "1.80"
type input "1.69"
type input "1.37"
type input "1.75"
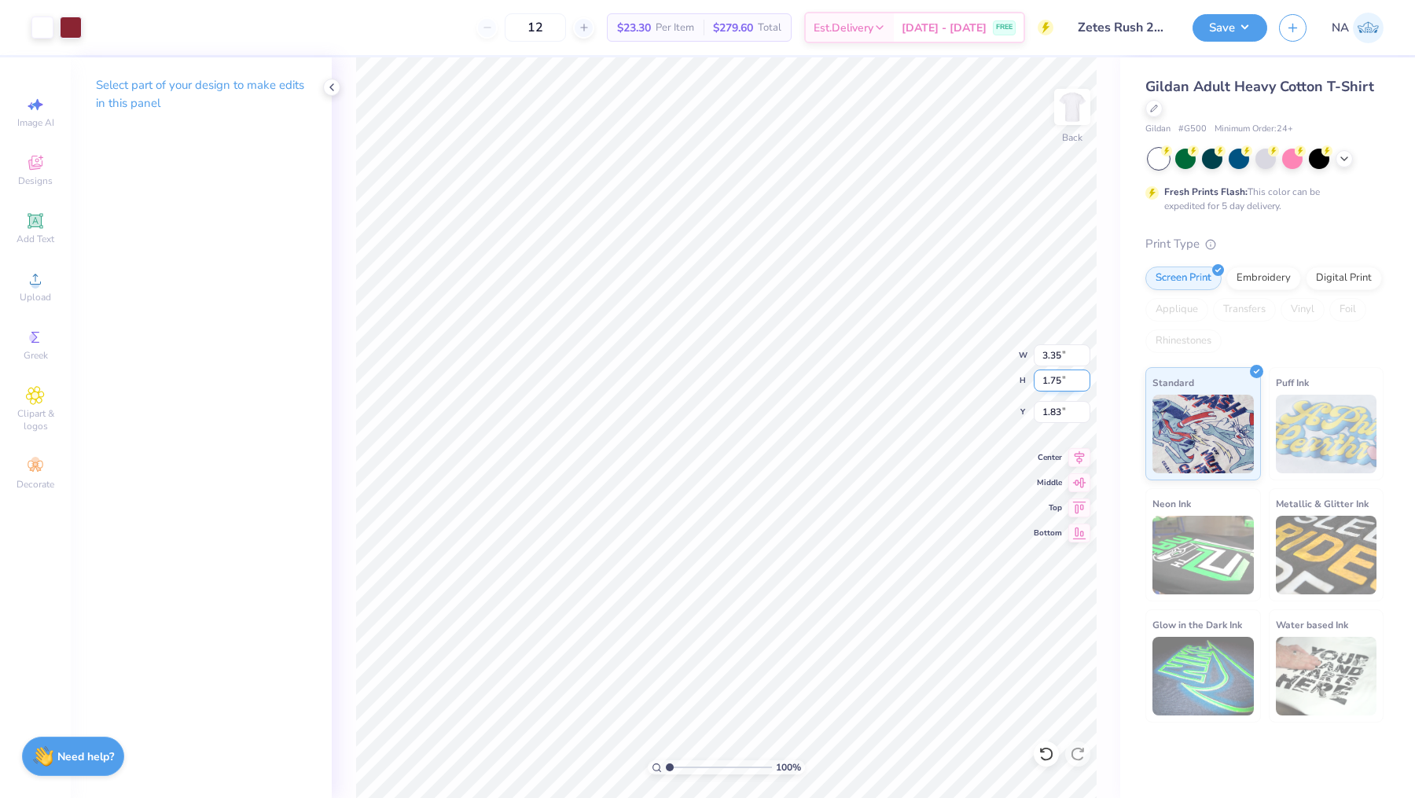
click at [994, 377] on div "100 % Back W 3.35 3.35 " H 1.75 1.75 " Y 1.83 1.83 " Center Middle Top Bottom" at bounding box center [726, 427] width 788 height 740
click at [1028, 380] on div "100 % Back W 3.35 3.35 " H 1.75 1.75 " Y 1.83 1.83 " Center Middle Top Bottom" at bounding box center [726, 427] width 788 height 740
click at [1060, 382] on input "1.75" at bounding box center [1062, 380] width 57 height 22
type input "1"
type input "2.12"
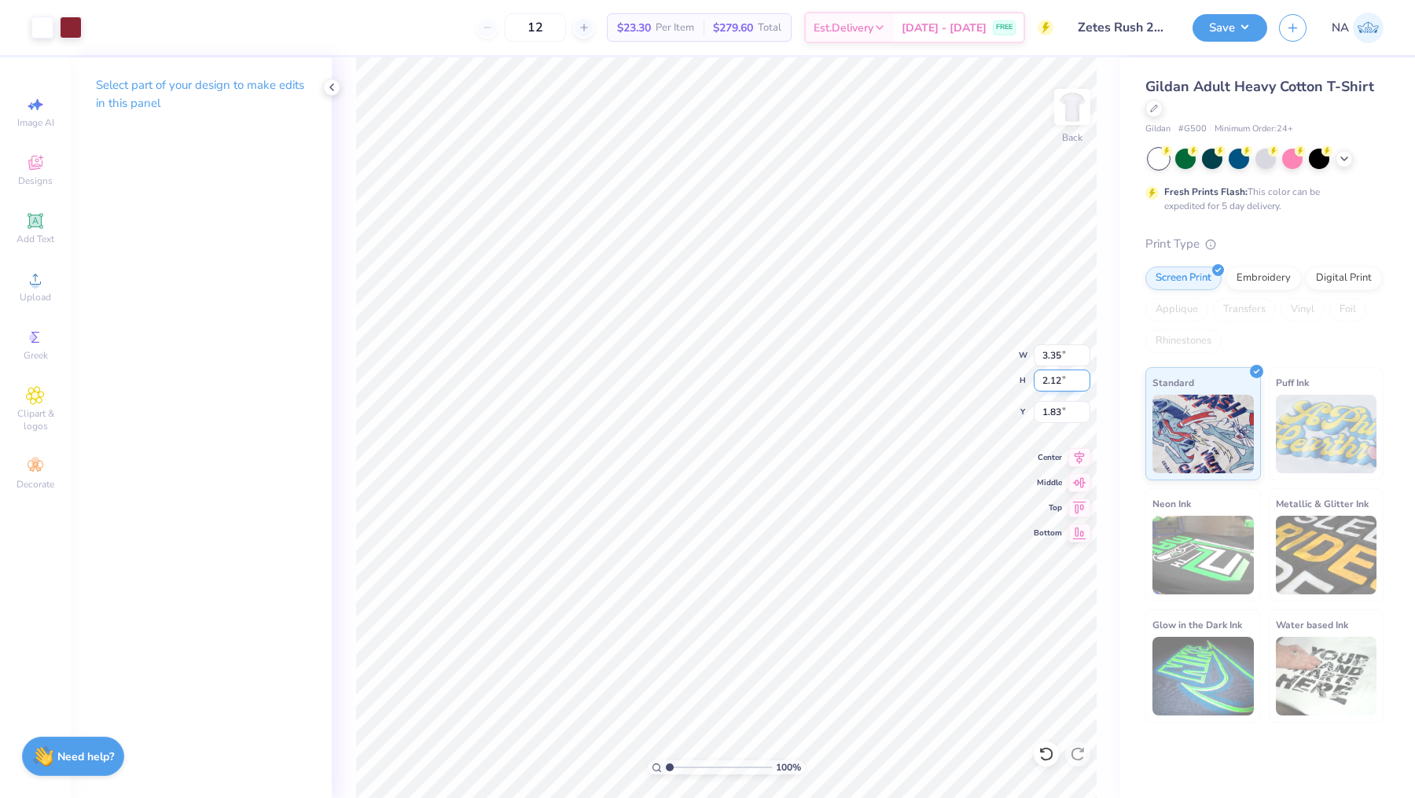
type input "4.05"
click at [1051, 409] on input "1.65" at bounding box center [1062, 412] width 57 height 22
click at [1059, 409] on input "1.65" at bounding box center [1062, 412] width 57 height 22
type input "1"
type input "3.33"
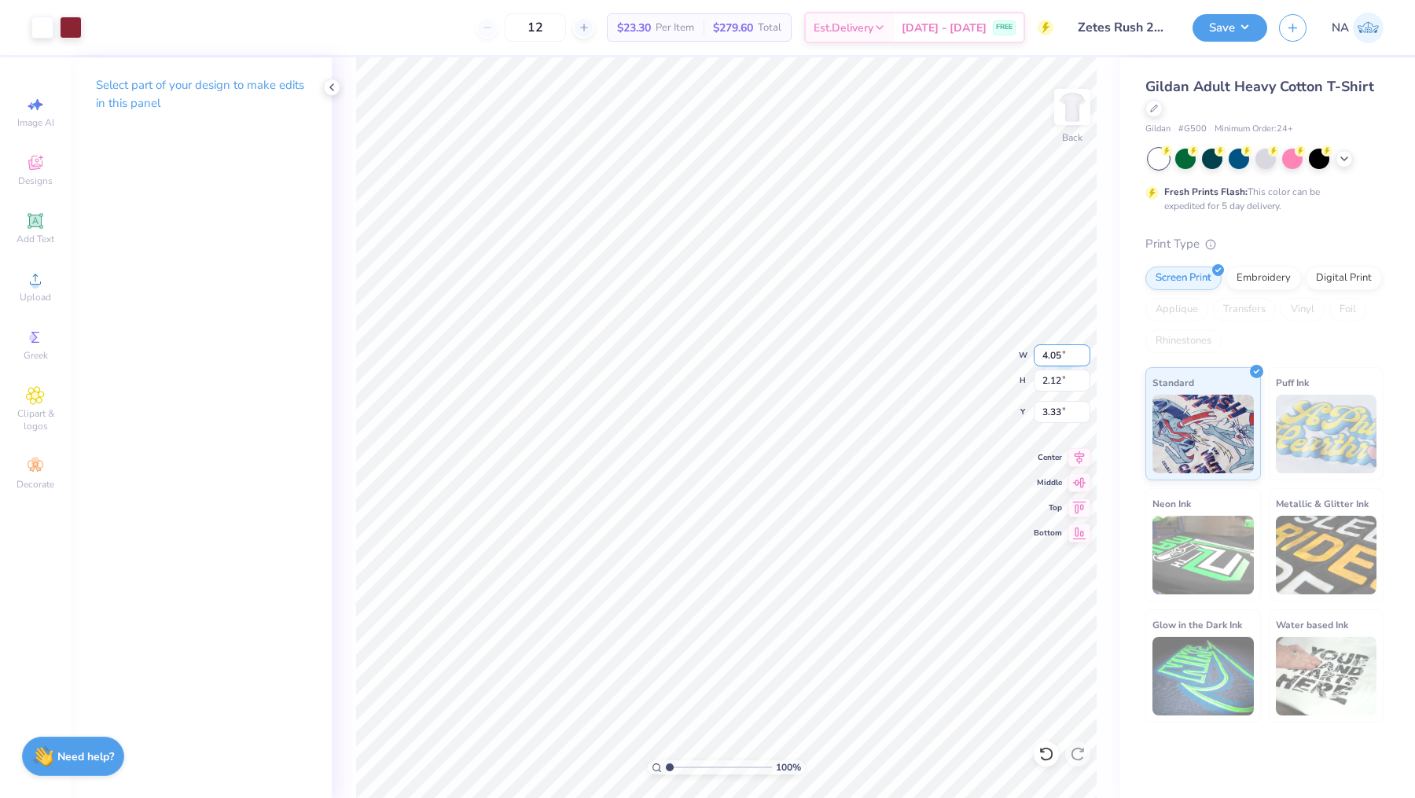
click at [1061, 354] on input "4.05" at bounding box center [1062, 355] width 57 height 22
type input "4"
type input "3.89"
type input "2.04"
type input "3.37"
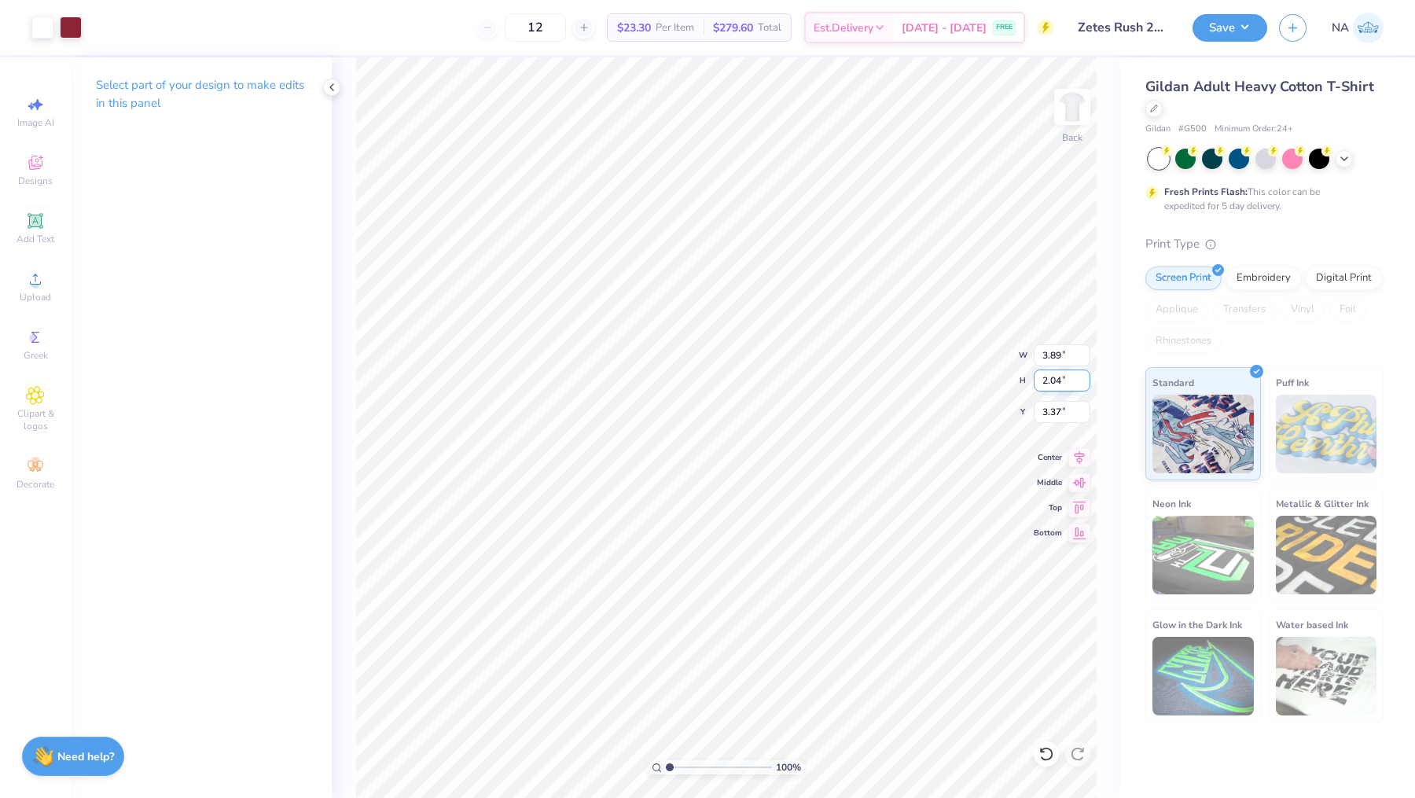
drag, startPoint x: 1050, startPoint y: 378, endPoint x: 1058, endPoint y: 379, distance: 7.9
click at [1058, 379] on input "2.04" at bounding box center [1062, 380] width 57 height 22
type input "2.12"
type input "4.05"
type input "3.33"
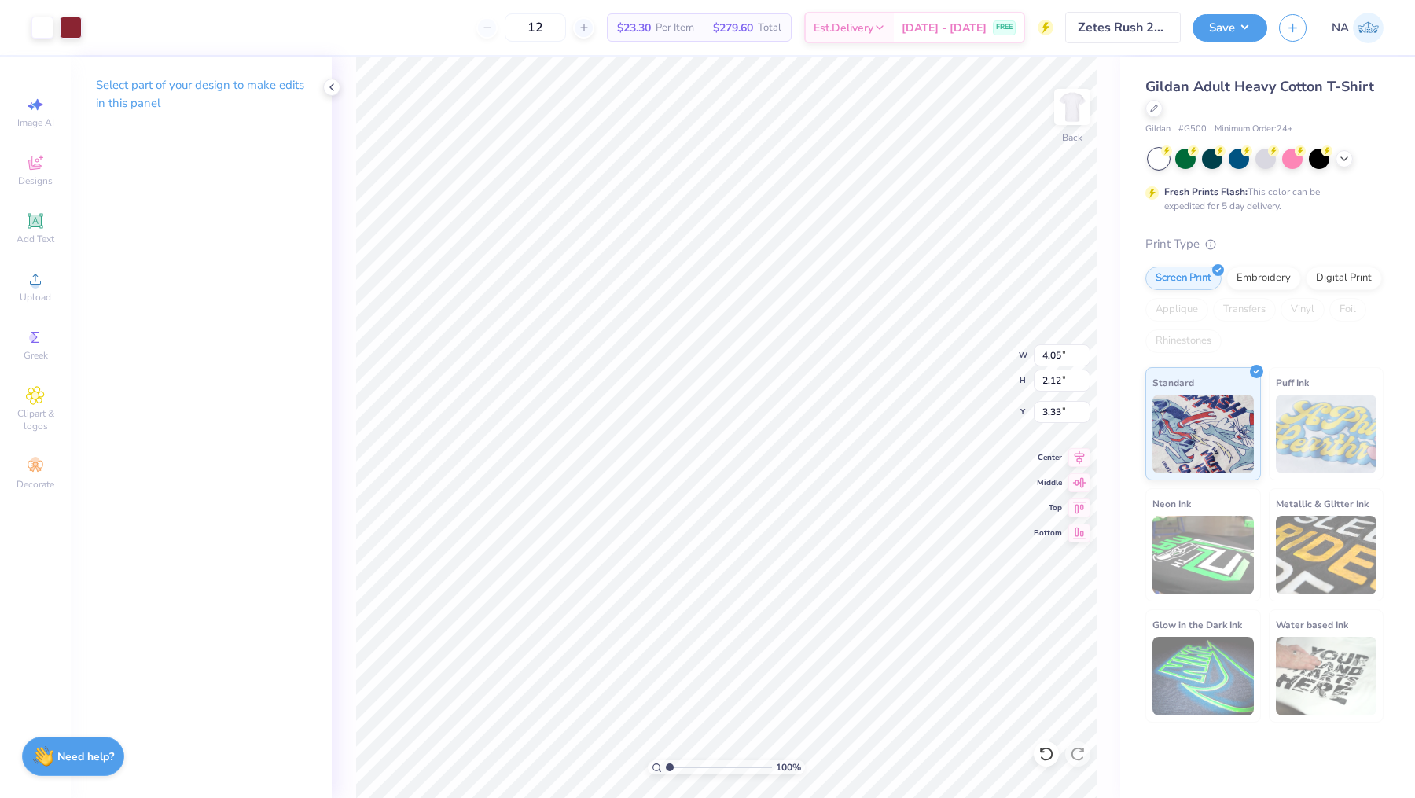
type input "1.94"
drag, startPoint x: 1049, startPoint y: 353, endPoint x: 1059, endPoint y: 353, distance: 9.4
click at [1059, 353] on input "3.95" at bounding box center [1062, 355] width 57 height 22
type input "3.89"
type input "2.09"
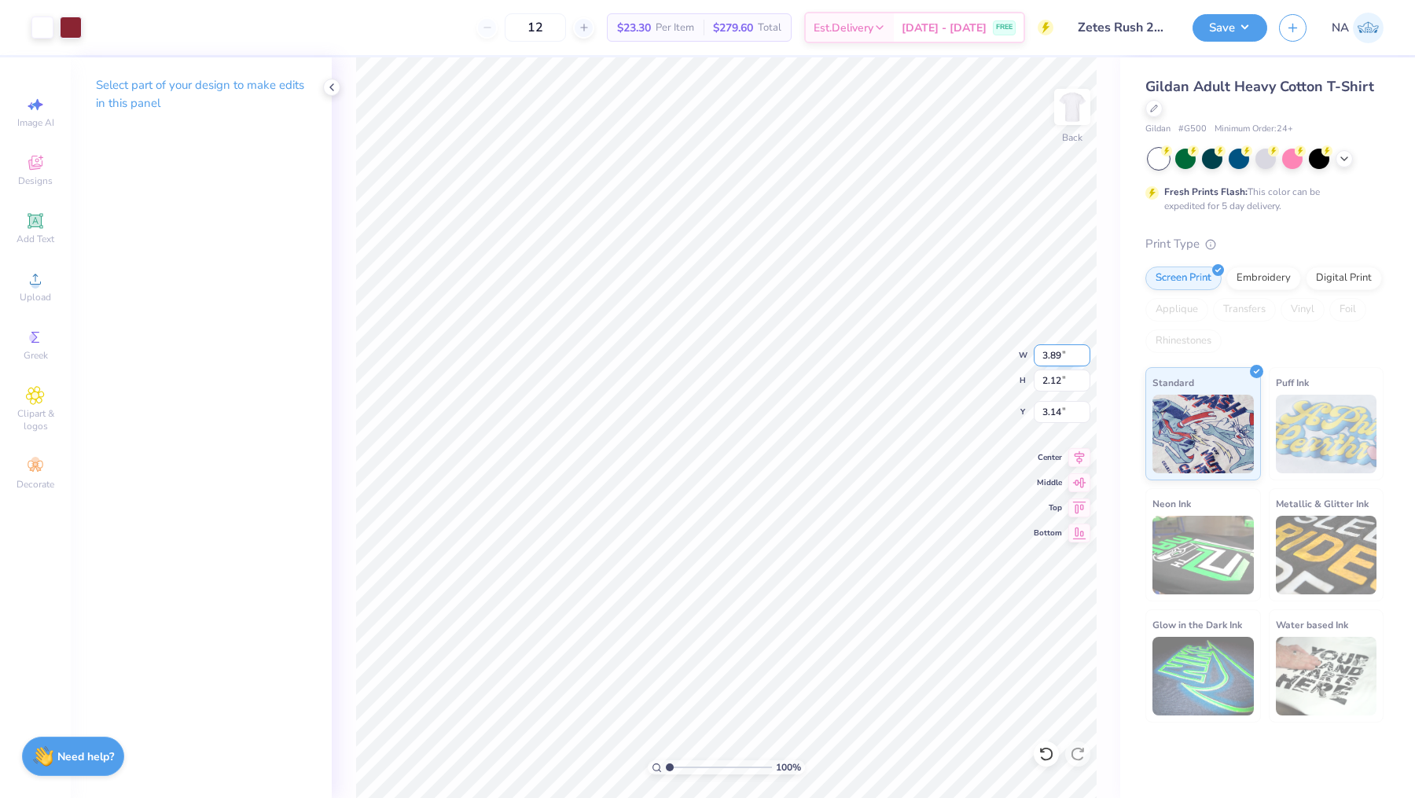
type input "3.16"
click at [1059, 383] on input "2.09" at bounding box center [1062, 380] width 57 height 22
type input "2.12"
type input "3.95"
type input "3.14"
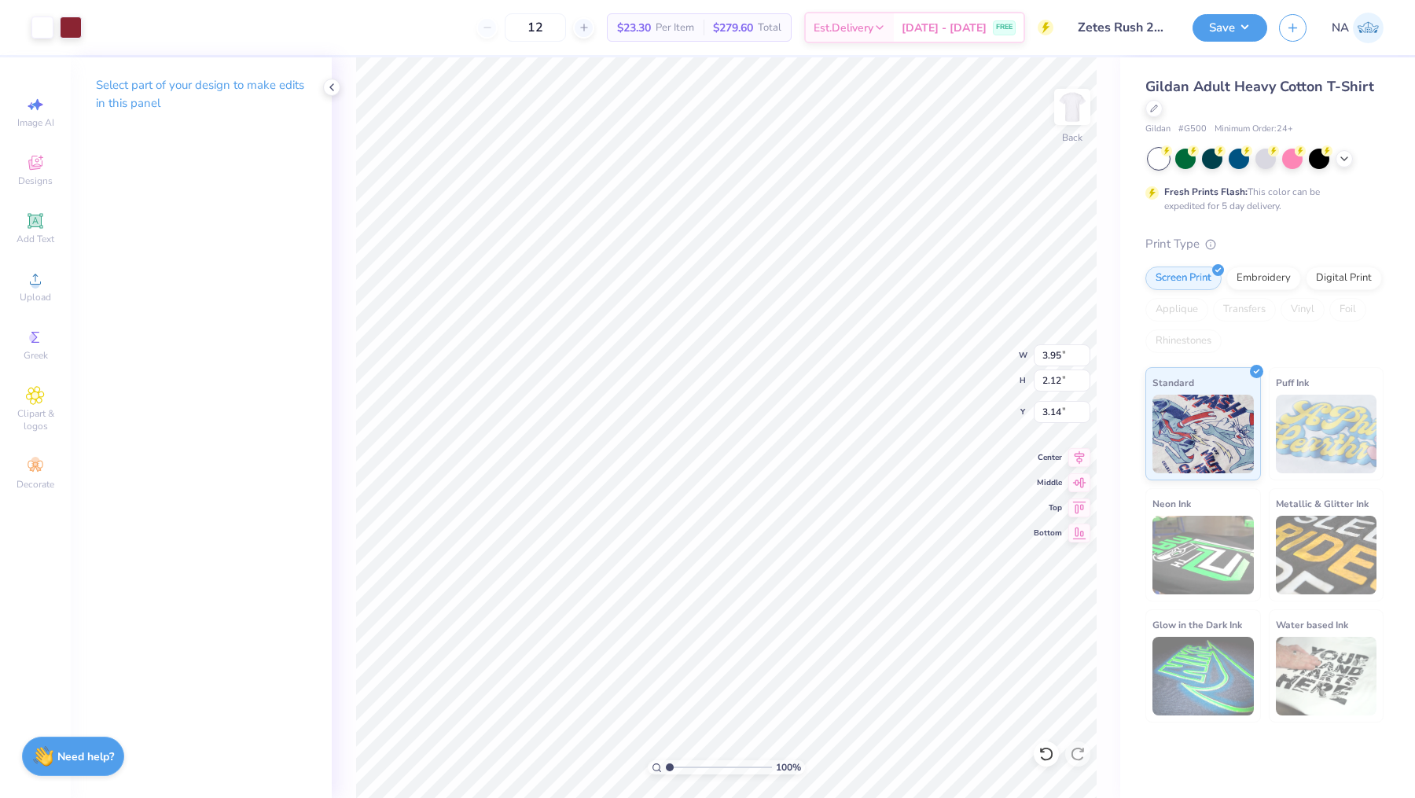
type input "1.94"
type input "3.59"
type input "1.93"
type input "2.13"
drag, startPoint x: 1061, startPoint y: 377, endPoint x: 1036, endPoint y: 380, distance: 25.3
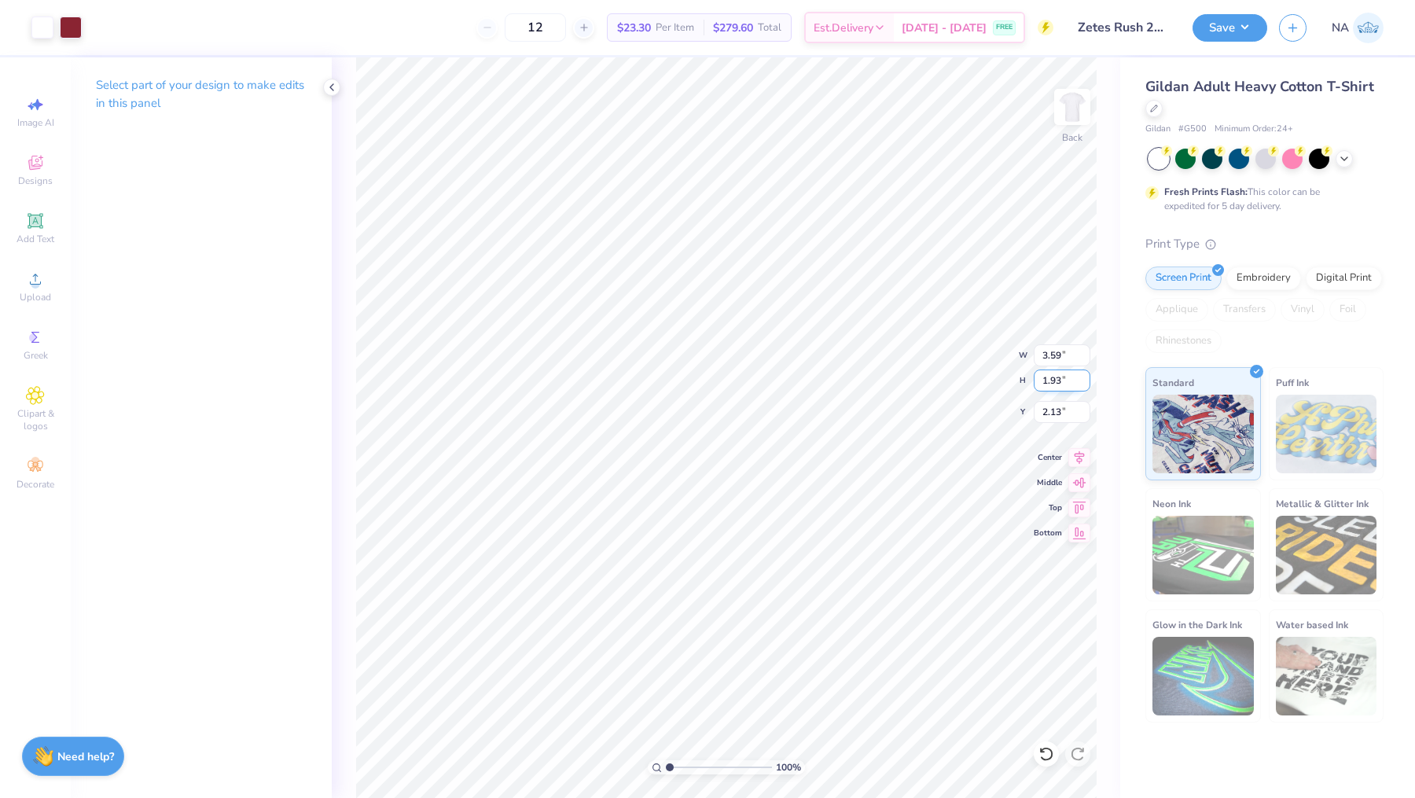
click at [1036, 380] on input "1.93" at bounding box center [1062, 380] width 57 height 22
type input "2.12"
type input "3.95"
type input "2.04"
type input "3.74"
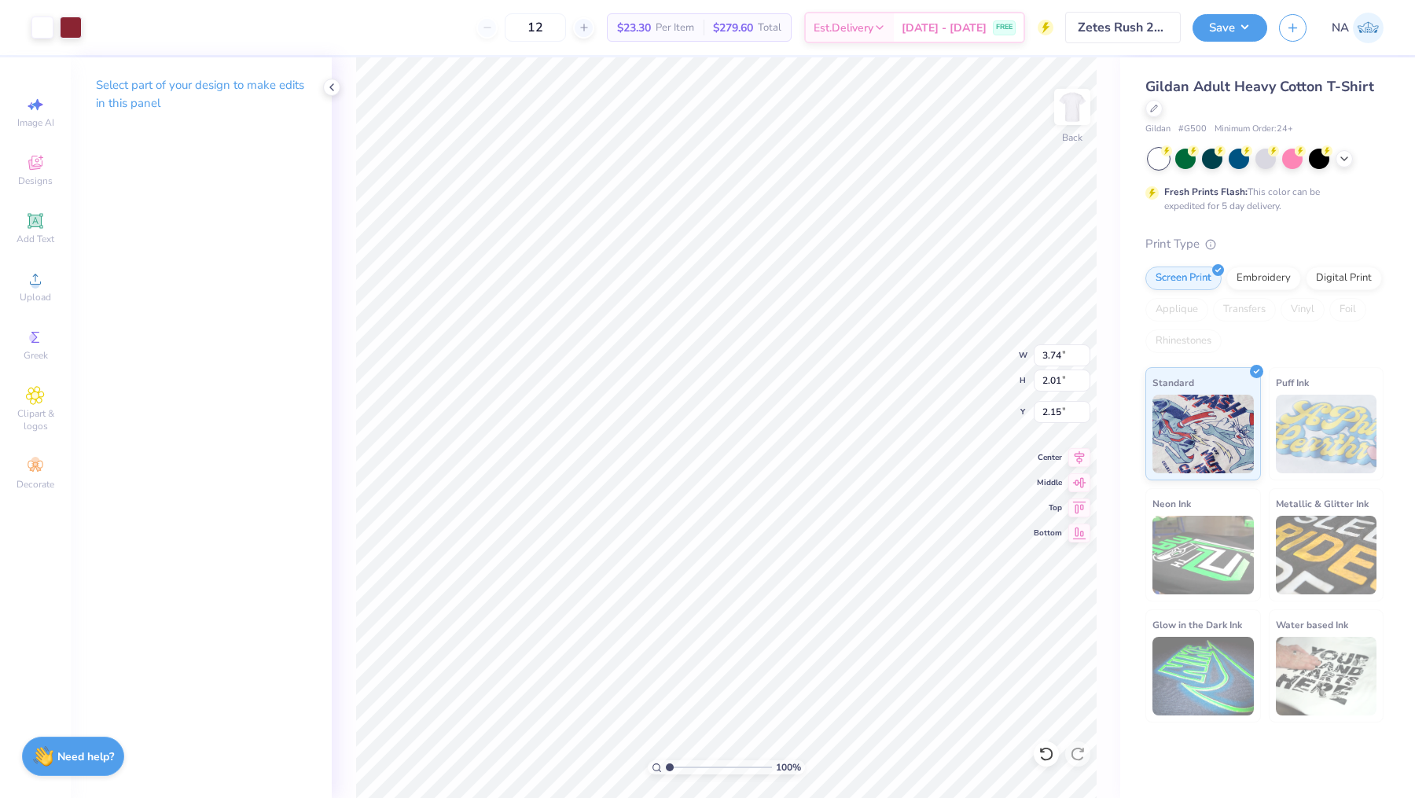
type input "2.01"
type input "2.00"
type input "3.45"
type input "1.85"
type input "2.15"
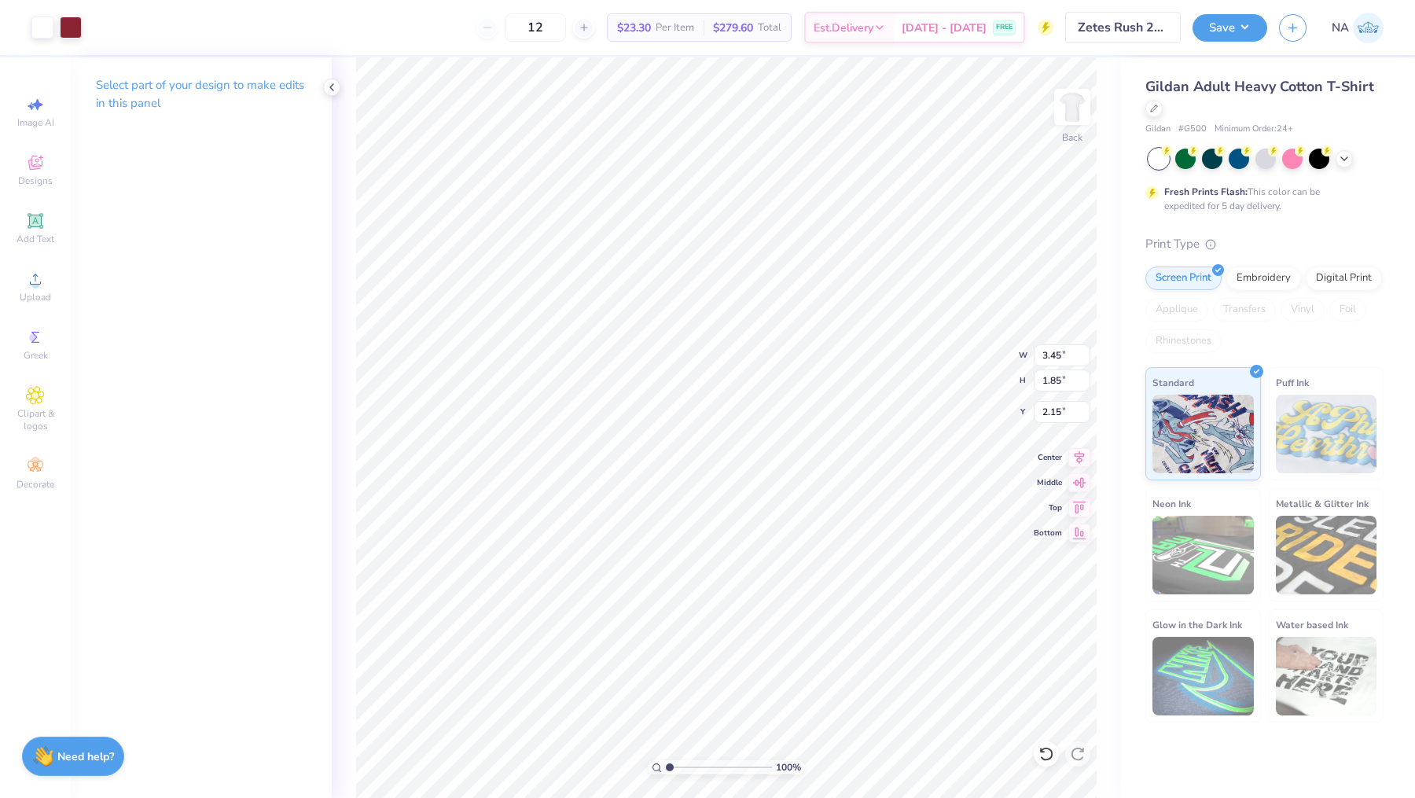
type input "2.07"
click at [1066, 91] on img at bounding box center [1072, 106] width 63 height 63
click at [38, 289] on div "Upload" at bounding box center [35, 286] width 55 height 46
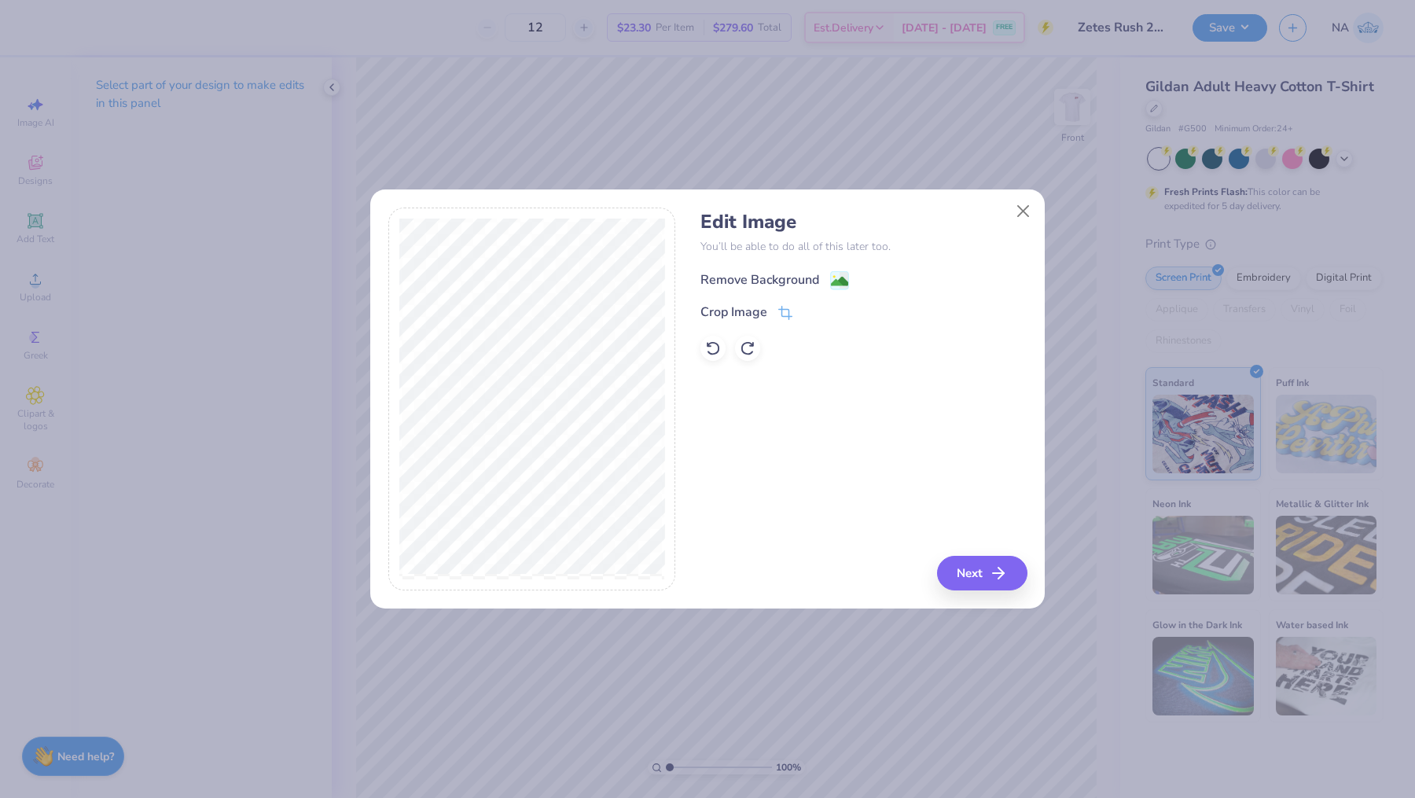
click at [822, 277] on div "Remove Background" at bounding box center [774, 280] width 149 height 20
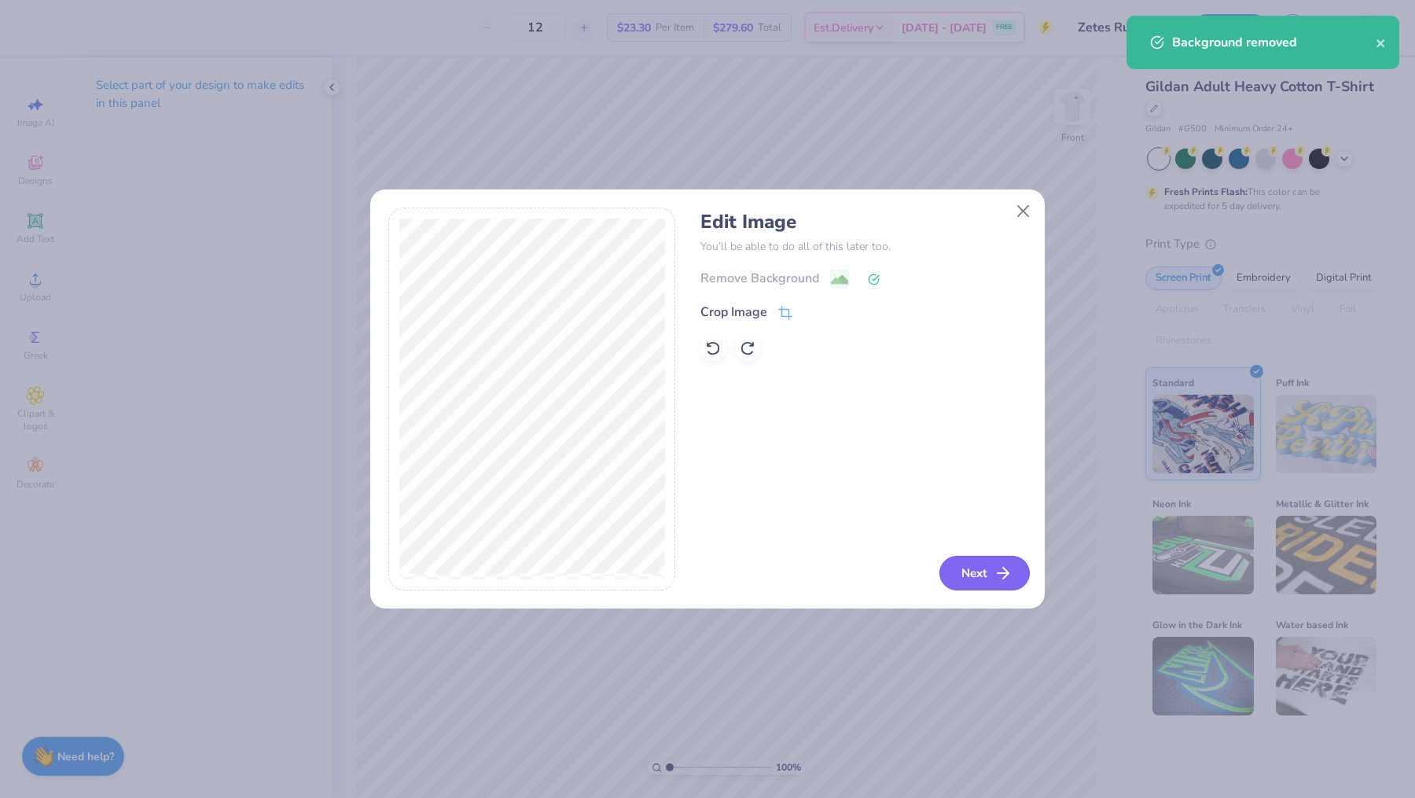
click at [964, 579] on button "Next" at bounding box center [984, 573] width 90 height 35
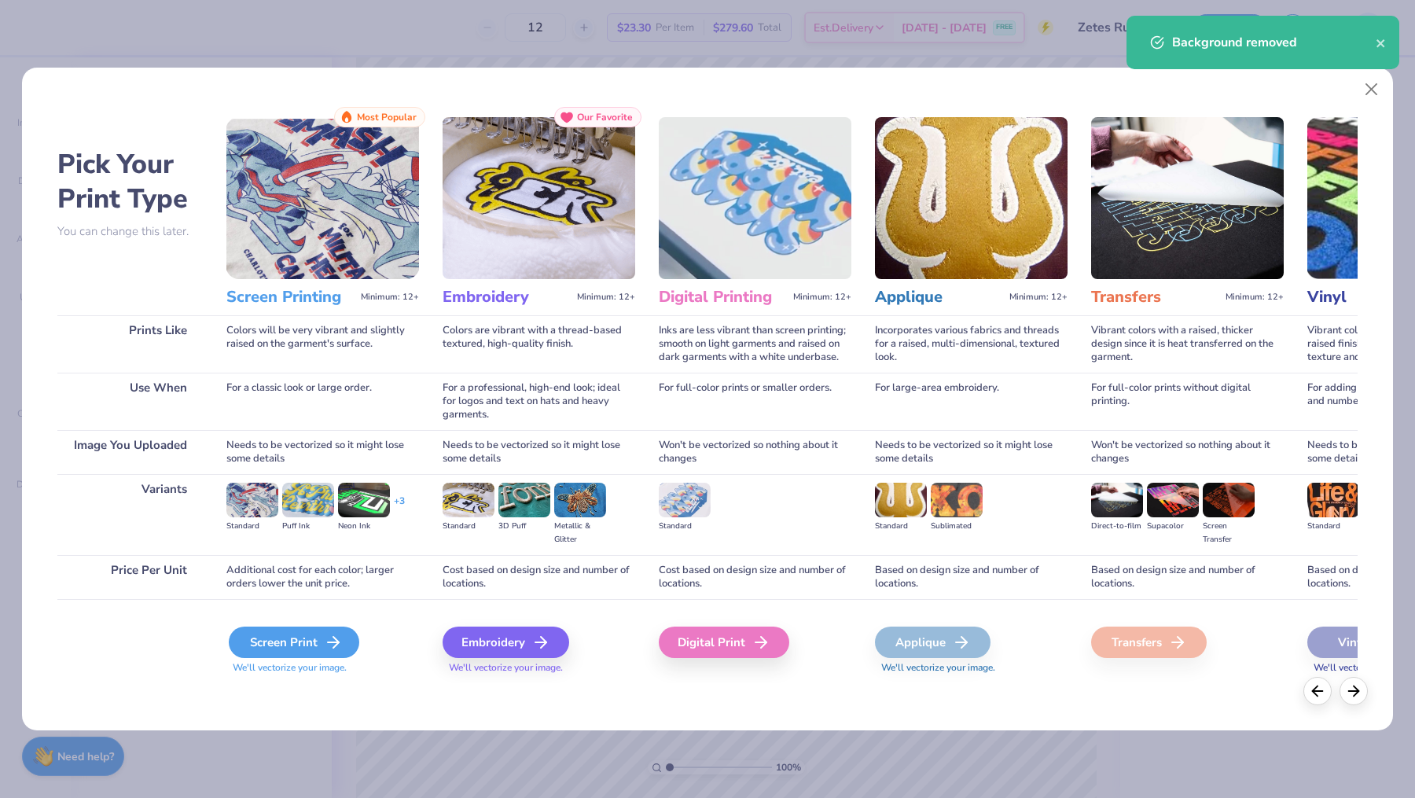
click at [255, 648] on div "Screen Print" at bounding box center [294, 642] width 130 height 31
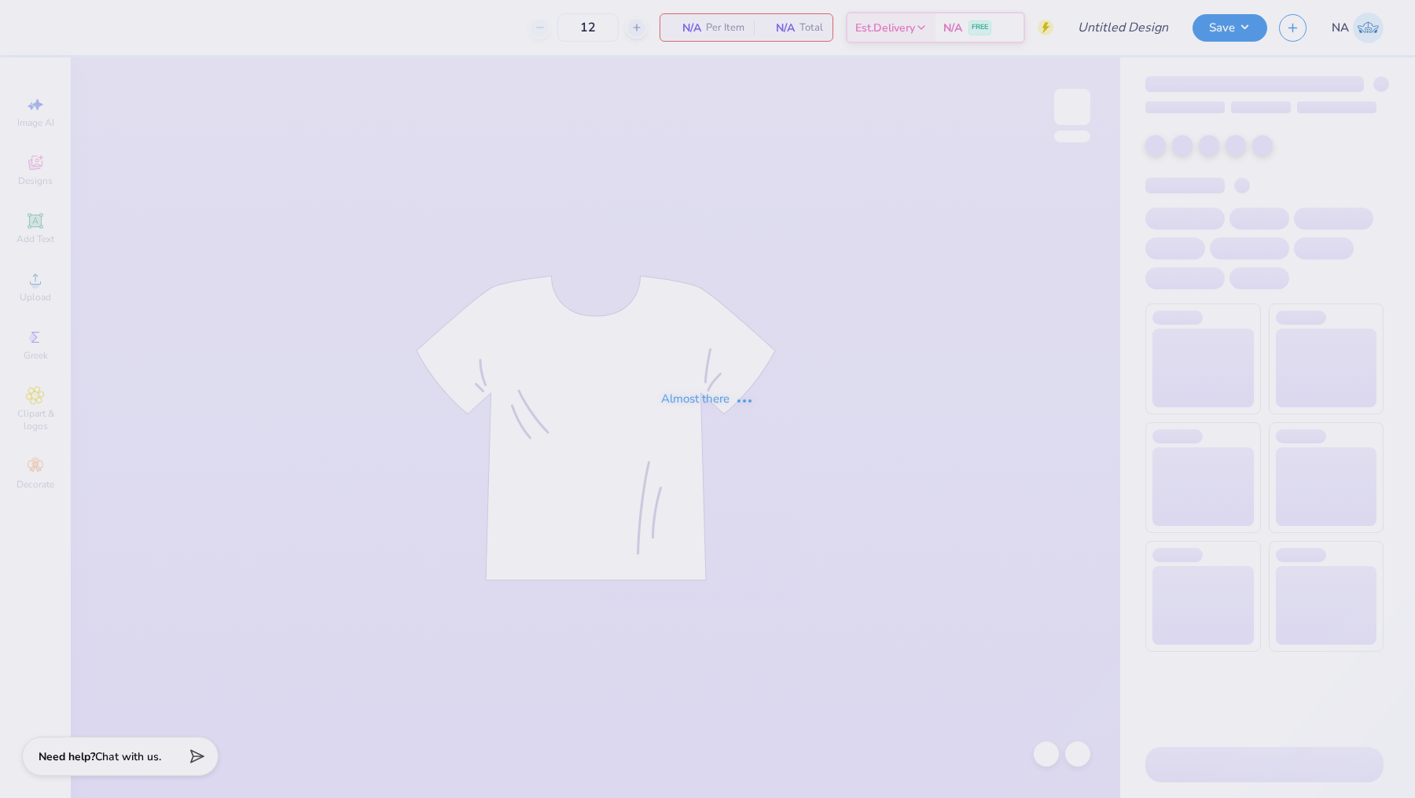
type input "Zetes Rush '25"
type input "24"
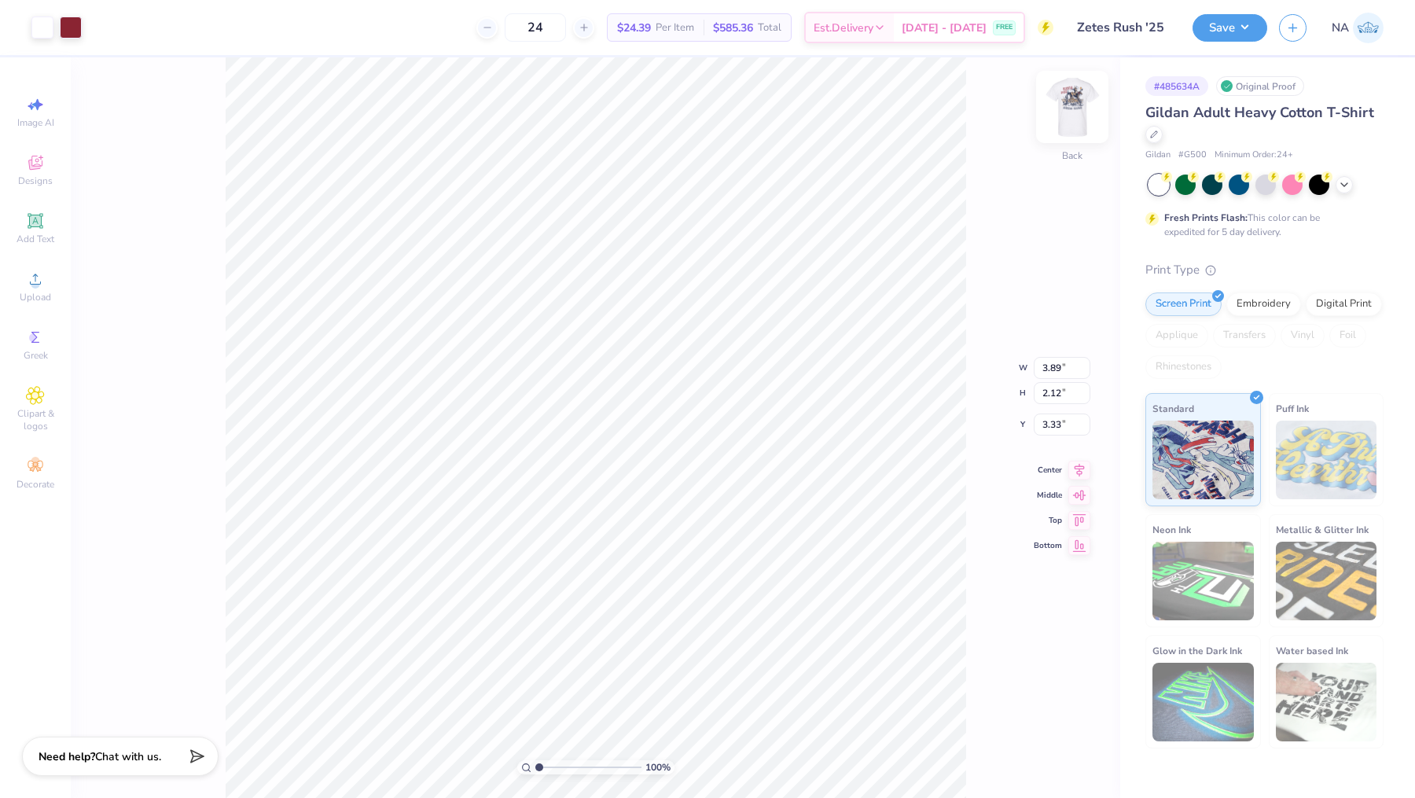
click at [1072, 112] on img at bounding box center [1072, 106] width 63 height 63
click at [566, 762] on input "range" at bounding box center [588, 767] width 106 height 14
click at [553, 762] on input "range" at bounding box center [588, 767] width 106 height 14
click at [550, 766] on input "range" at bounding box center [588, 767] width 106 height 14
click at [1060, 107] on img at bounding box center [1072, 106] width 63 height 63
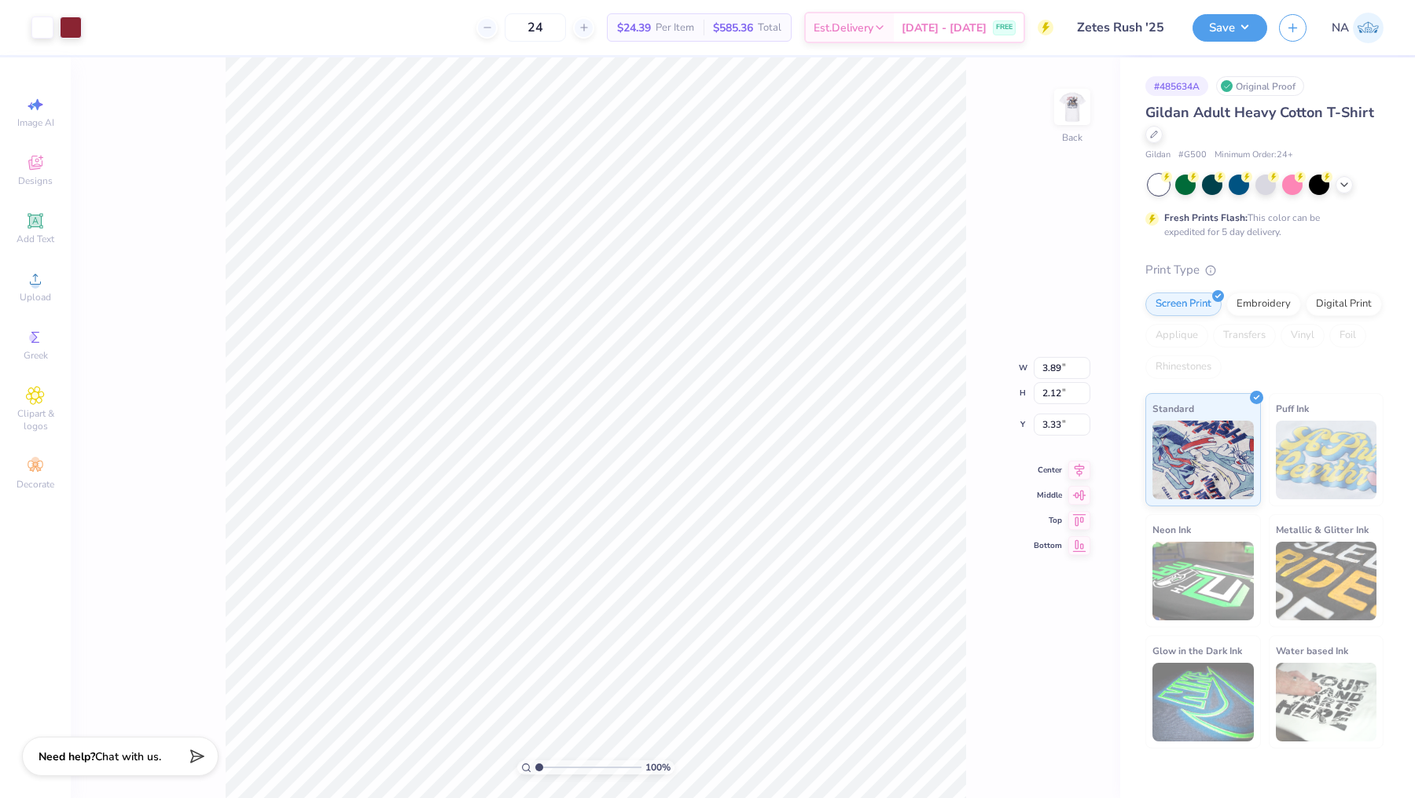
drag, startPoint x: 549, startPoint y: 769, endPoint x: 468, endPoint y: 763, distance: 81.9
type input "1"
click at [535, 763] on input "range" at bounding box center [588, 767] width 106 height 14
click at [1070, 99] on img at bounding box center [1072, 106] width 63 height 63
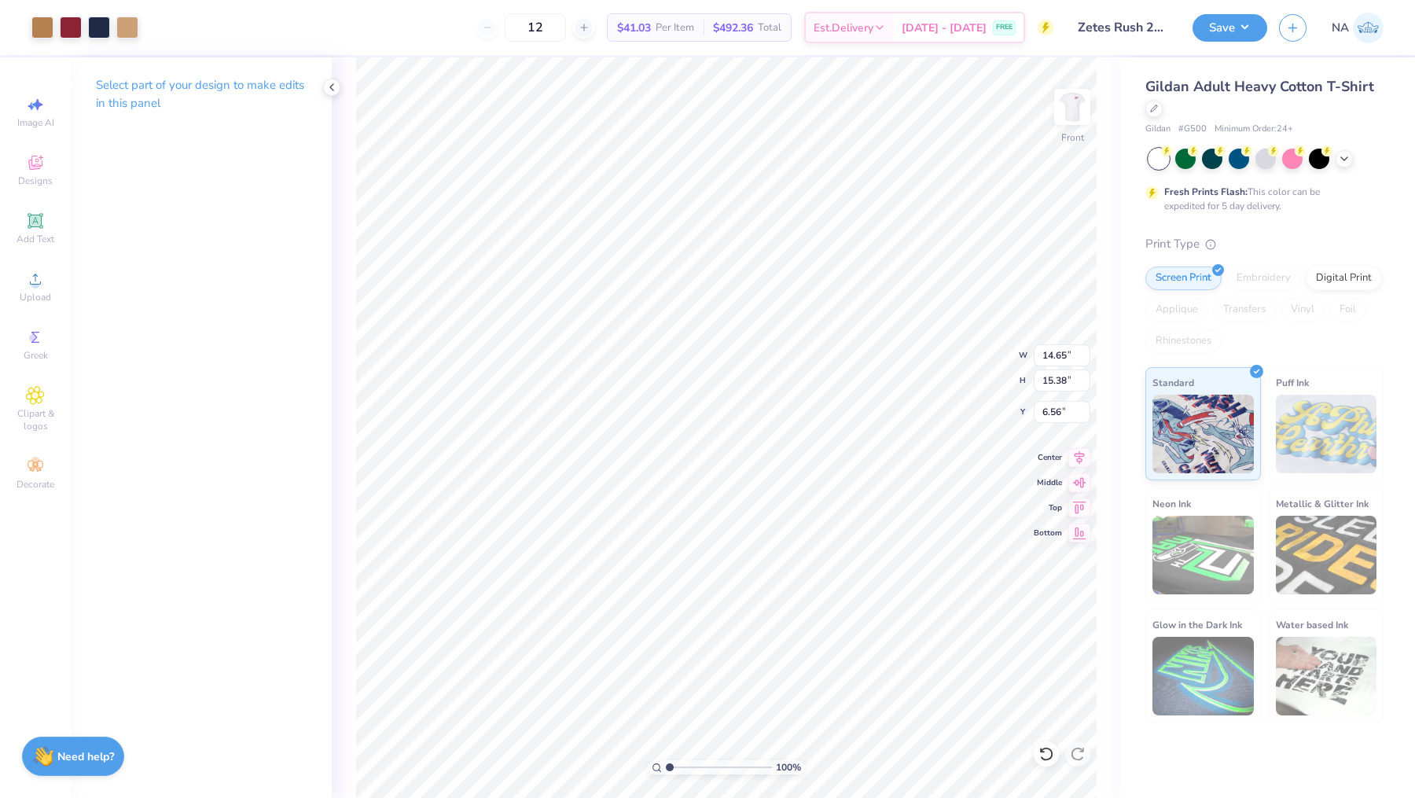
click at [548, 208] on div at bounding box center [707, 399] width 1415 height 798
click at [44, 31] on div at bounding box center [42, 26] width 22 height 22
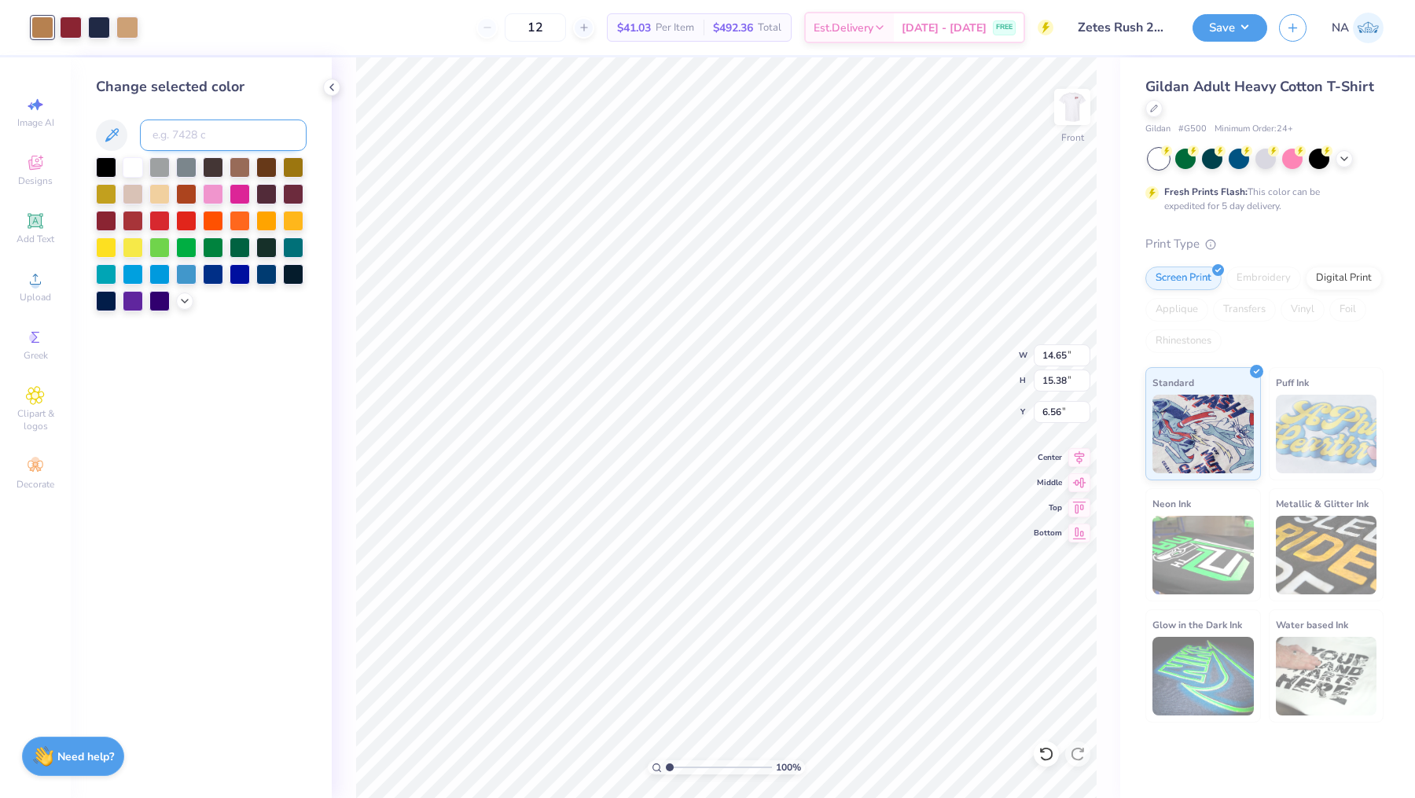
click at [219, 136] on input at bounding box center [223, 134] width 167 height 31
type input "728"
drag, startPoint x: 1047, startPoint y: 357, endPoint x: 1082, endPoint y: 357, distance: 35.4
click at [1082, 357] on input "14.65" at bounding box center [1062, 355] width 57 height 22
type input "11.49"
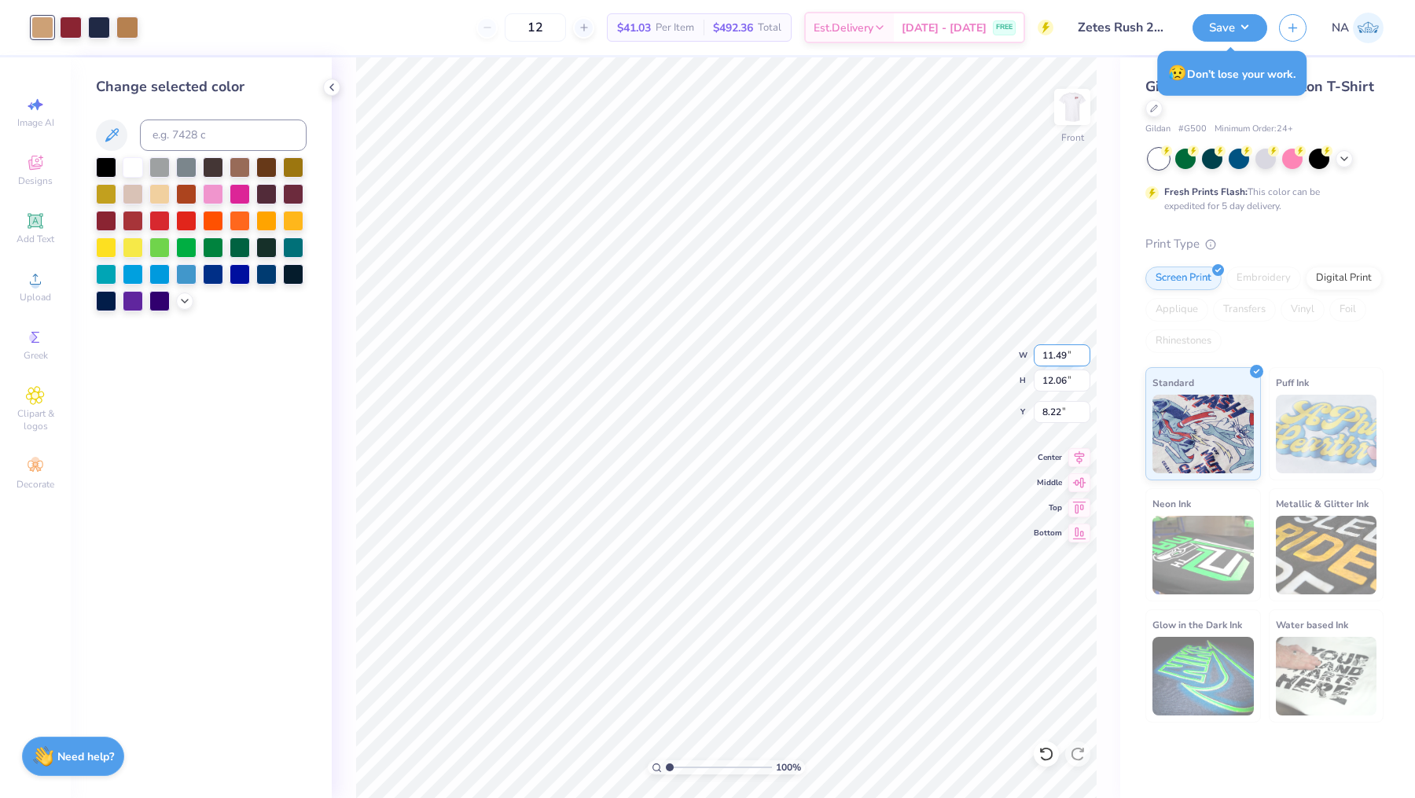
type input "12.06"
type input "8.22"
click at [1066, 379] on input "12.06" at bounding box center [1062, 380] width 57 height 22
type input "12.07"
type input "11.50"
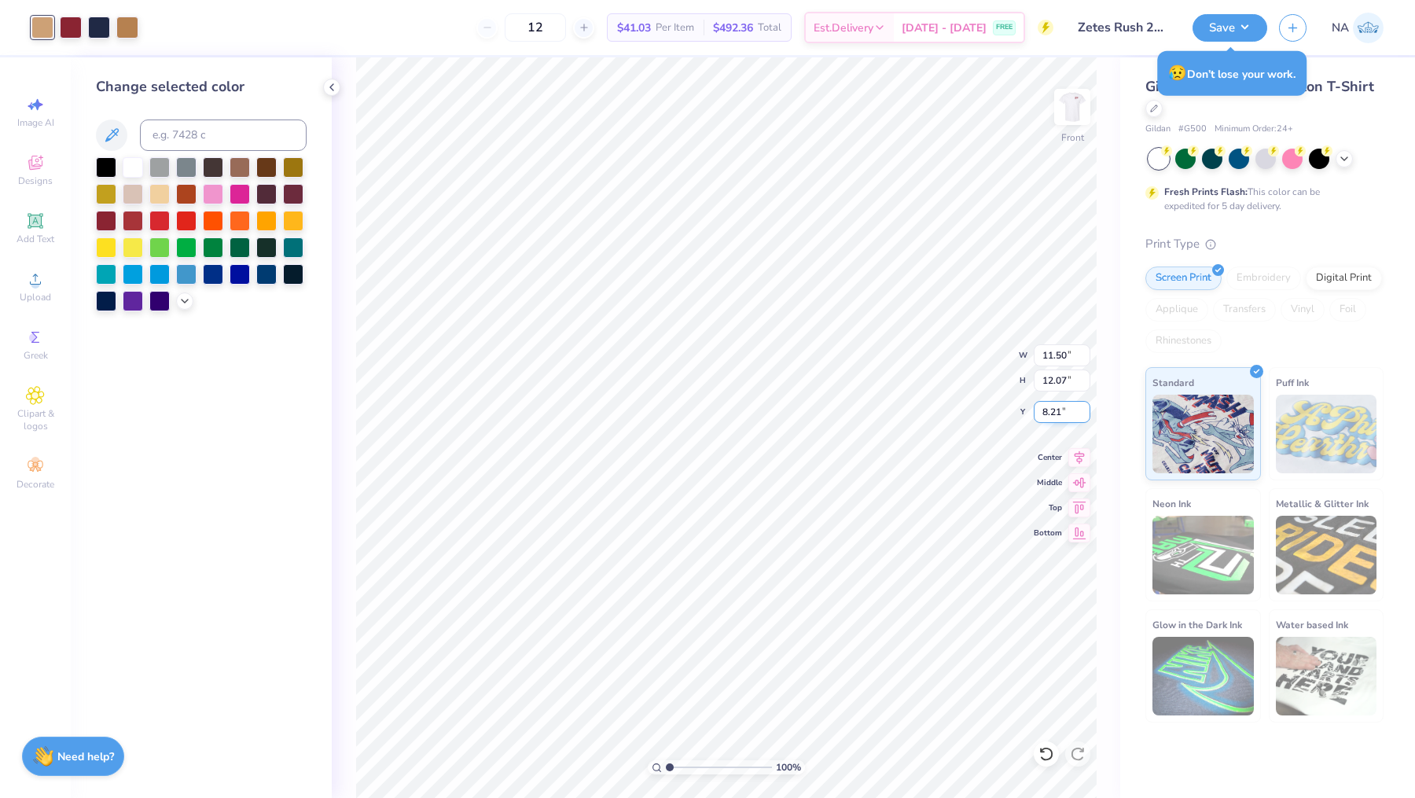
drag, startPoint x: 1042, startPoint y: 409, endPoint x: 1060, endPoint y: 409, distance: 18.1
click at [1060, 409] on input "8.21" at bounding box center [1062, 412] width 57 height 22
type input "3.24"
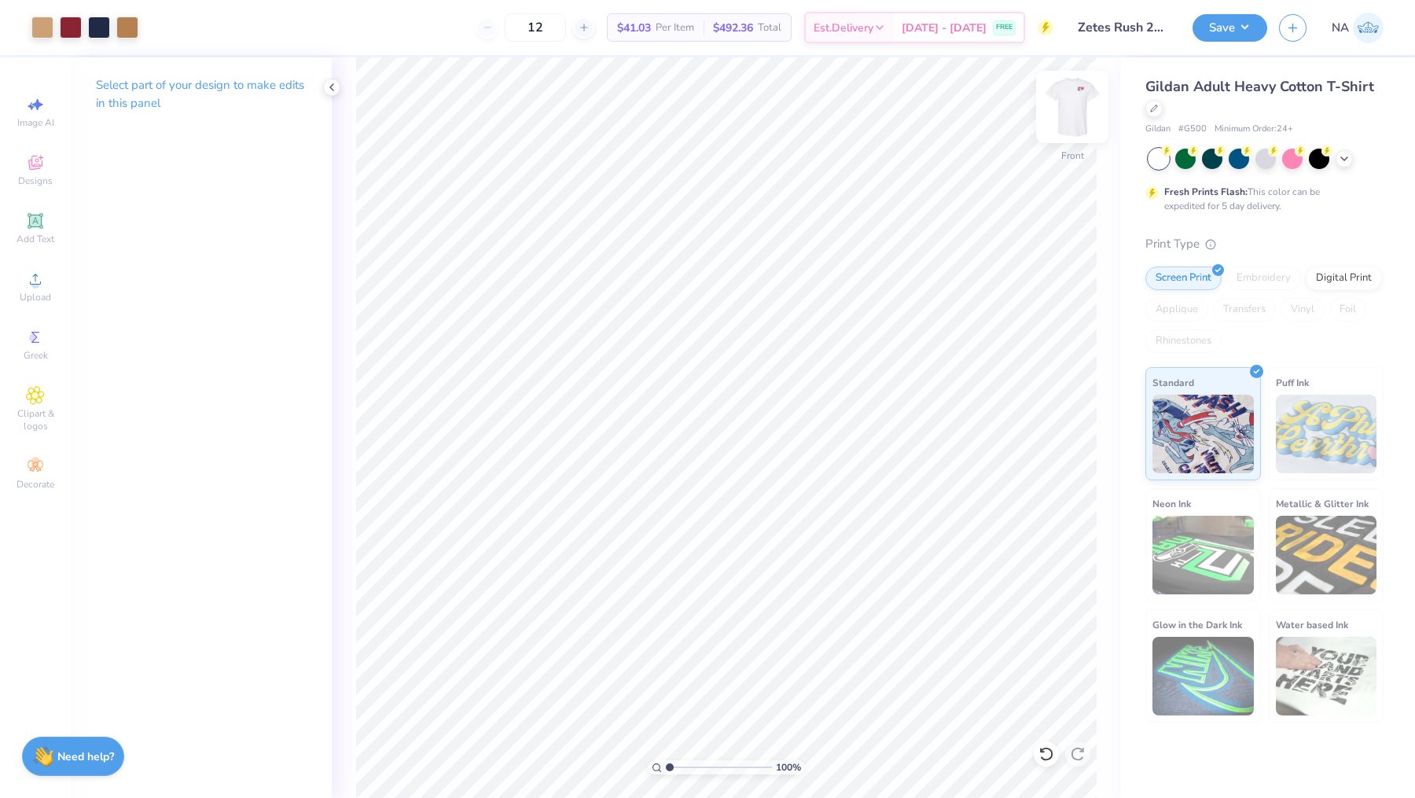
click at [1079, 101] on img at bounding box center [1072, 106] width 63 height 63
click at [1248, 22] on button "Save" at bounding box center [1229, 26] width 75 height 28
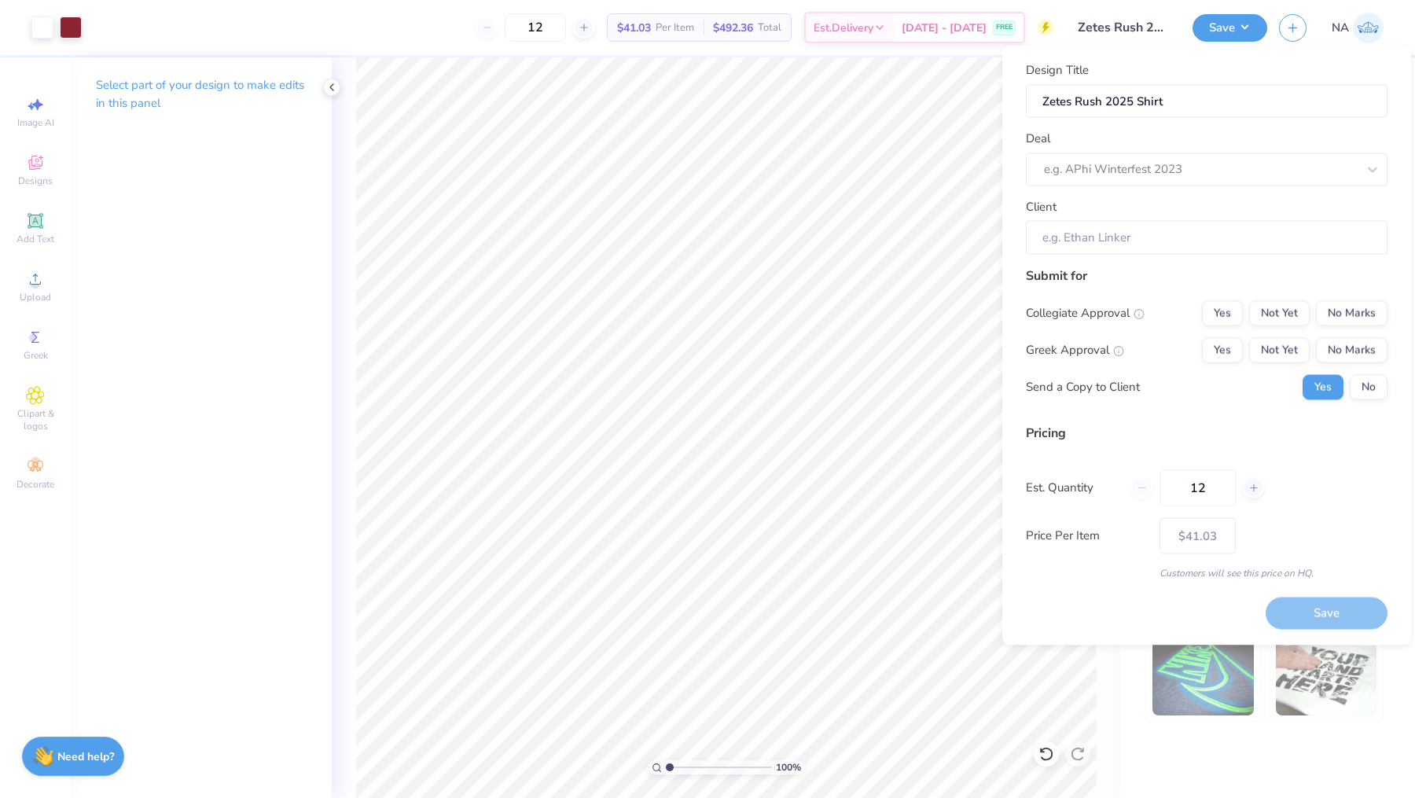
click at [1154, 149] on div "Deal e.g. APhi Winterfest 2023" at bounding box center [1207, 158] width 362 height 57
click at [1130, 166] on div at bounding box center [1200, 169] width 313 height 21
click at [1116, 174] on div at bounding box center [1200, 169] width 313 height 21
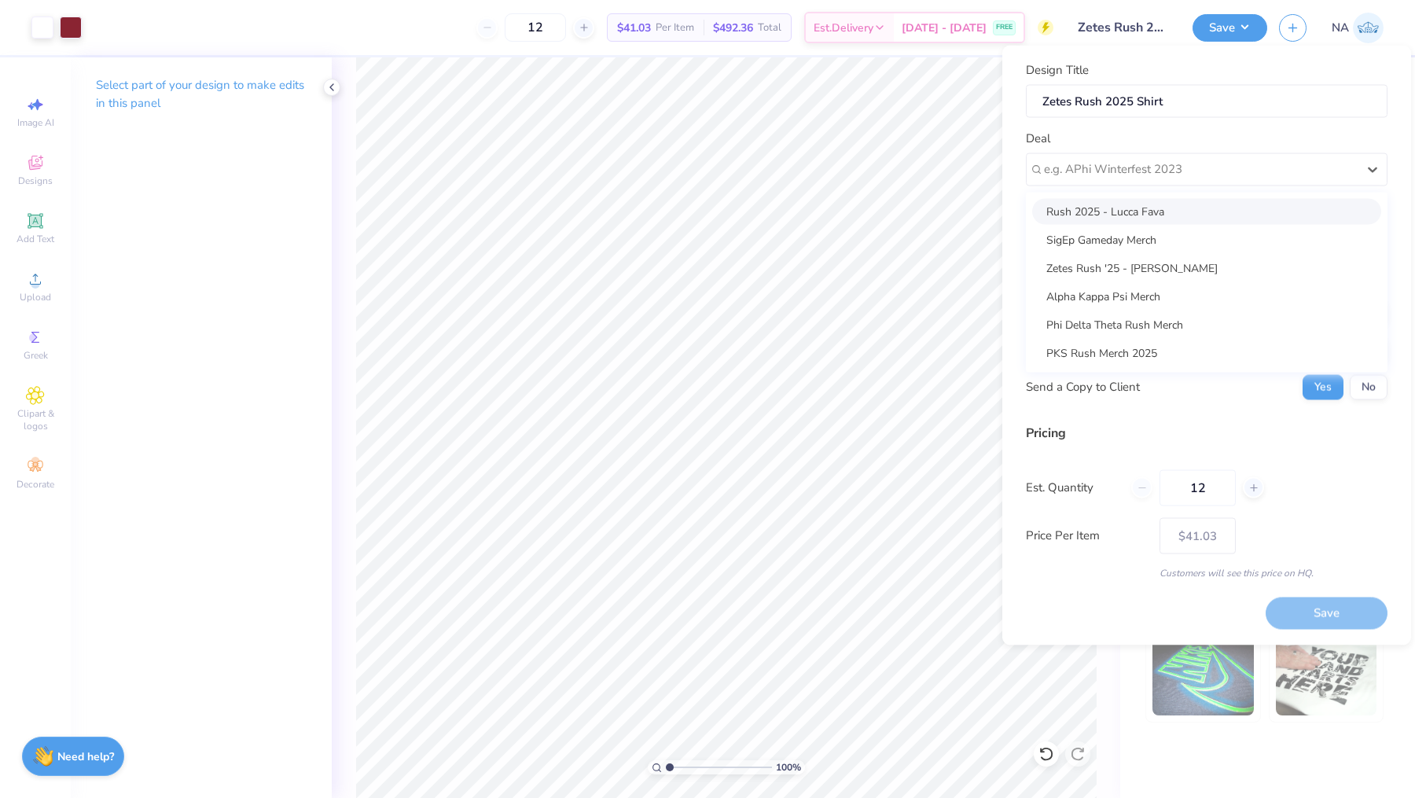
click at [1112, 209] on div "Rush 2025 - Lucca Fava" at bounding box center [1206, 211] width 349 height 26
type input "Lucca Fava"
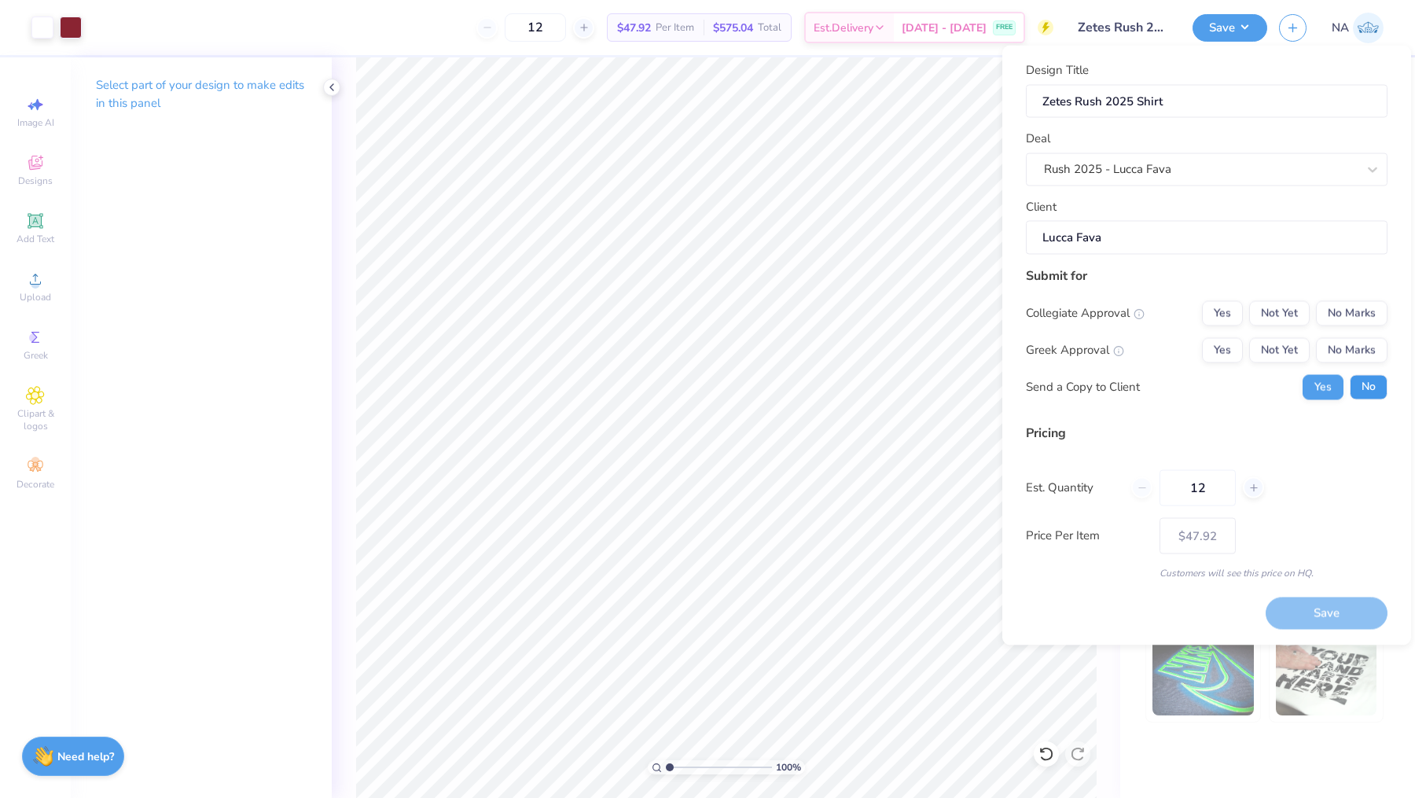
click at [1366, 380] on button "No" at bounding box center [1369, 386] width 38 height 25
click at [1366, 307] on button "No Marks" at bounding box center [1352, 312] width 72 height 25
click at [1235, 344] on button "Yes" at bounding box center [1222, 349] width 41 height 25
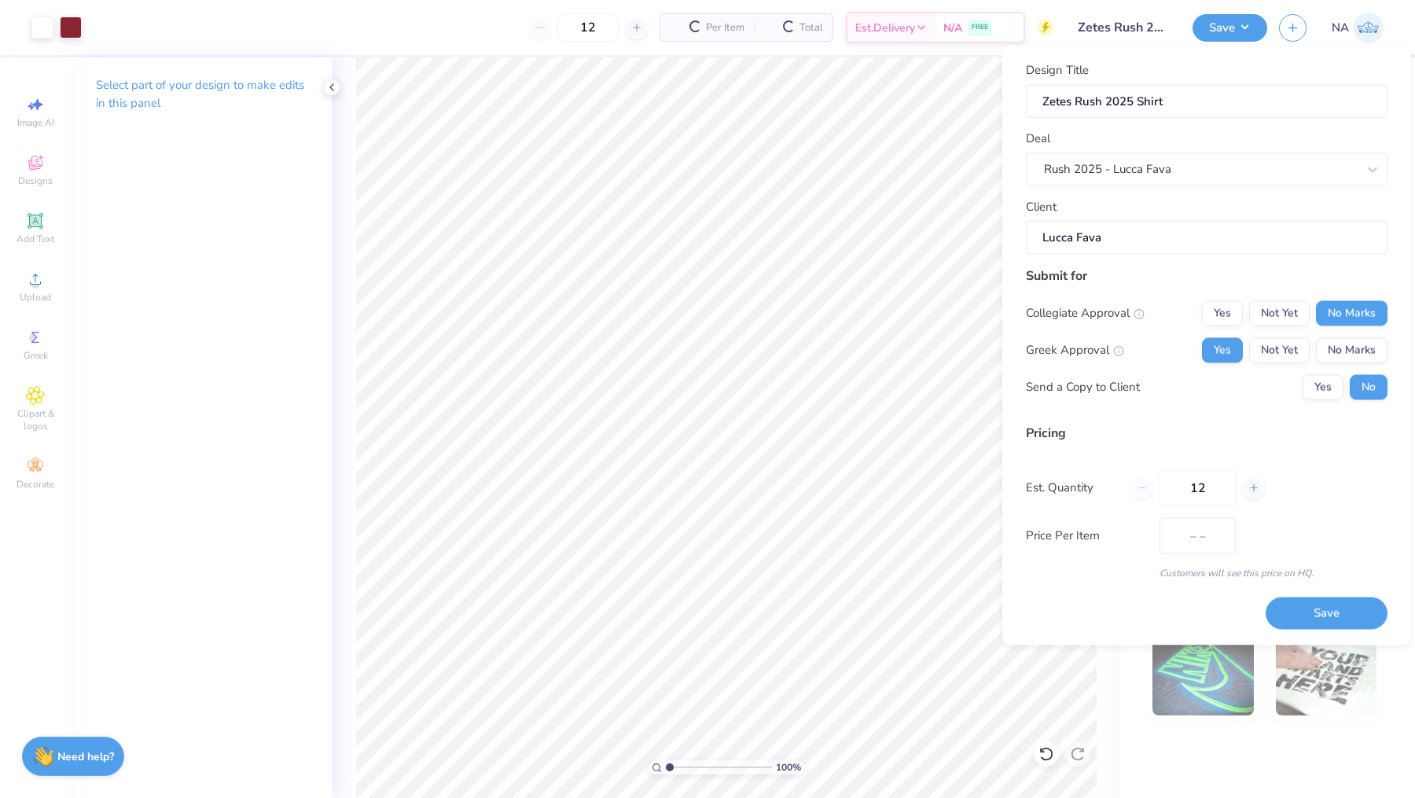
type input "$47.92"
drag, startPoint x: 1217, startPoint y: 480, endPoint x: 1144, endPoint y: 480, distance: 73.1
click at [1144, 480] on div "12" at bounding box center [1197, 487] width 133 height 36
type input "23"
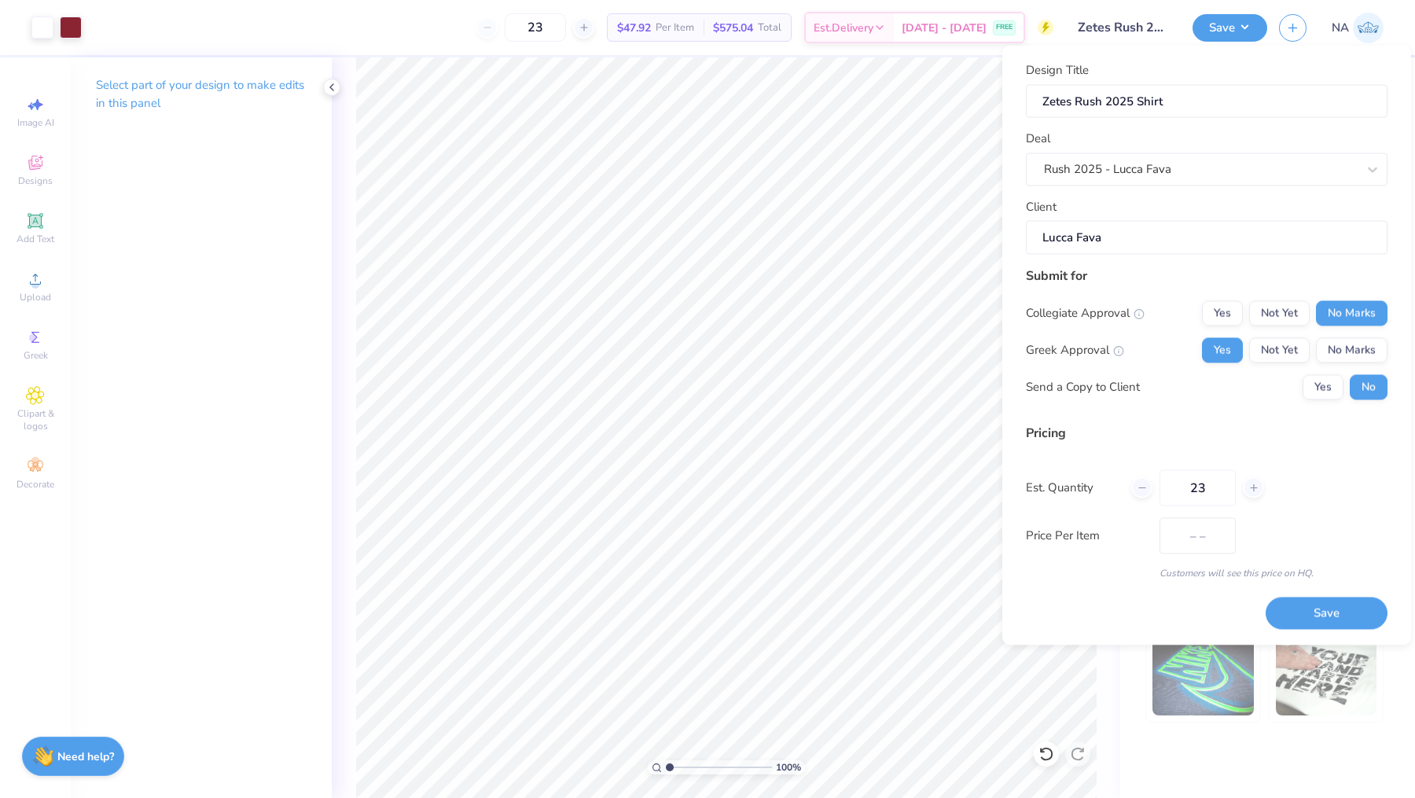
type input "$37.98"
type input "24"
type input "$26.40"
type input "25"
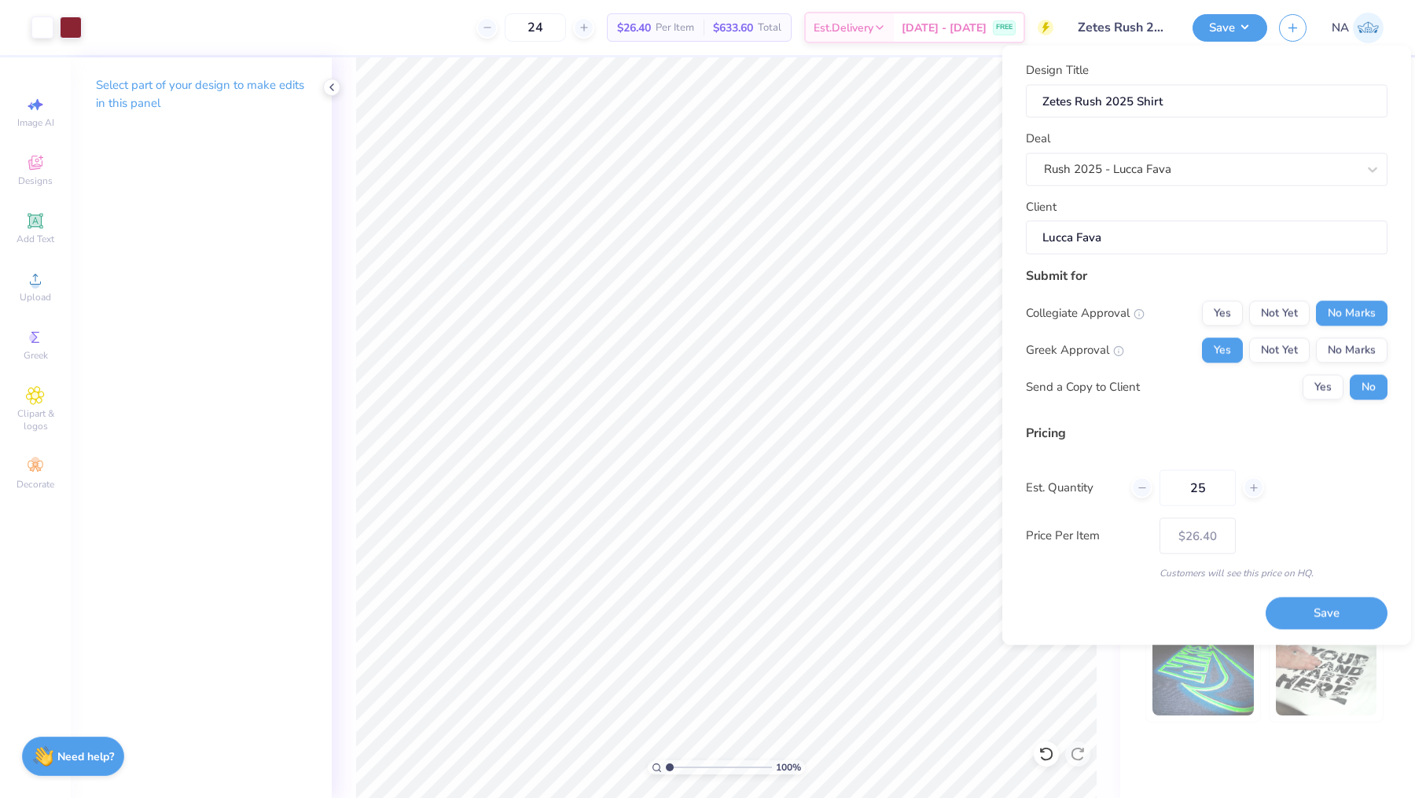
type input "25"
type input "$26.02"
type input "24"
type input "$26.40"
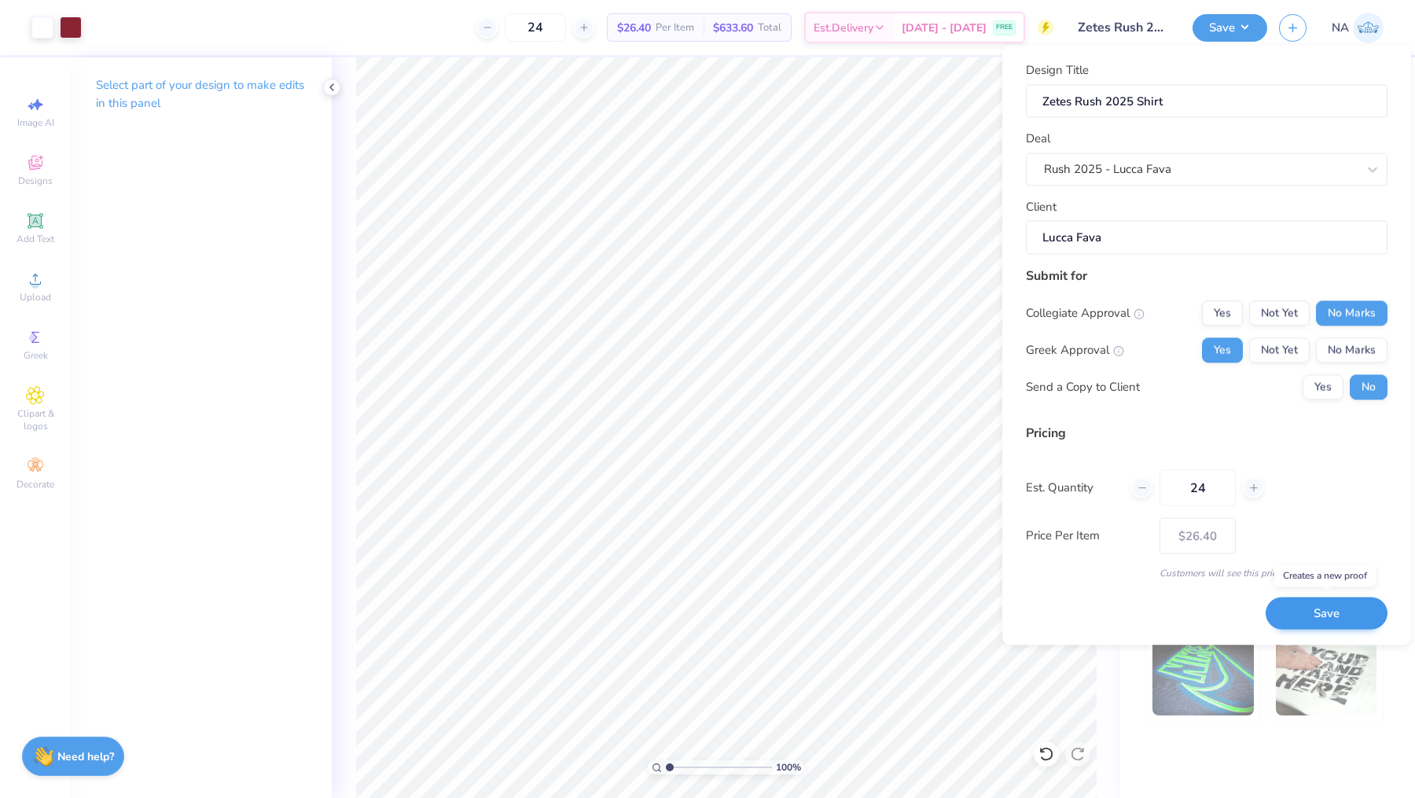
type input "24"
click at [1336, 615] on button "Save" at bounding box center [1327, 613] width 122 height 32
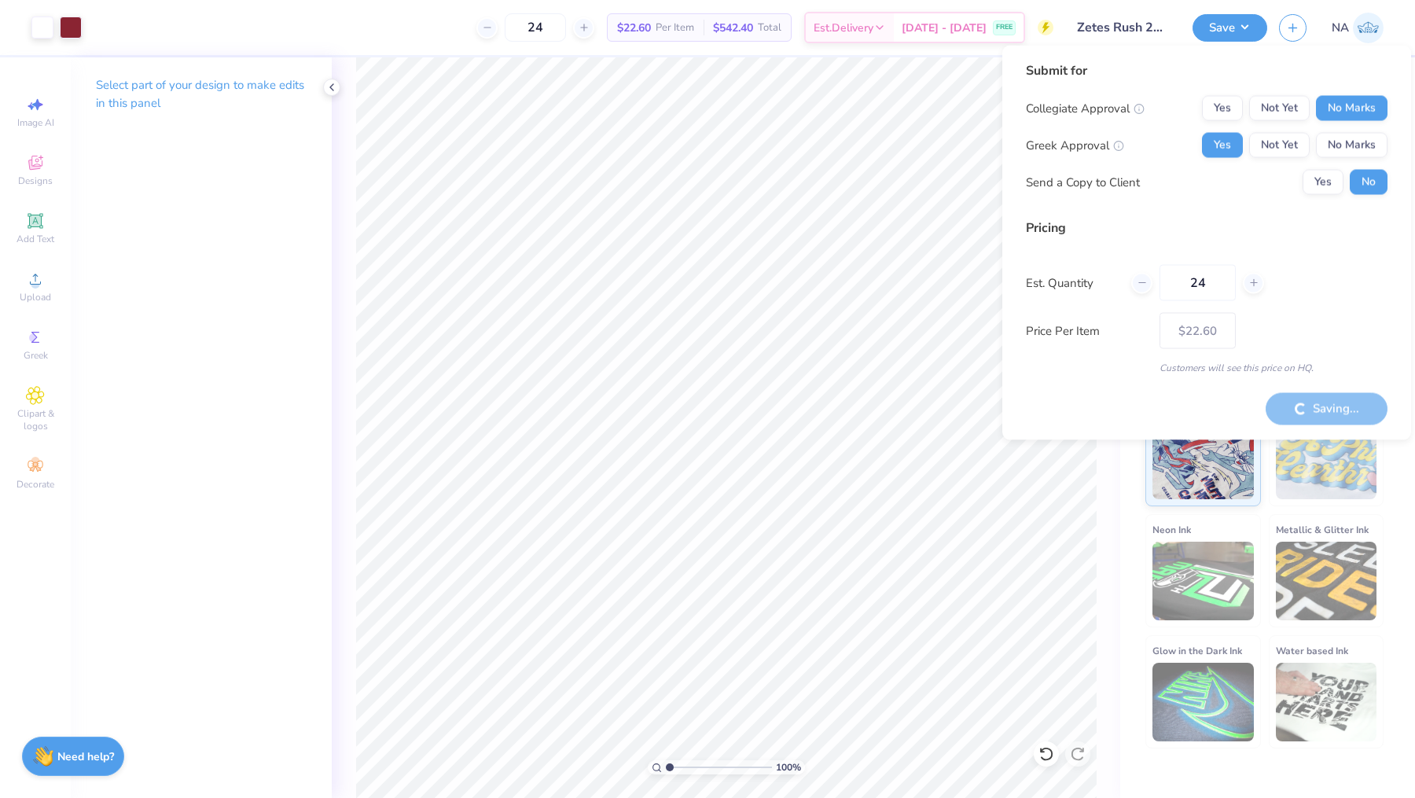
type input "– –"
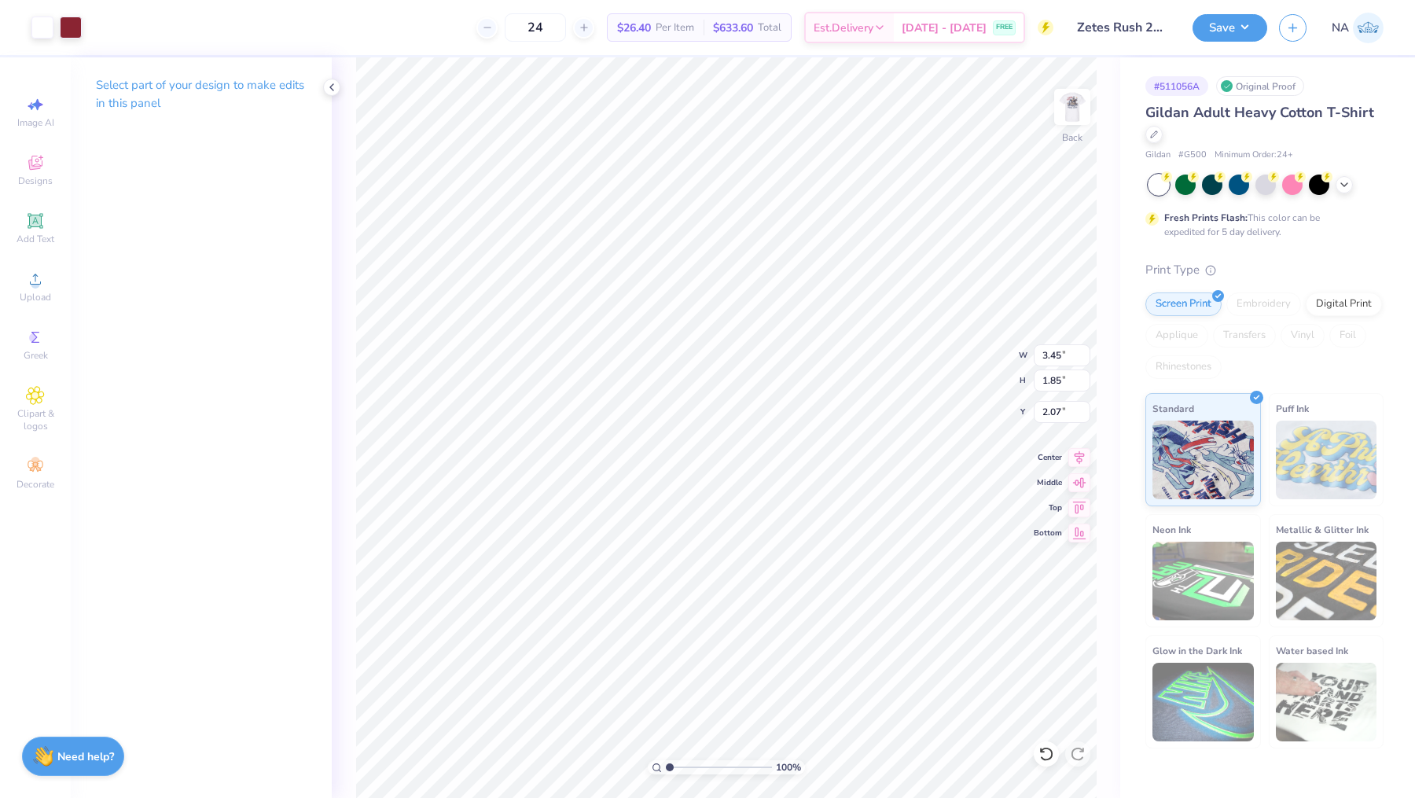
type input "3.99"
type input "2.14"
click at [1071, 121] on img at bounding box center [1072, 106] width 63 height 63
type input "10.67"
type input "11.20"
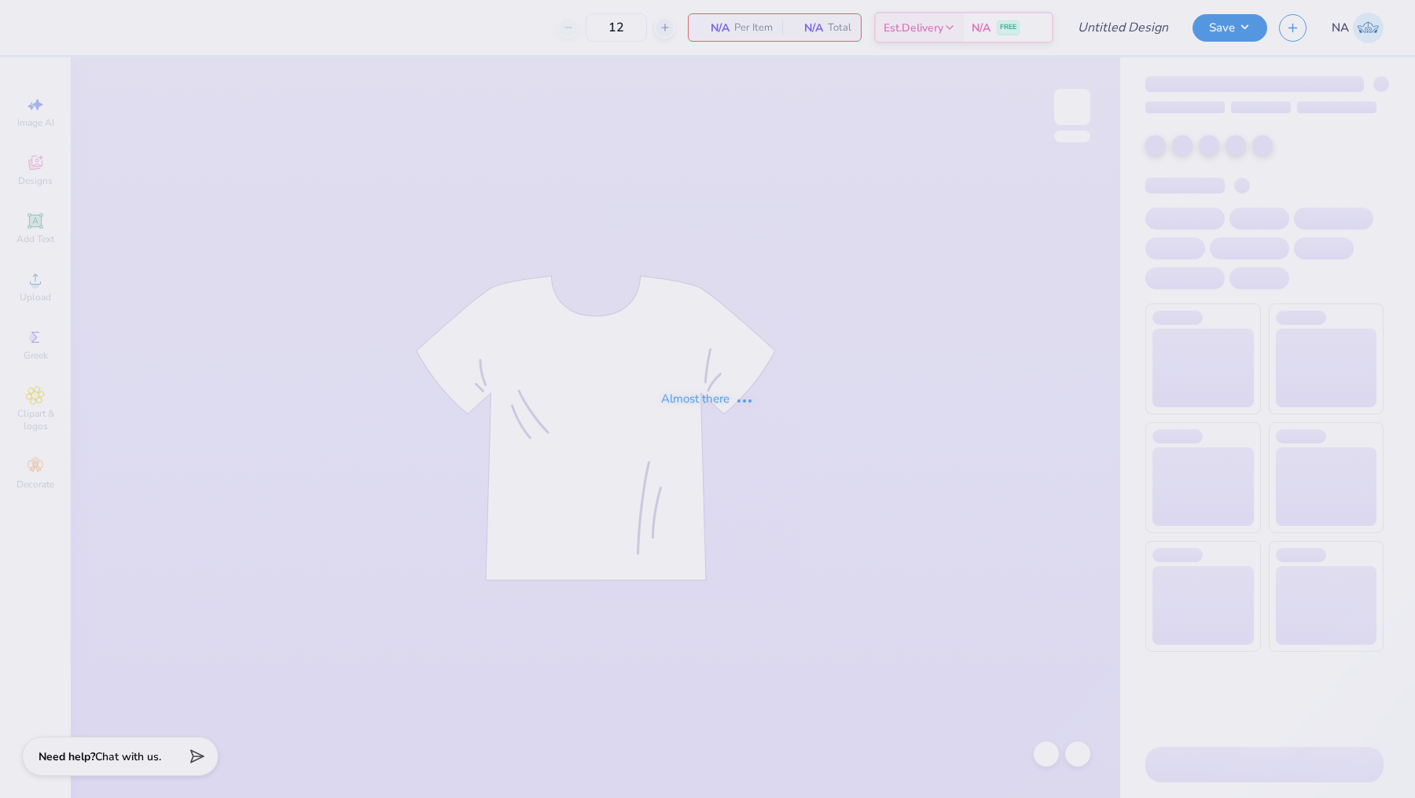
type input "Zetes 2025 Apple Cup Hat"
type input "25"
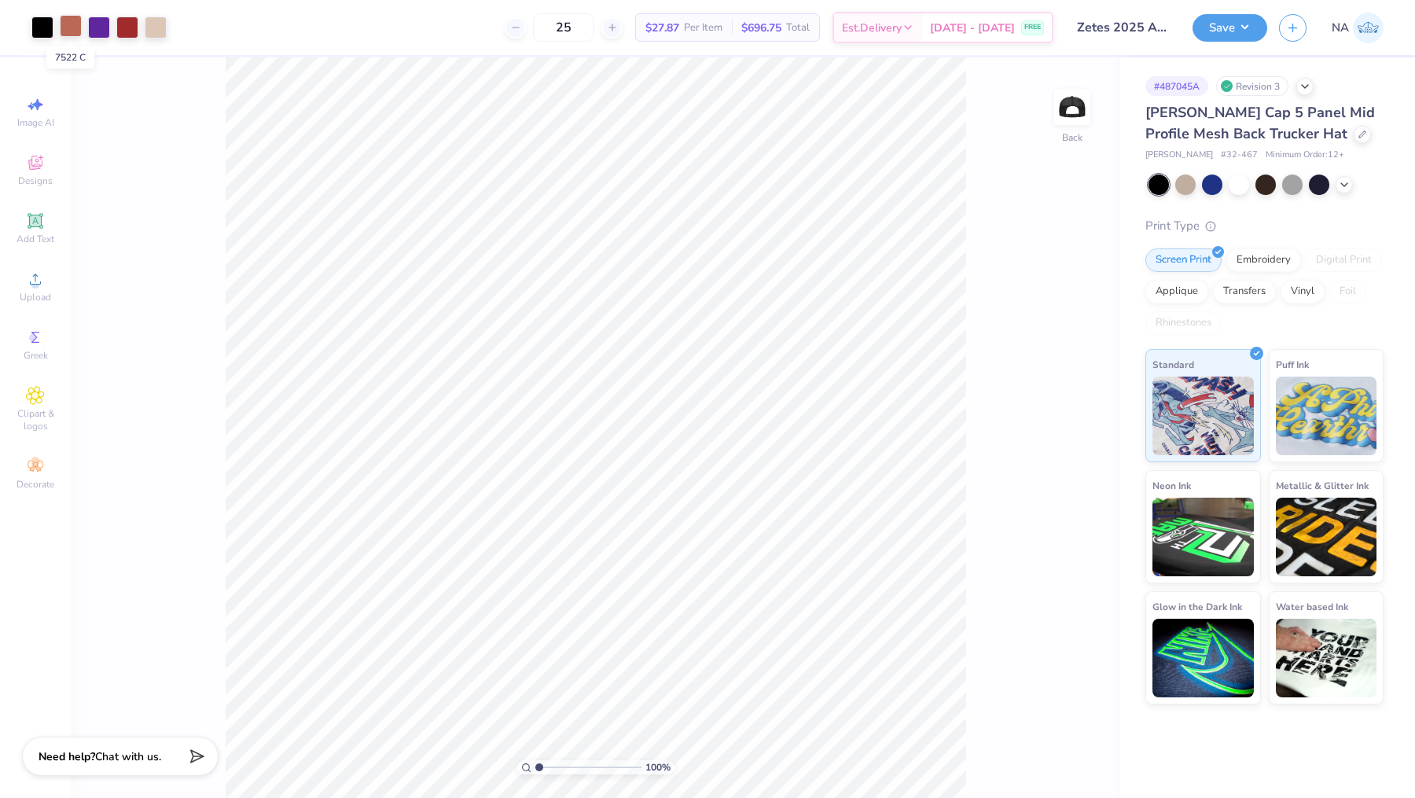
click at [66, 24] on div at bounding box center [71, 26] width 22 height 22
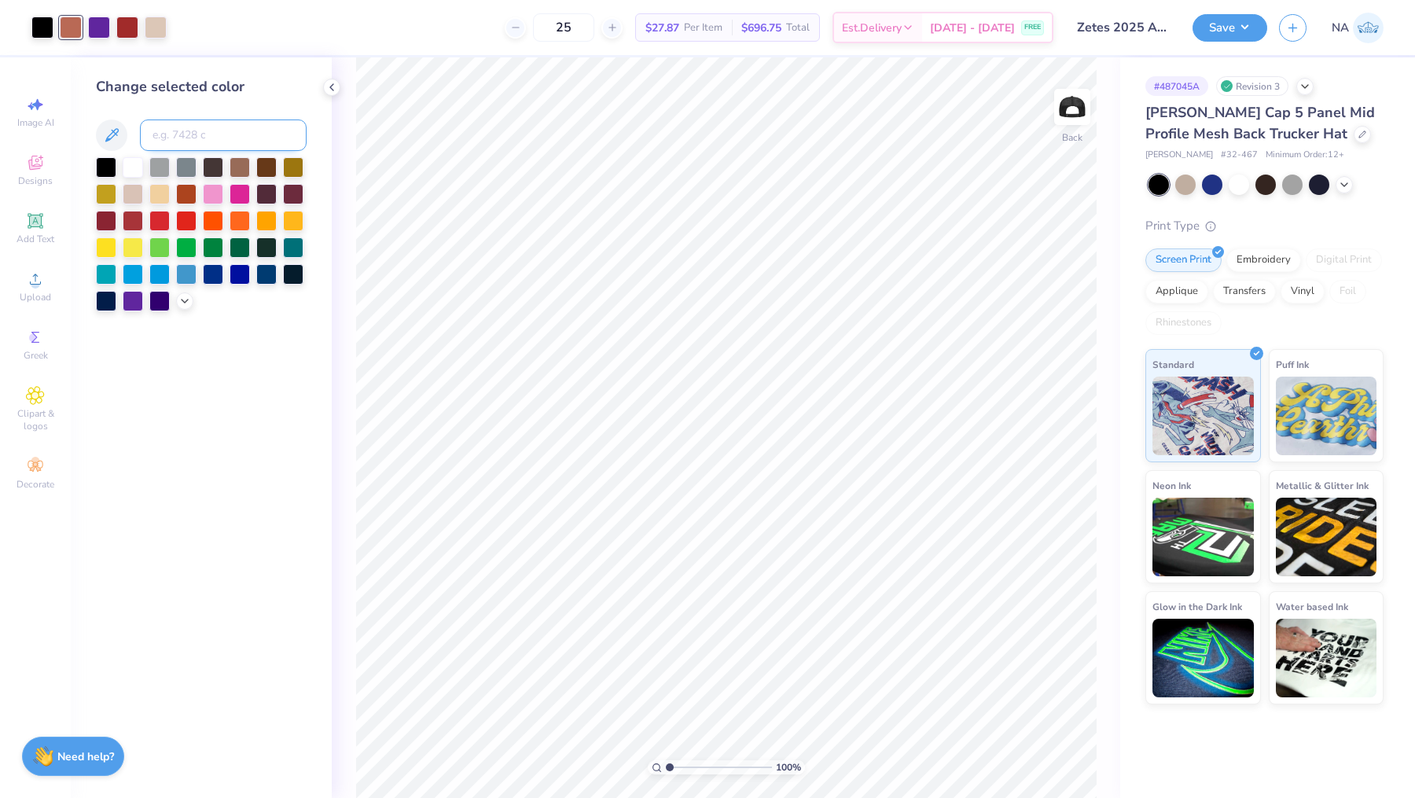
click at [209, 131] on input at bounding box center [223, 134] width 167 height 31
type input "482"
click at [1050, 752] on icon at bounding box center [1046, 754] width 16 height 16
drag, startPoint x: 65, startPoint y: 27, endPoint x: 83, endPoint y: 35, distance: 20.0
click at [65, 27] on div at bounding box center [71, 28] width 22 height 22
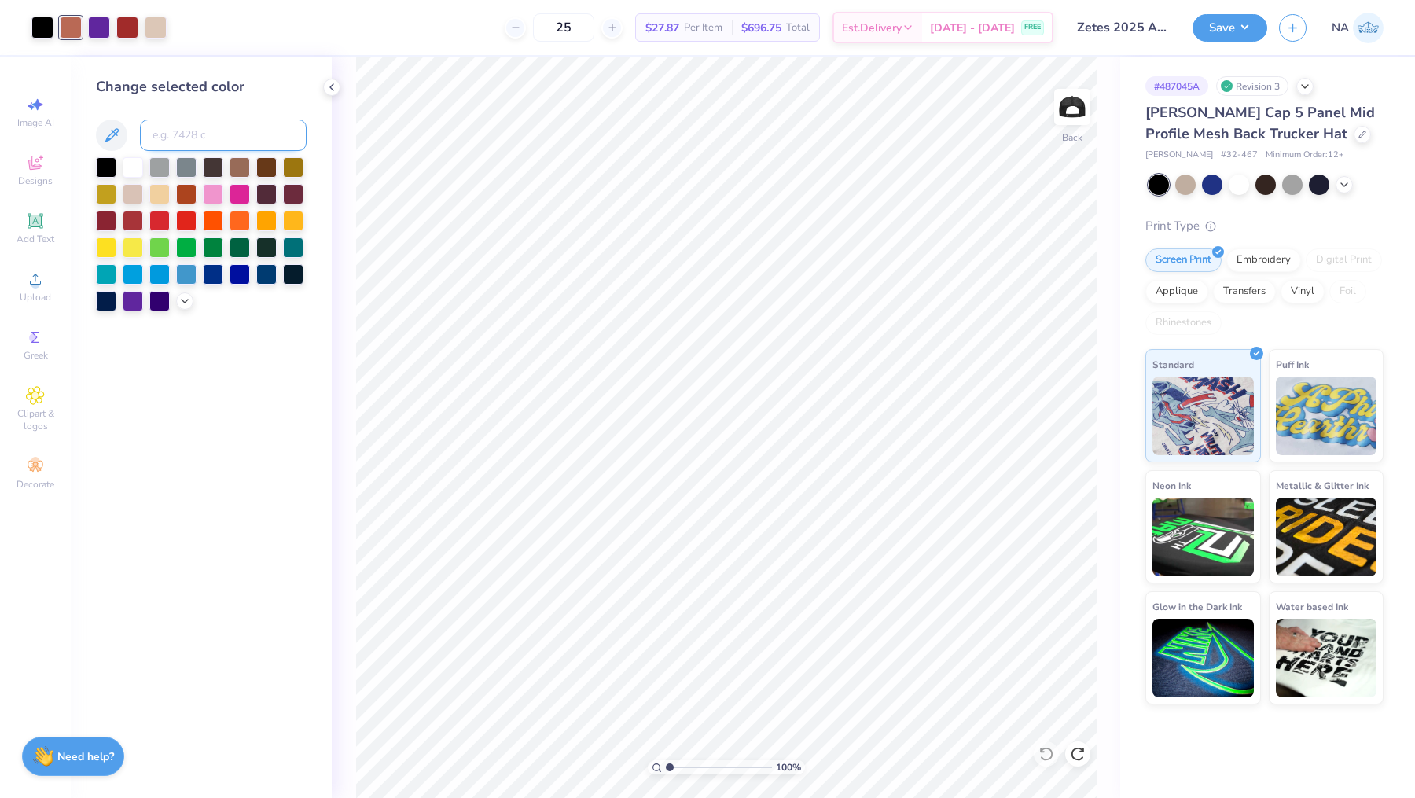
click at [207, 138] on input at bounding box center [223, 134] width 167 height 31
type input "7628"
click at [1044, 755] on icon at bounding box center [1046, 754] width 16 height 16
click at [197, 135] on input at bounding box center [223, 134] width 167 height 31
type input "7522"
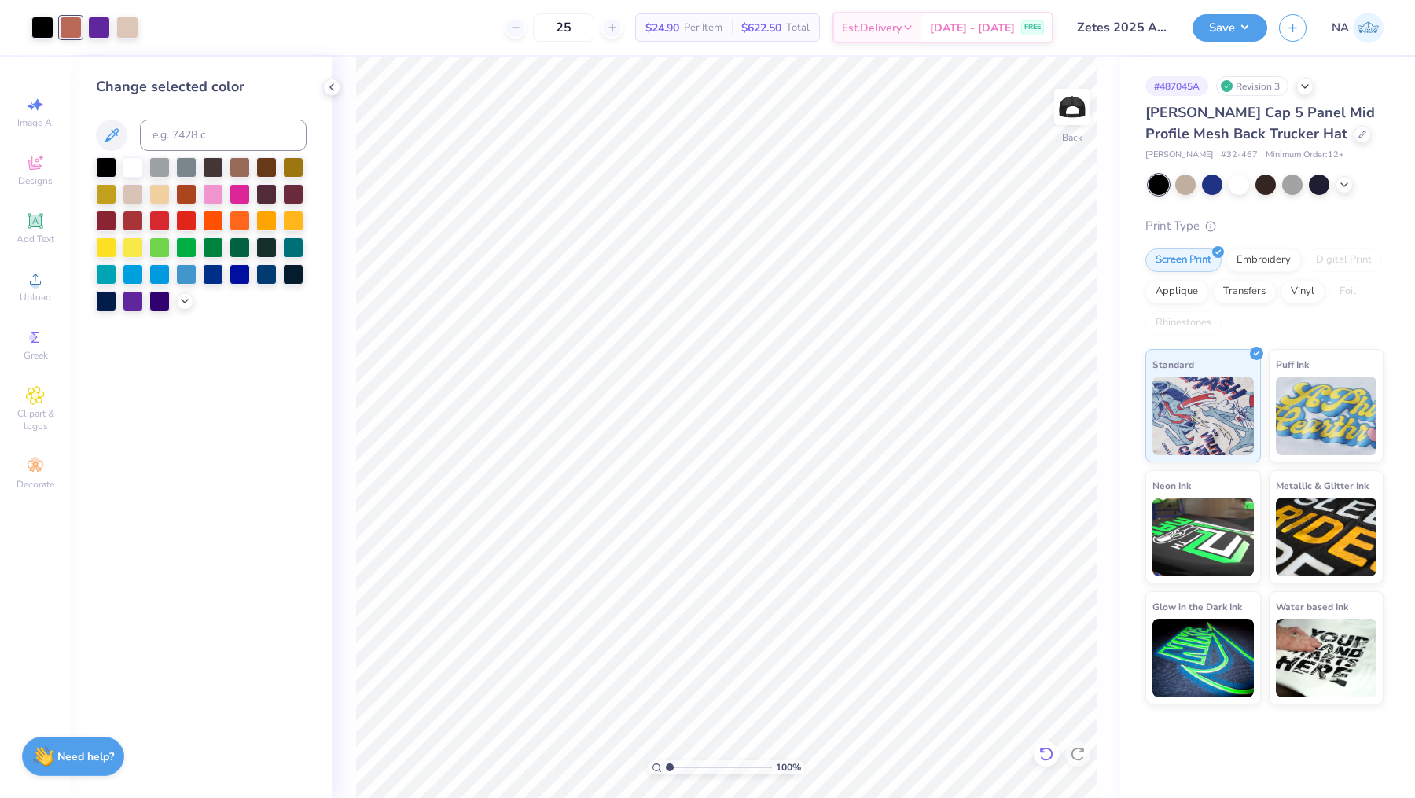
click at [1035, 754] on div at bounding box center [1046, 753] width 25 height 25
click at [164, 28] on div at bounding box center [156, 26] width 22 height 22
click at [75, 32] on div at bounding box center [71, 26] width 22 height 22
click at [191, 131] on input at bounding box center [223, 134] width 167 height 31
type input "482"
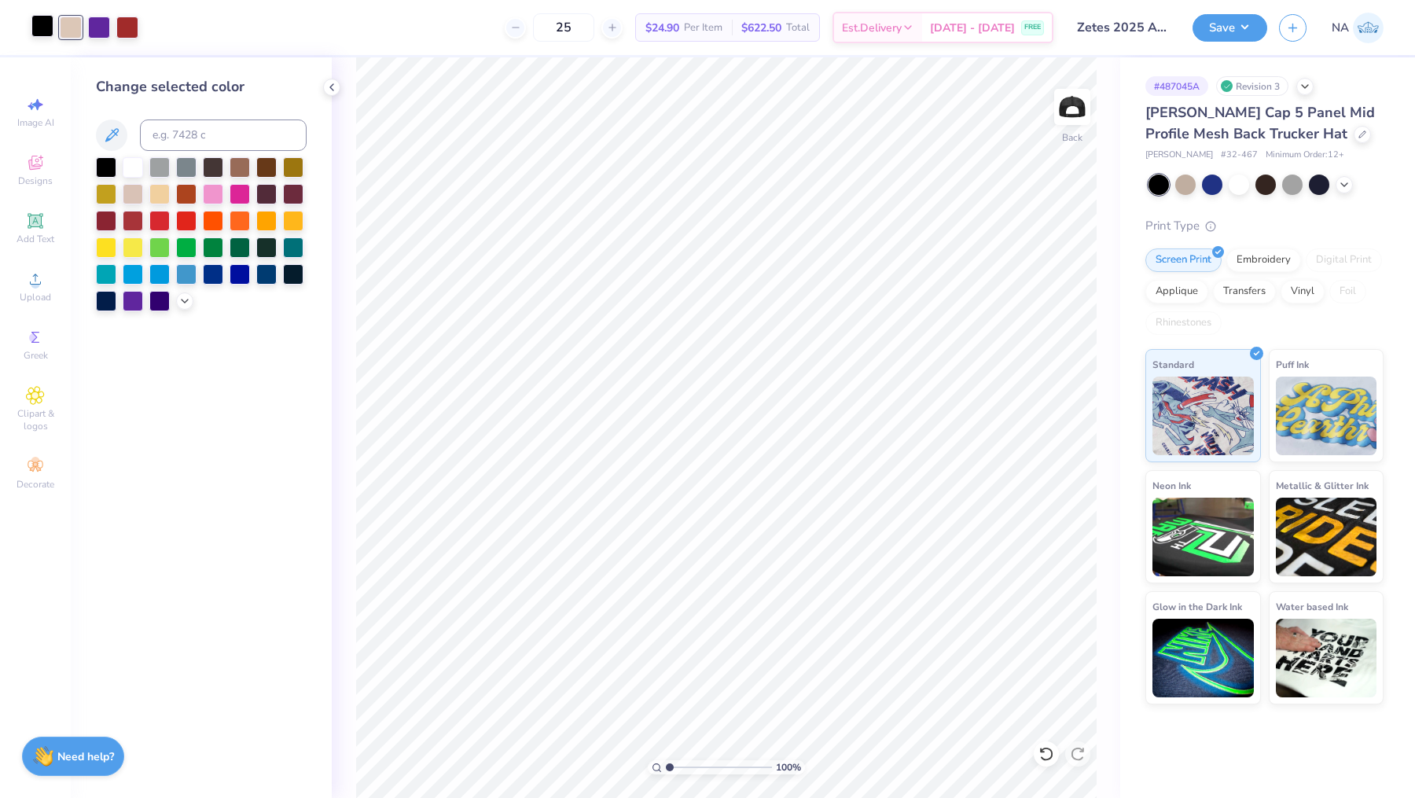
click at [31, 27] on div at bounding box center [42, 26] width 22 height 22
click at [206, 129] on input at bounding box center [223, 134] width 167 height 31
type input "482"
click at [1043, 757] on icon at bounding box center [1046, 754] width 16 height 16
click at [1257, 30] on button "Save" at bounding box center [1229, 26] width 75 height 28
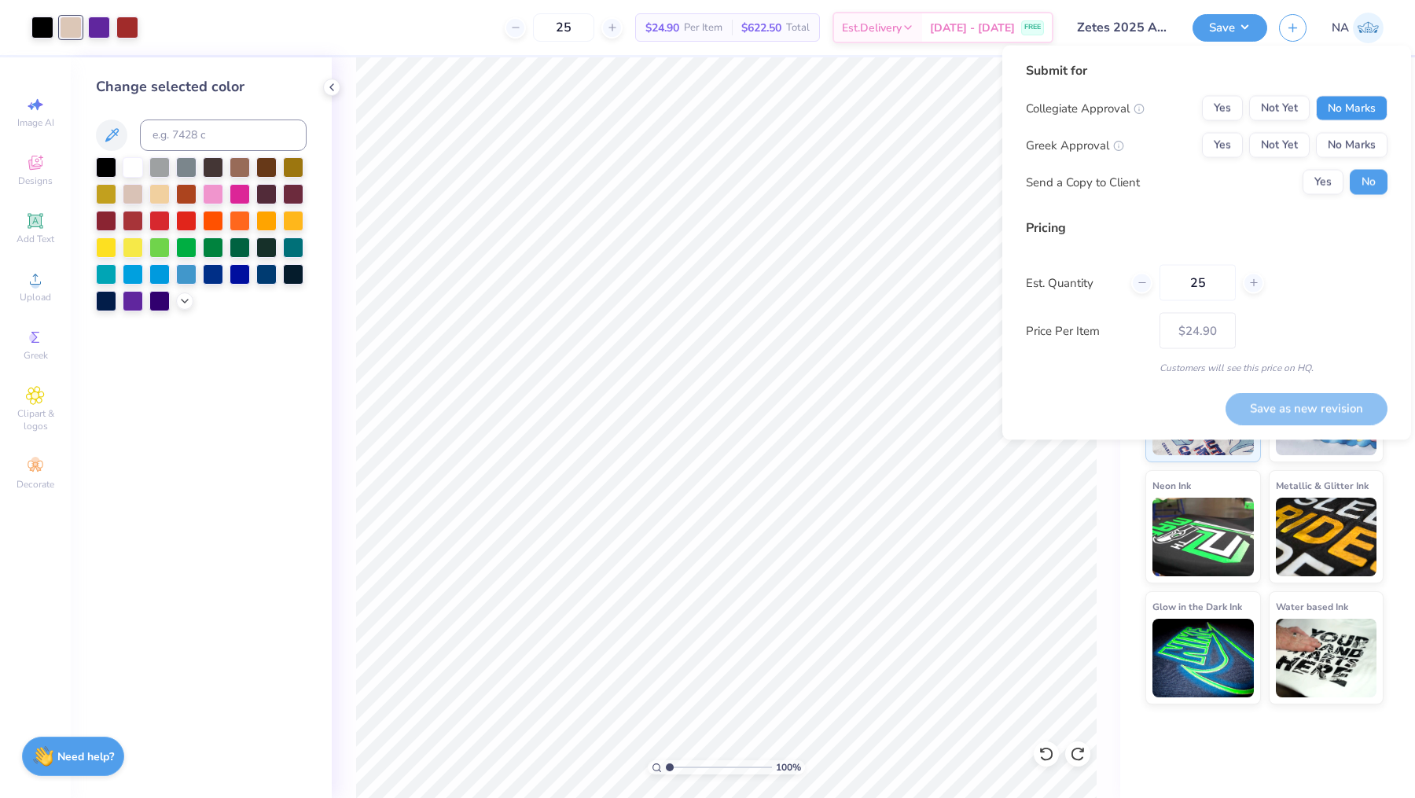
click at [1354, 111] on button "No Marks" at bounding box center [1352, 108] width 72 height 25
click at [1229, 138] on button "Yes" at bounding box center [1222, 145] width 41 height 25
click at [1264, 417] on button "Save as new revision" at bounding box center [1306, 408] width 162 height 32
type input "$24.90"
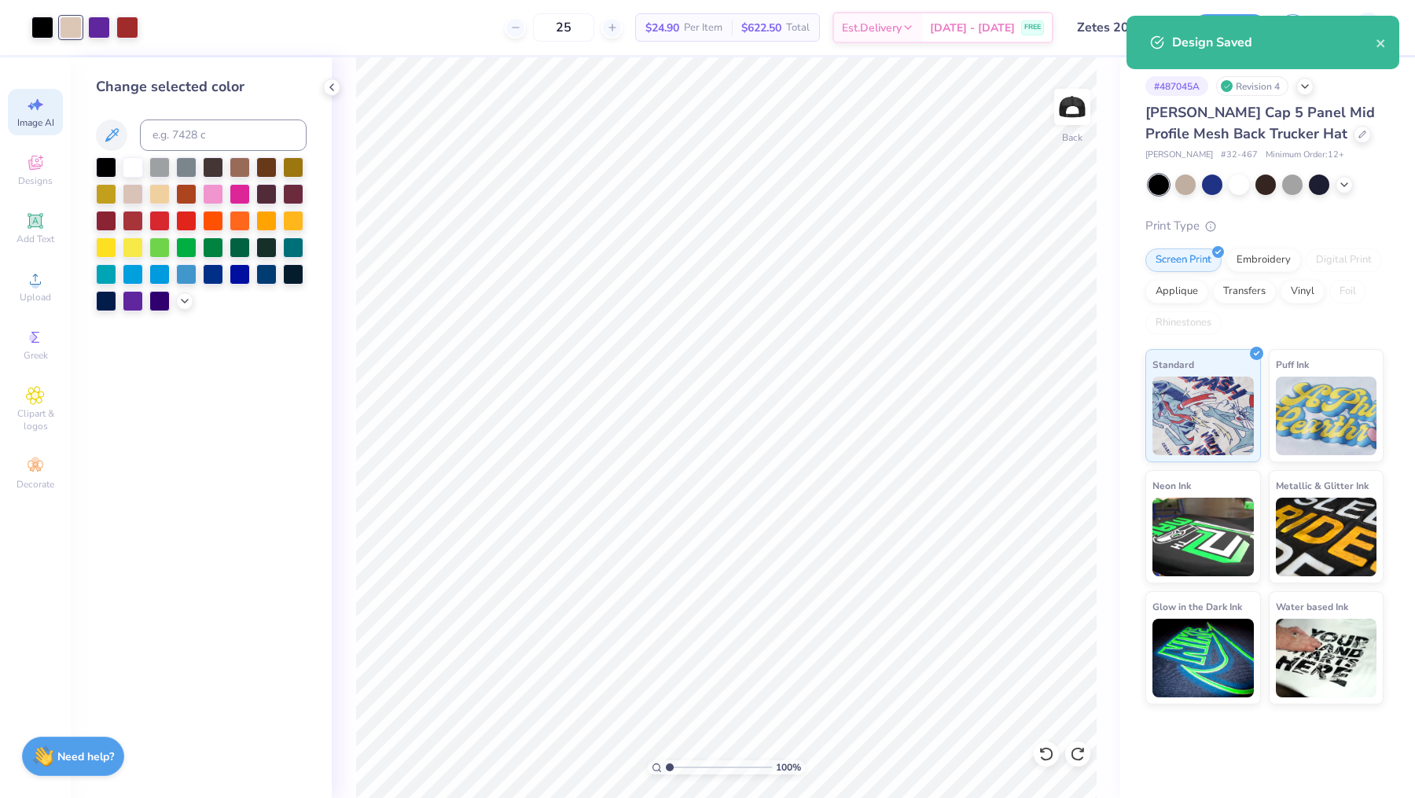
click at [46, 111] on div "Image AI" at bounding box center [35, 112] width 55 height 46
select select "4"
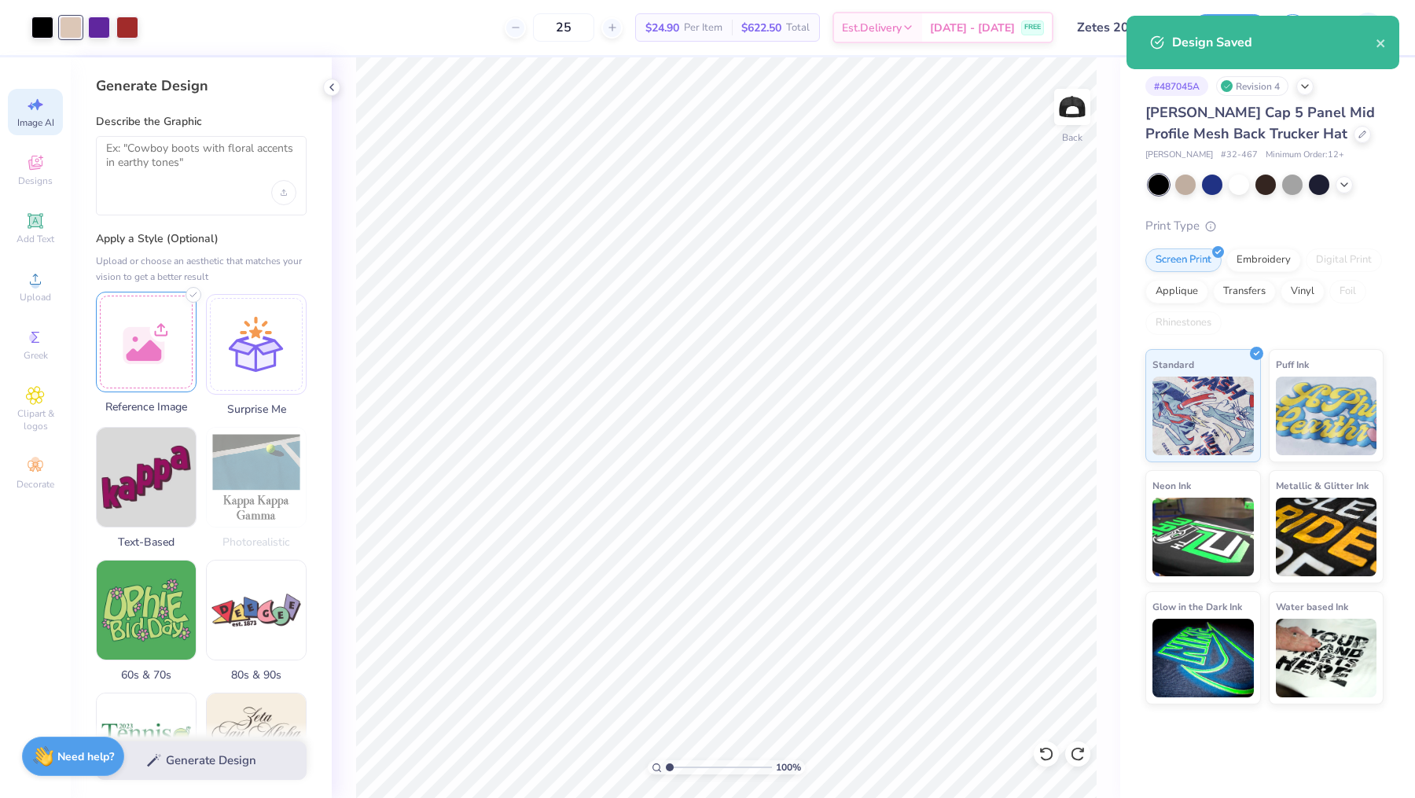
click at [160, 357] on div at bounding box center [146, 342] width 101 height 101
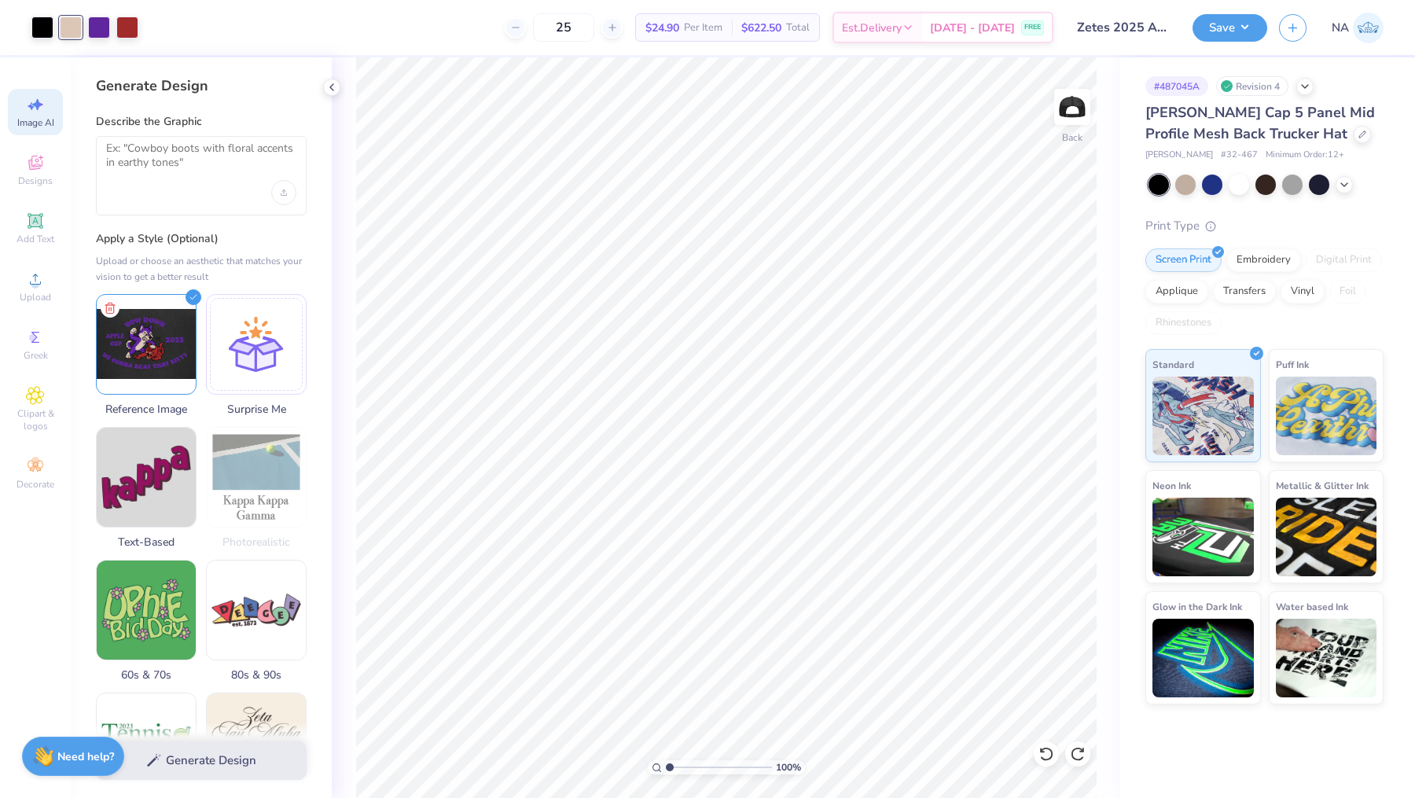
click at [240, 197] on div at bounding box center [201, 175] width 211 height 79
click at [208, 179] on textarea at bounding box center [201, 160] width 190 height 39
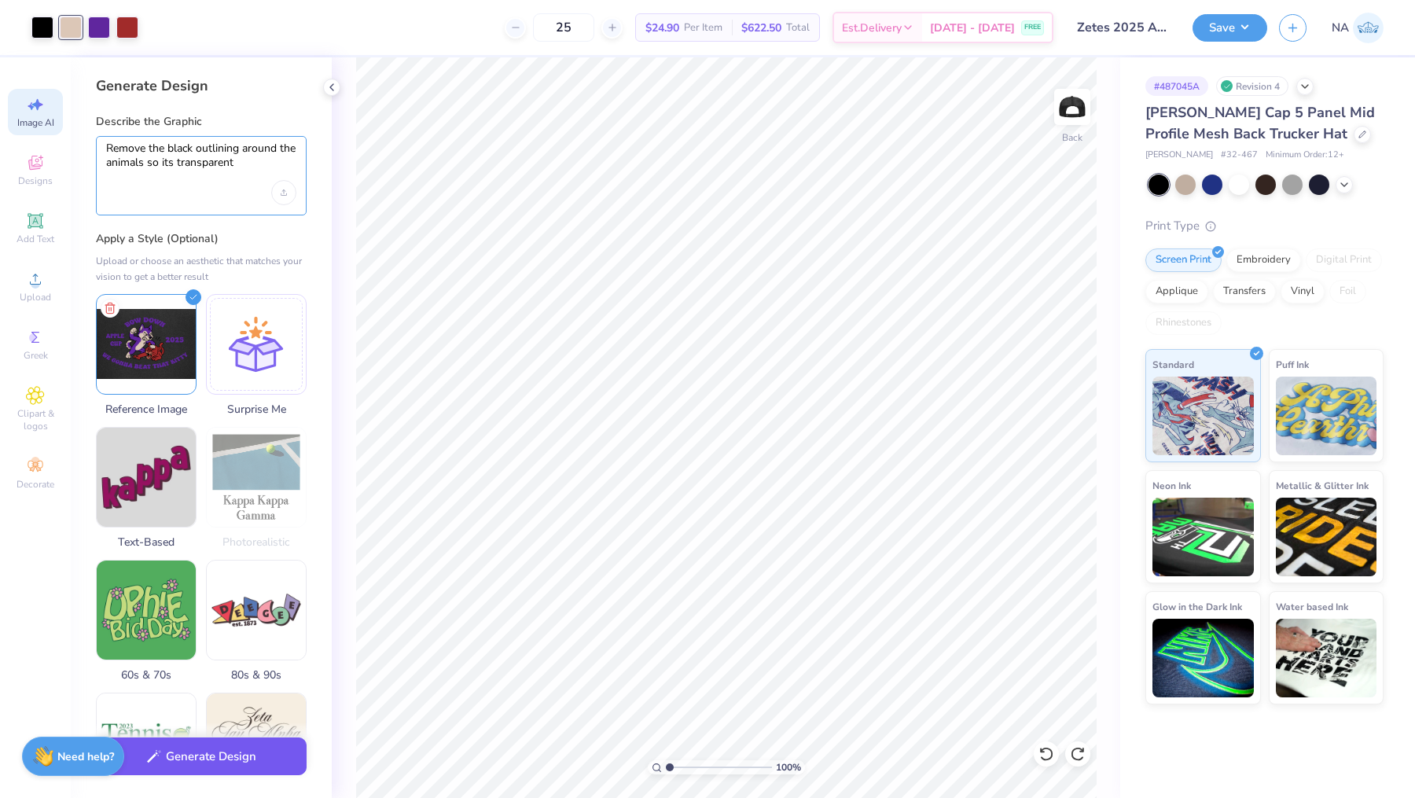
type textarea "Remove the black outlining around the animals so its transparent"
click at [204, 750] on button "Generate Design" at bounding box center [201, 756] width 211 height 39
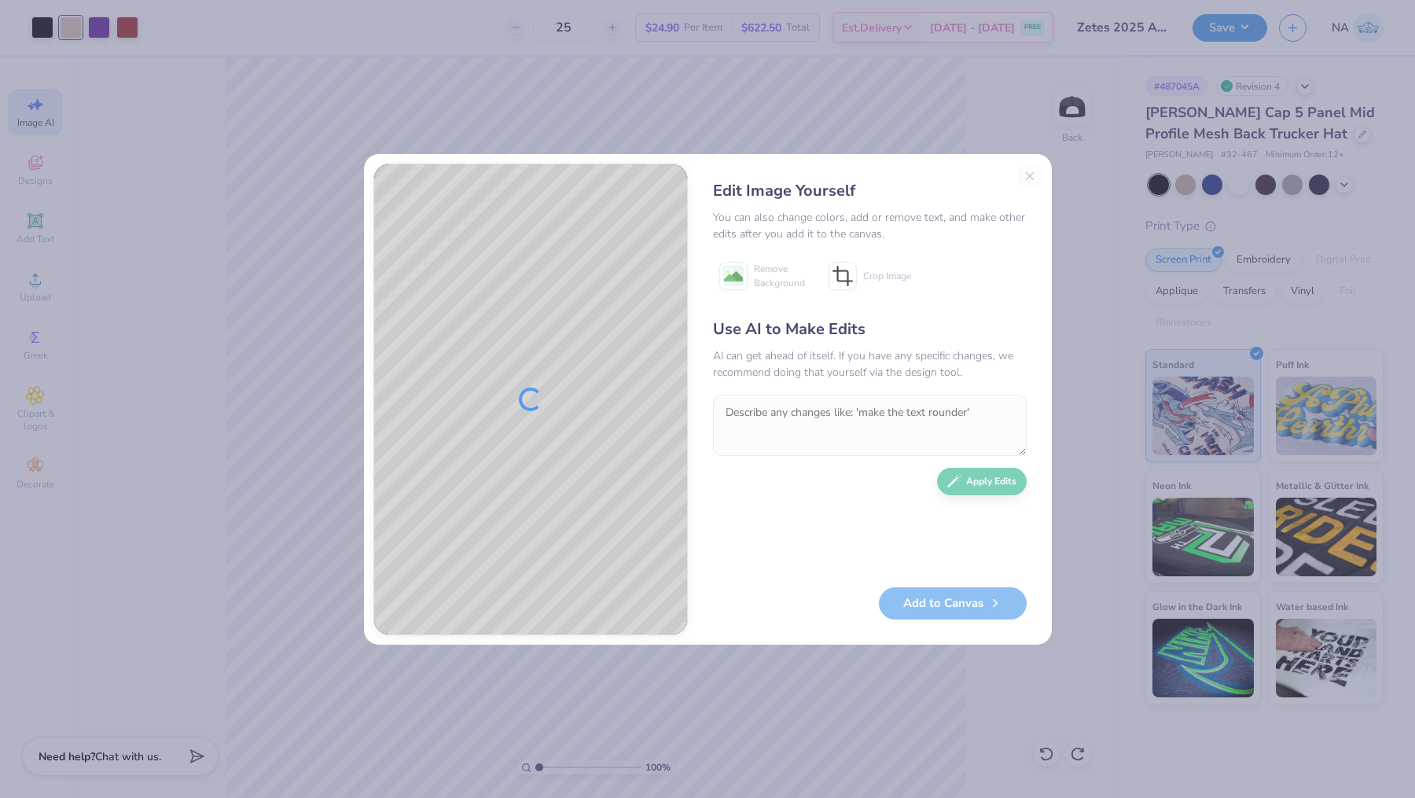
click at [1034, 174] on div "Edit Image Yourself You can also change colors, add or remove text, and make ot…" at bounding box center [869, 400] width 345 height 472
click at [1031, 175] on div "Edit Image Yourself You can also change colors, add or remove text, and make ot…" at bounding box center [869, 400] width 345 height 472
click at [1033, 177] on button "Close" at bounding box center [1029, 176] width 25 height 25
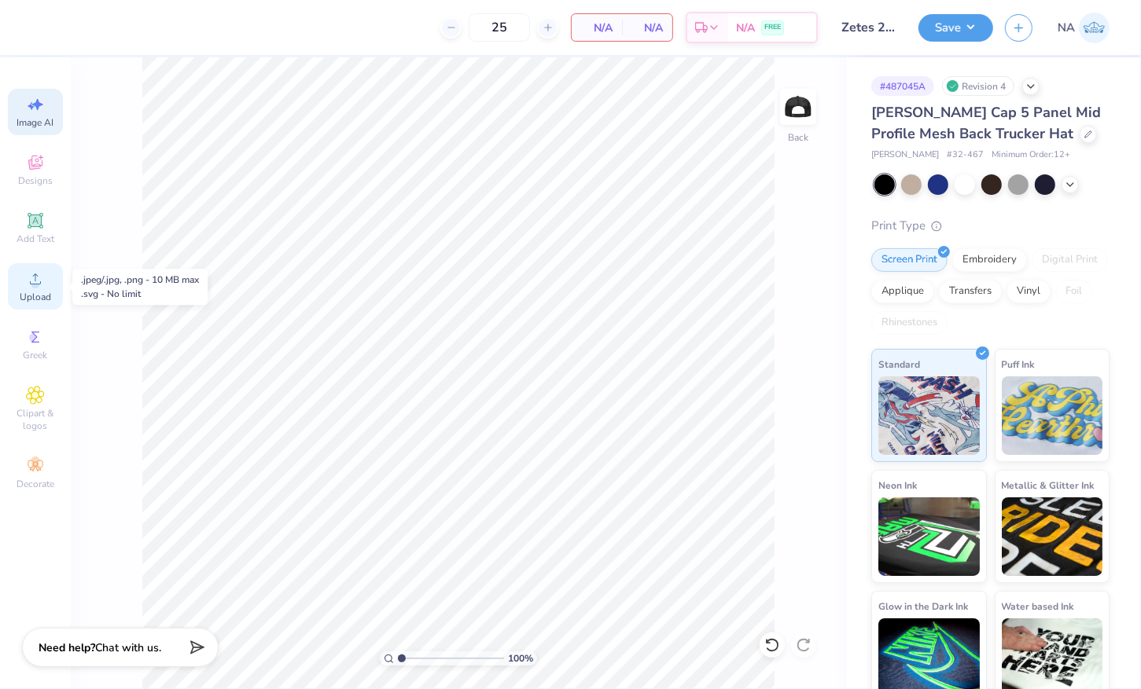
click at [42, 285] on icon at bounding box center [35, 279] width 19 height 19
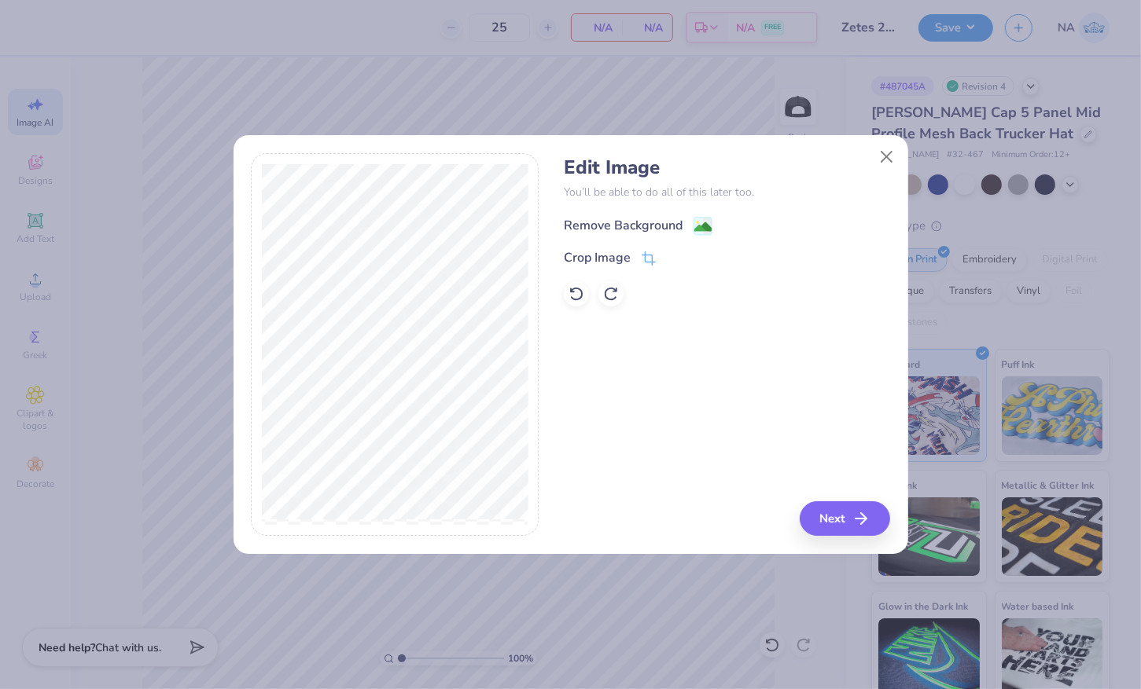
click at [684, 222] on div "Remove Background" at bounding box center [638, 226] width 149 height 20
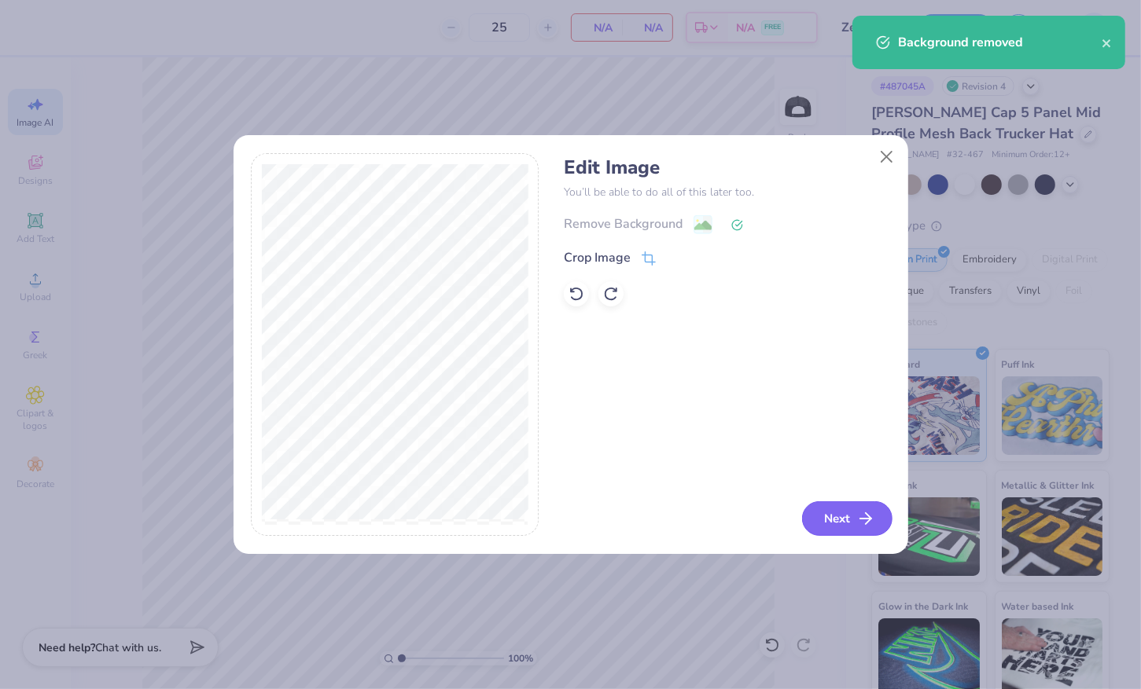
click at [842, 513] on button "Next" at bounding box center [847, 519] width 90 height 35
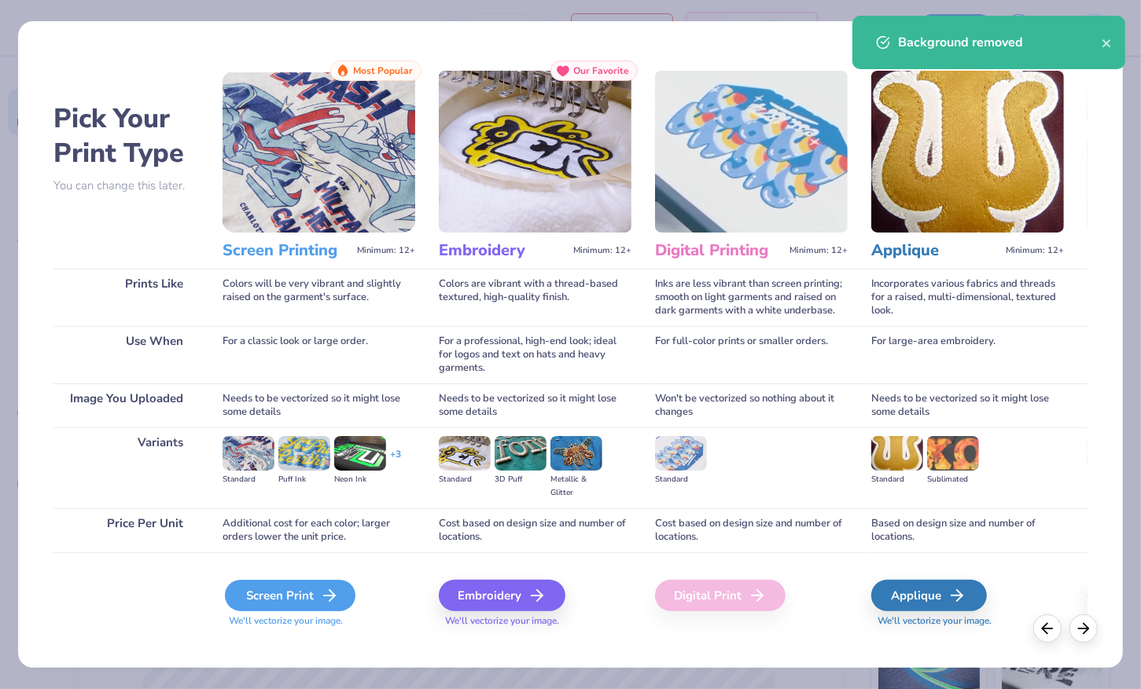
click at [270, 593] on div "Screen Print" at bounding box center [290, 595] width 130 height 31
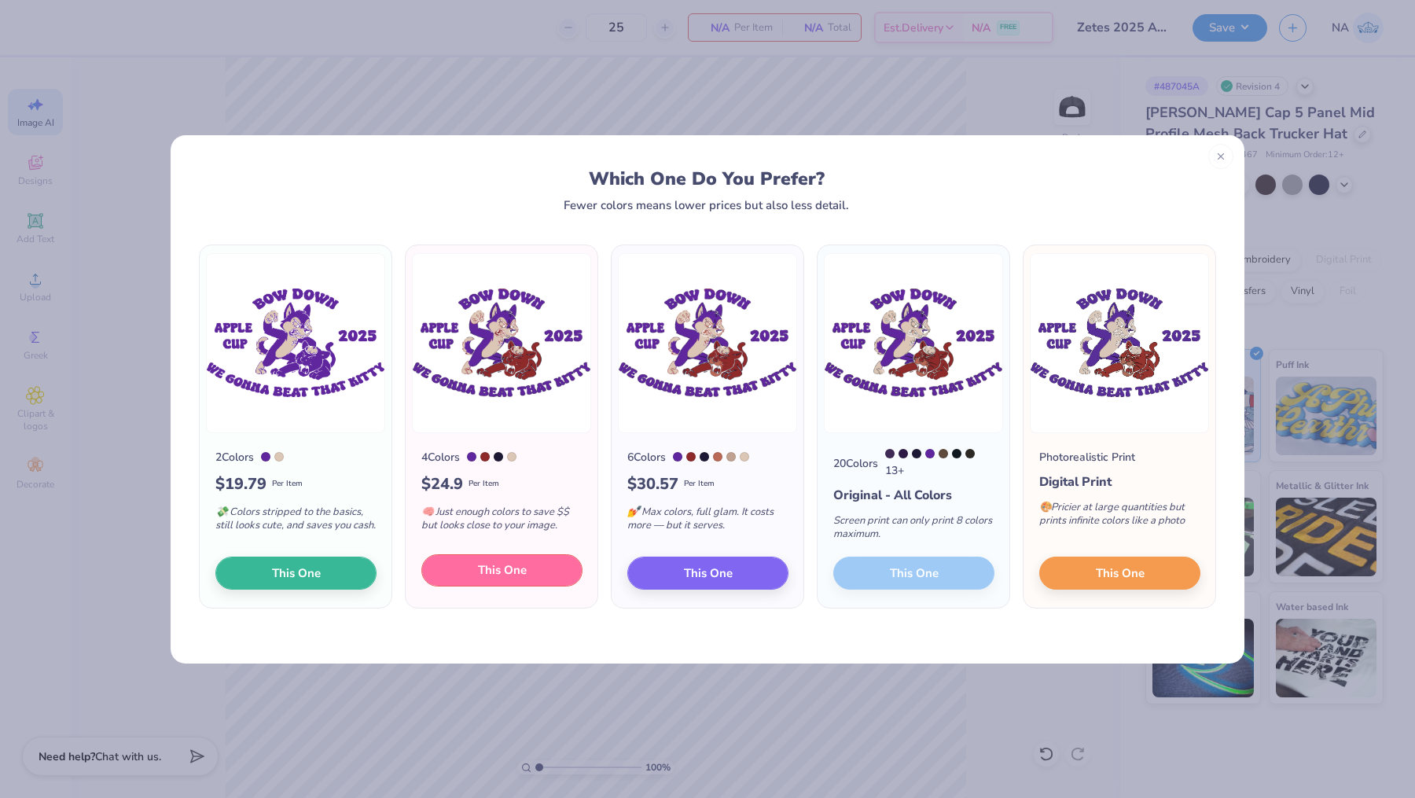
click at [528, 571] on button "This One" at bounding box center [501, 570] width 161 height 33
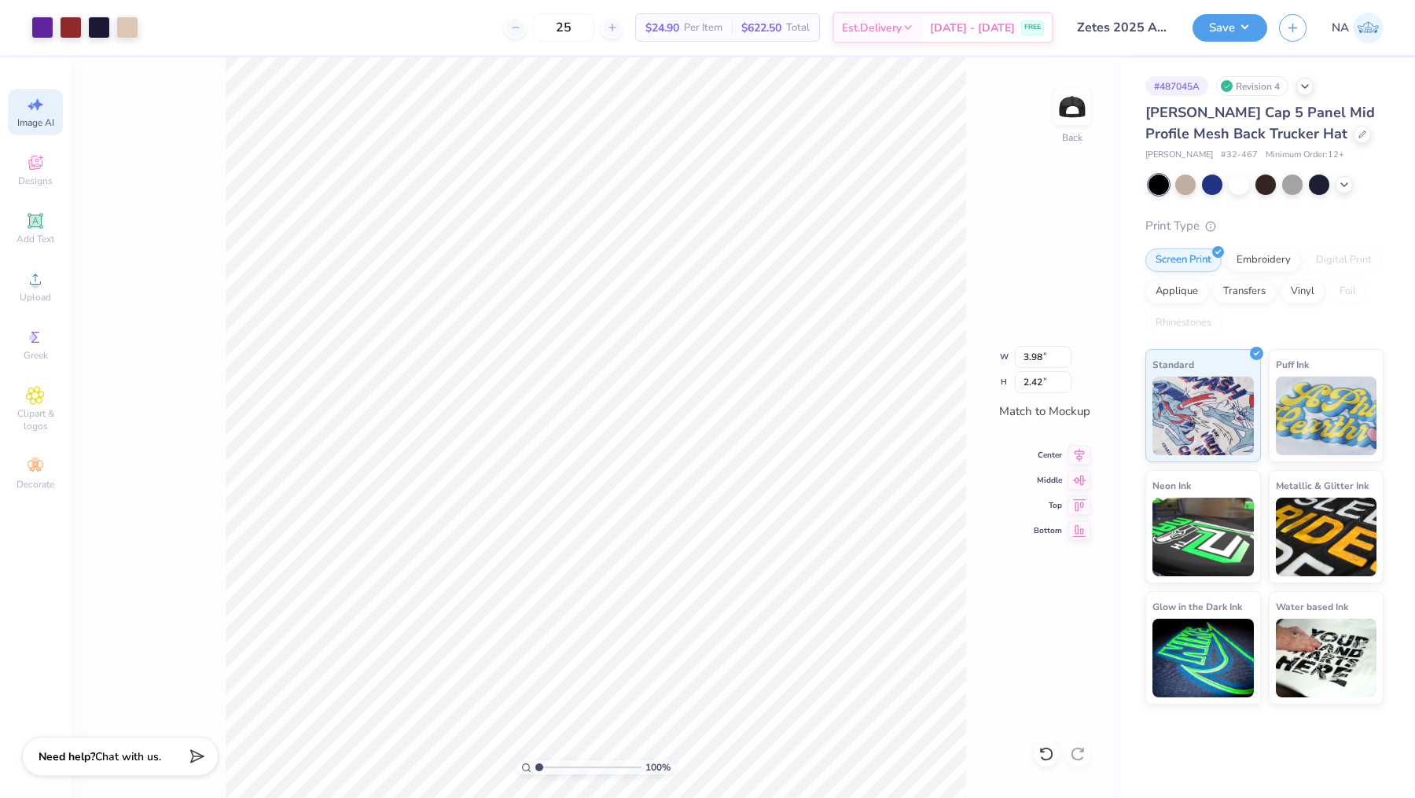
click at [102, 27] on div at bounding box center [707, 399] width 1415 height 798
click at [99, 27] on div at bounding box center [99, 26] width 22 height 22
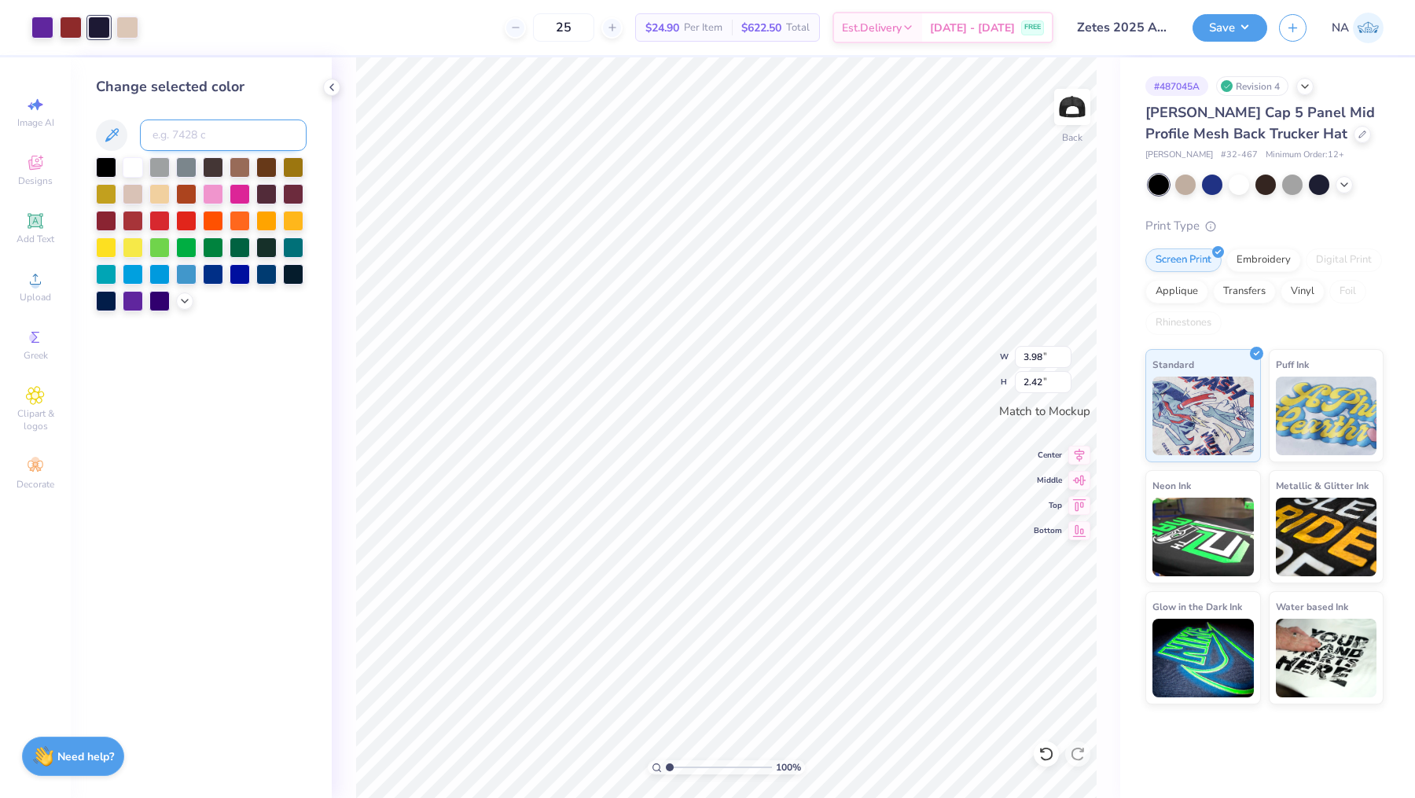
click at [189, 135] on input at bounding box center [223, 134] width 167 height 31
type input "267"
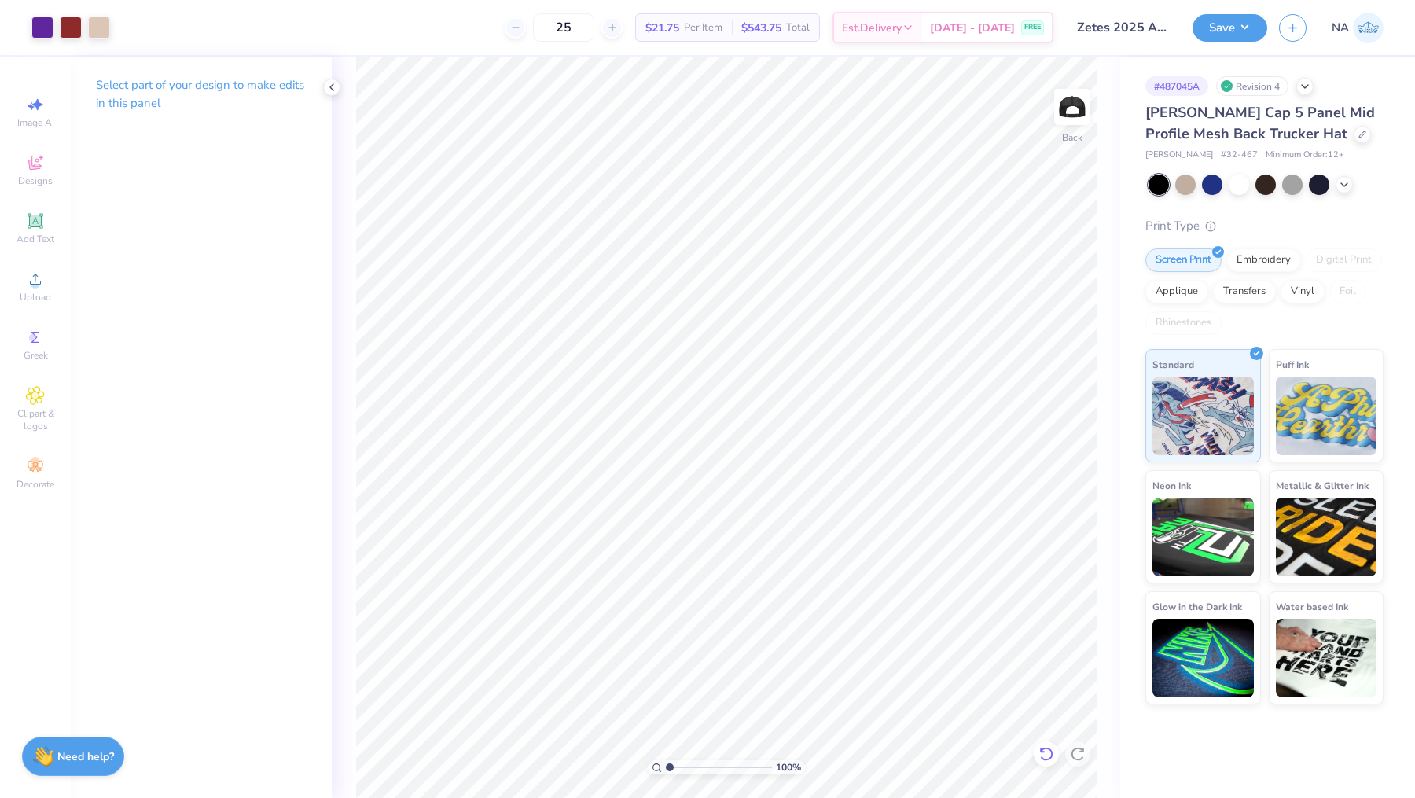
click at [1043, 755] on icon at bounding box center [1046, 754] width 16 height 16
click at [334, 94] on div at bounding box center [331, 87] width 17 height 17
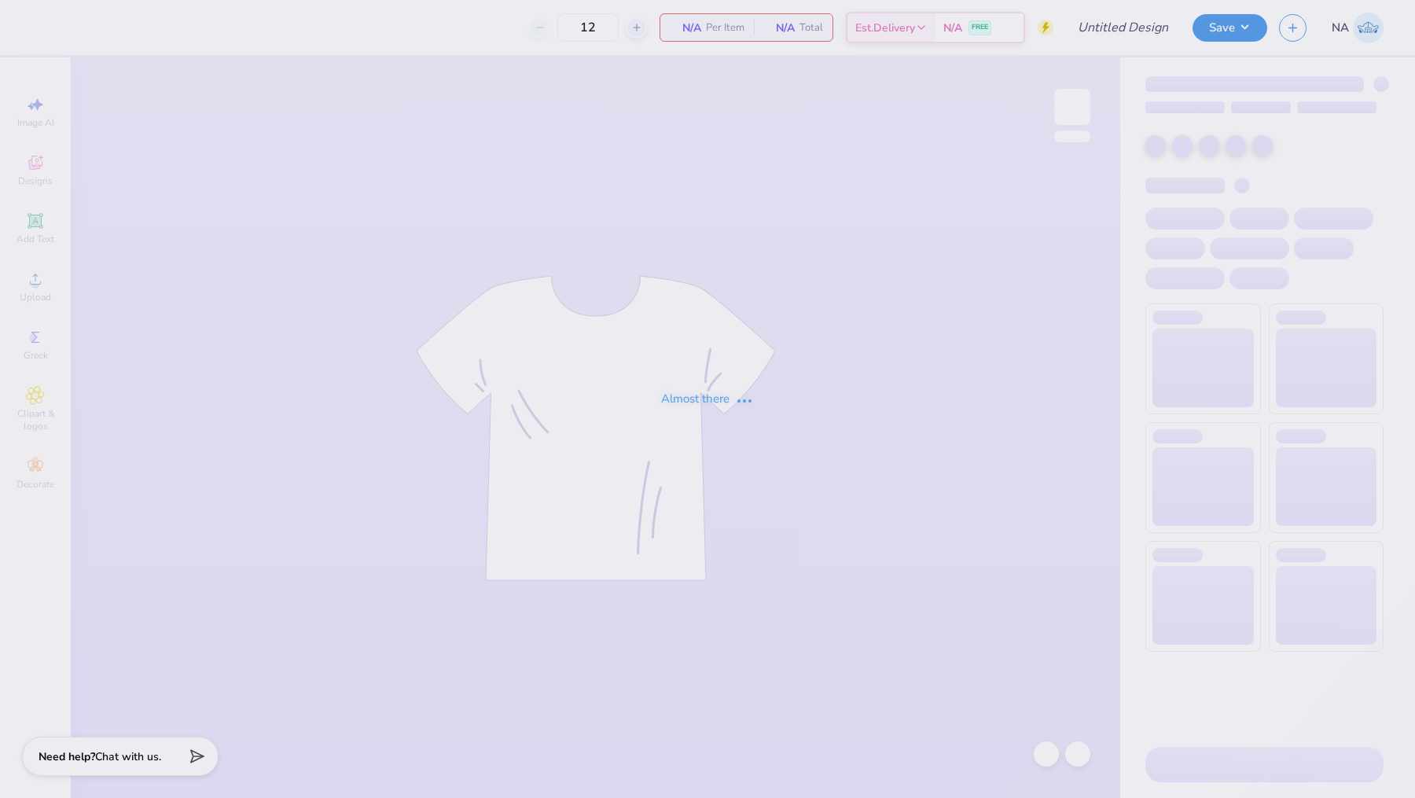
type input "Zetes Rush 2025 Shirt"
type input "24"
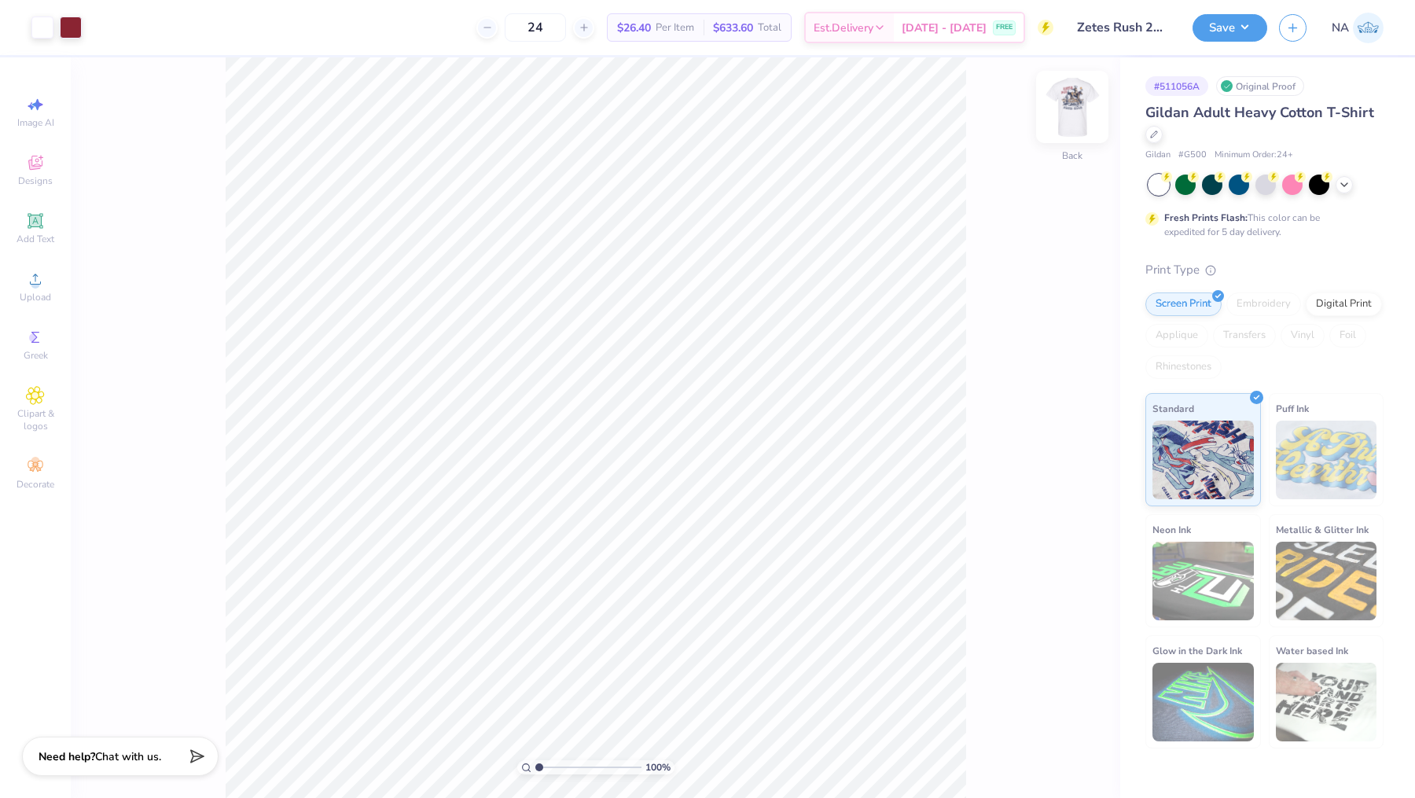
click at [1078, 98] on img at bounding box center [1072, 106] width 63 height 63
click at [124, 25] on div at bounding box center [127, 26] width 22 height 22
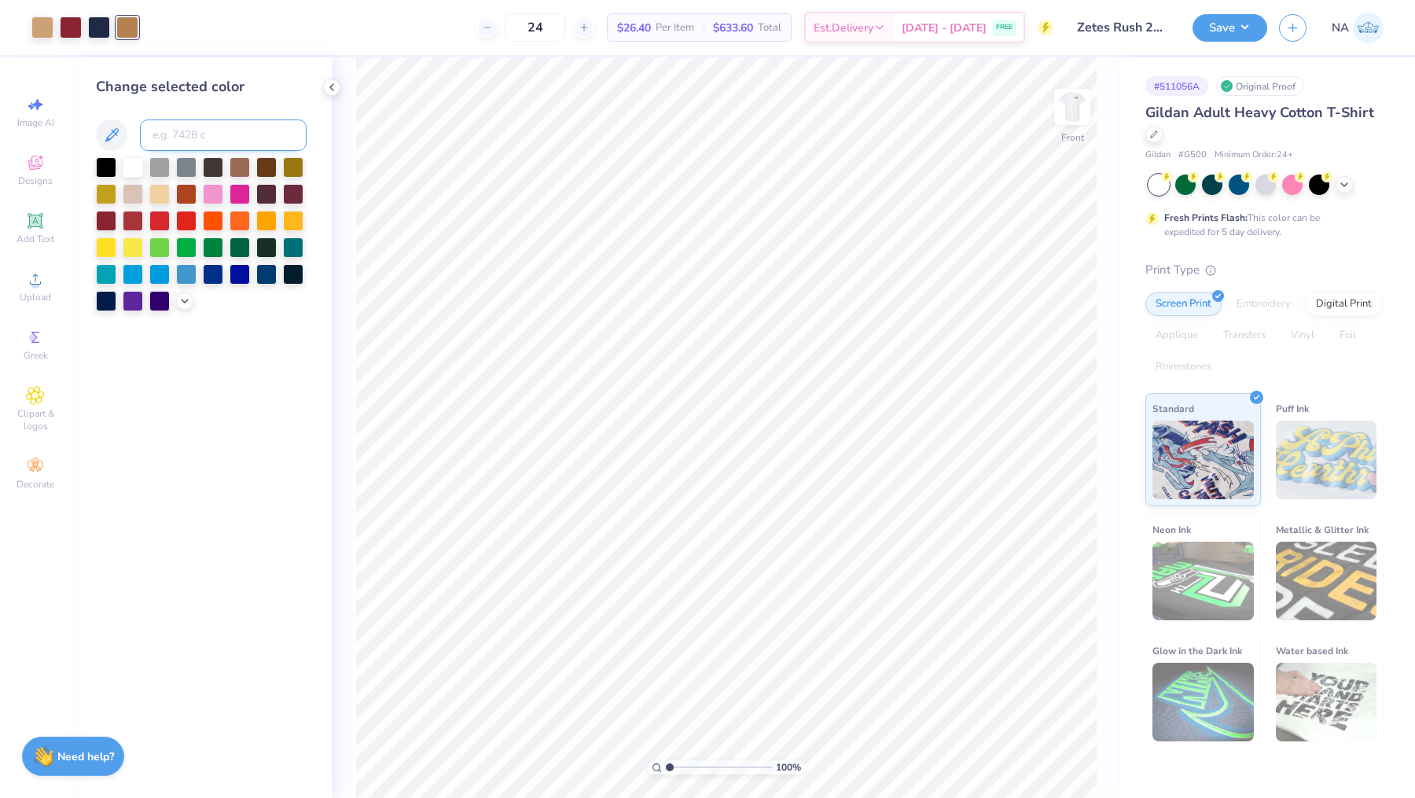
click at [237, 134] on input at bounding box center [223, 134] width 167 height 31
type input "728"
click at [130, 27] on div at bounding box center [127, 26] width 22 height 22
click at [202, 129] on input at bounding box center [223, 134] width 167 height 31
type input "728"
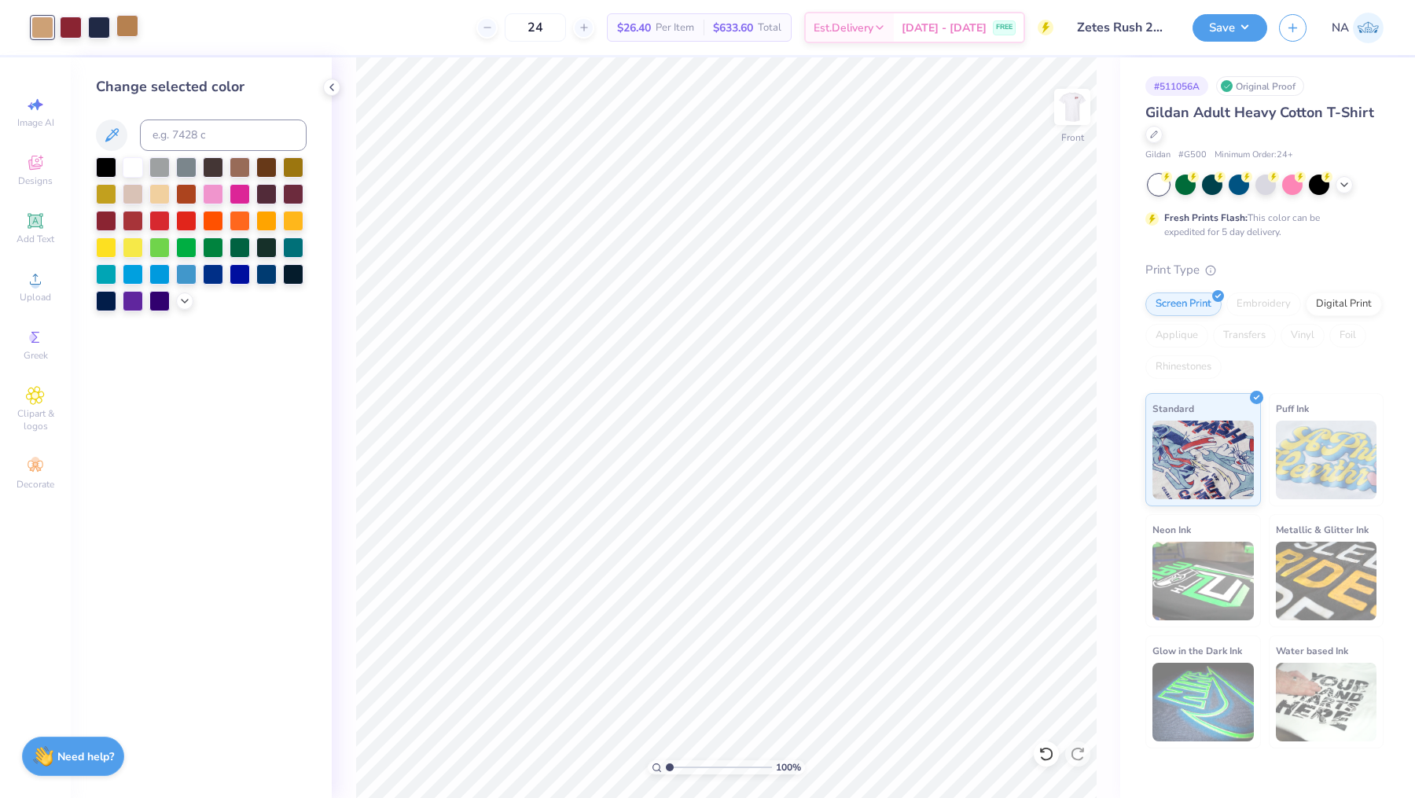
click at [134, 35] on div at bounding box center [127, 26] width 22 height 22
click at [101, 161] on div at bounding box center [106, 166] width 20 height 20
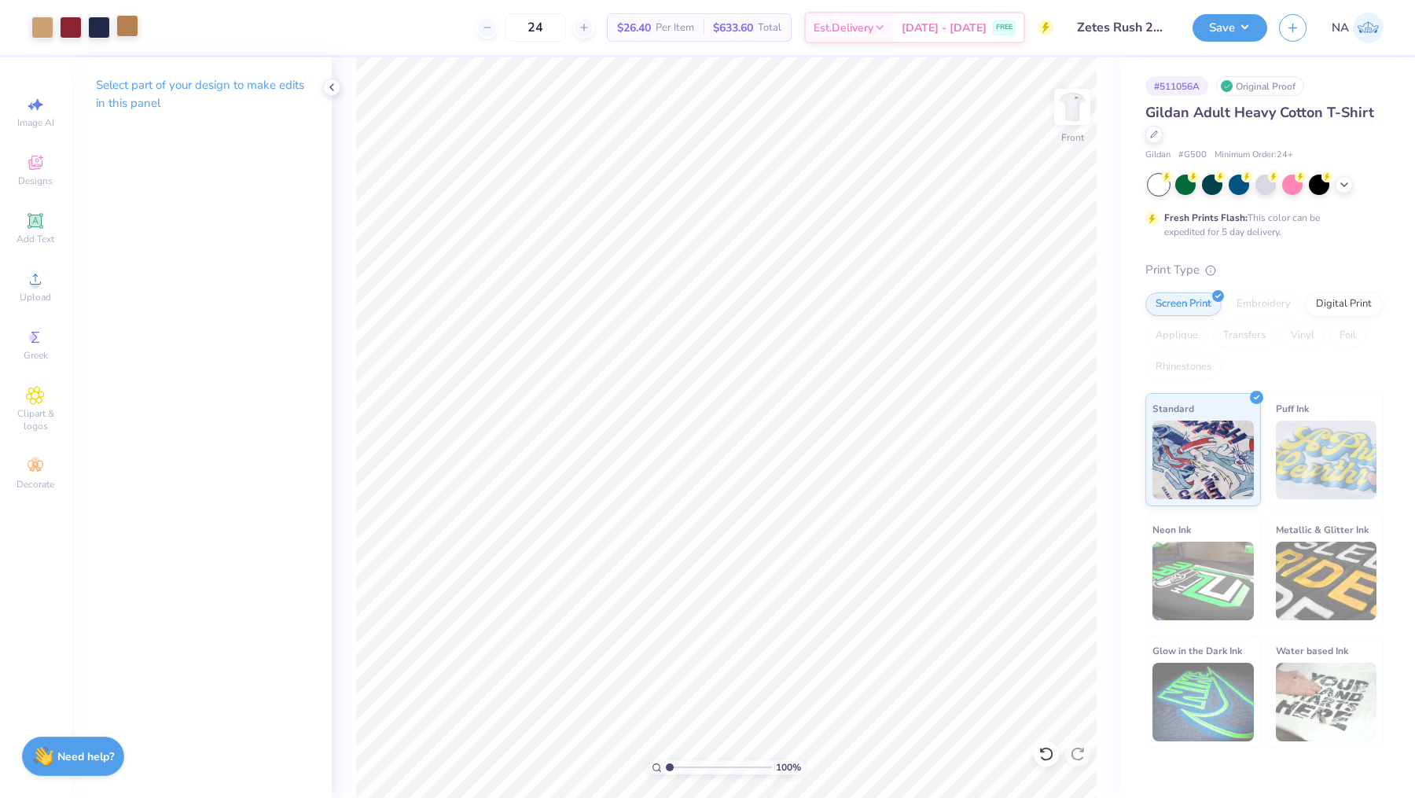
click at [131, 24] on div at bounding box center [127, 26] width 22 height 22
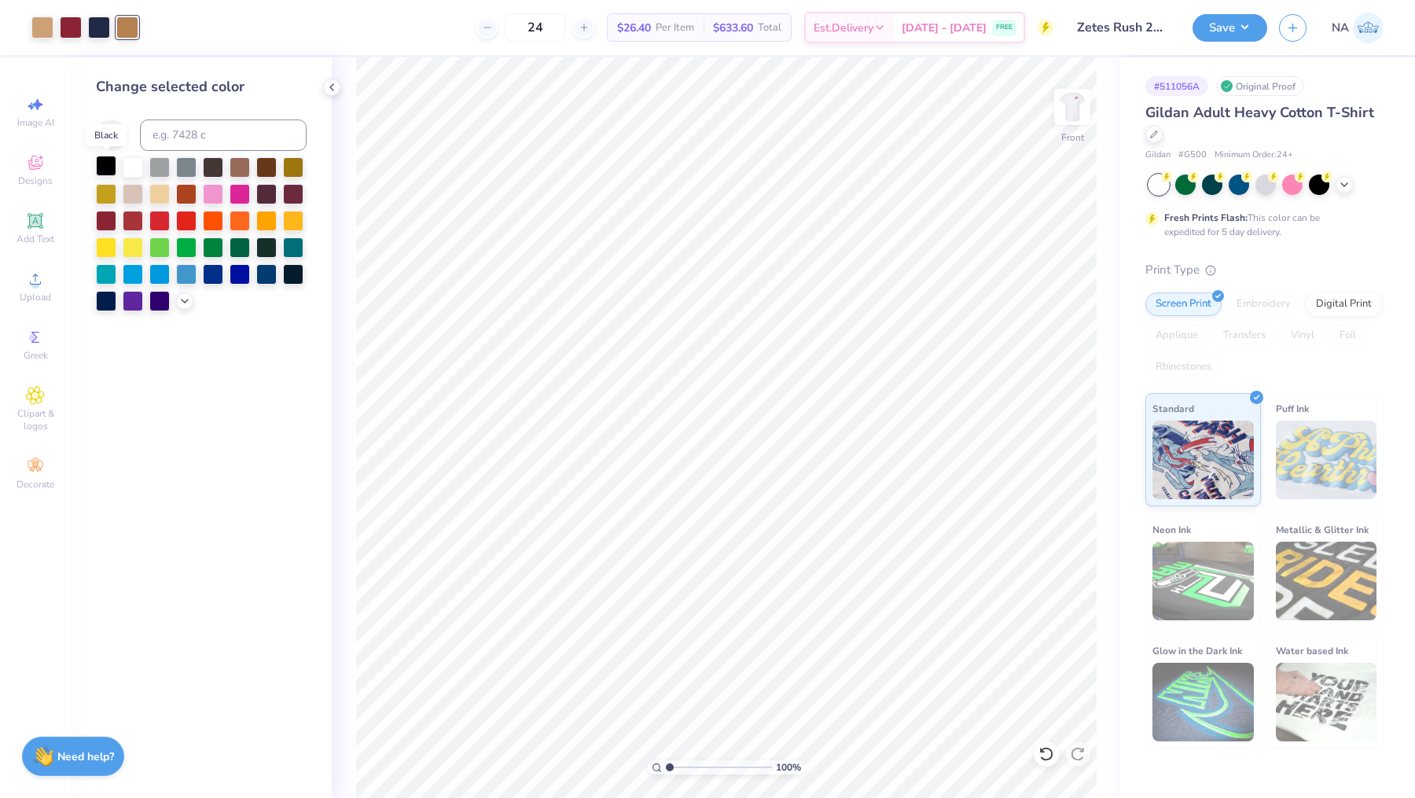
click at [106, 162] on div at bounding box center [106, 166] width 20 height 20
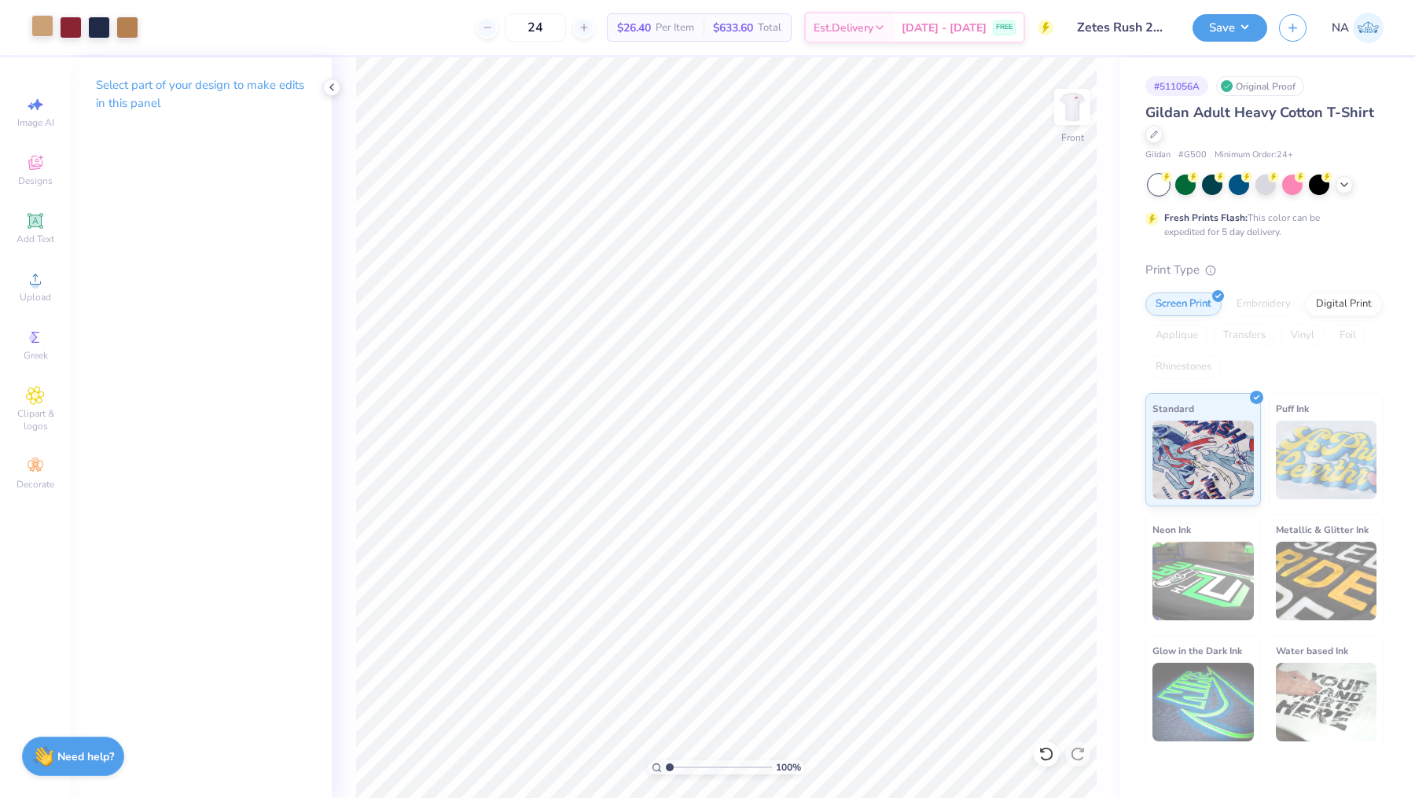
click at [46, 24] on div at bounding box center [42, 26] width 22 height 22
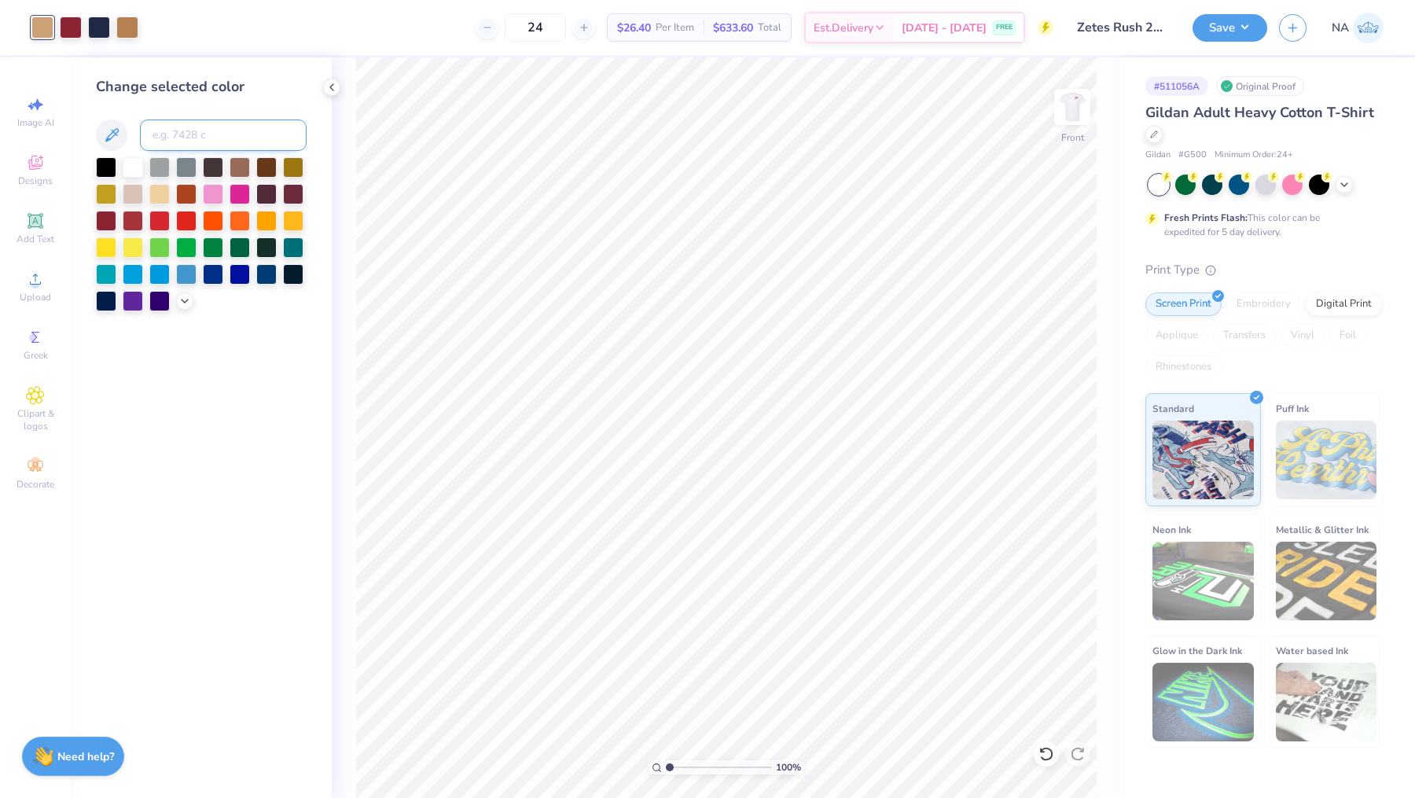
click at [175, 134] on input at bounding box center [223, 134] width 167 height 31
type input "729"
type input "728"
